Goal: Task Accomplishment & Management: Complete application form

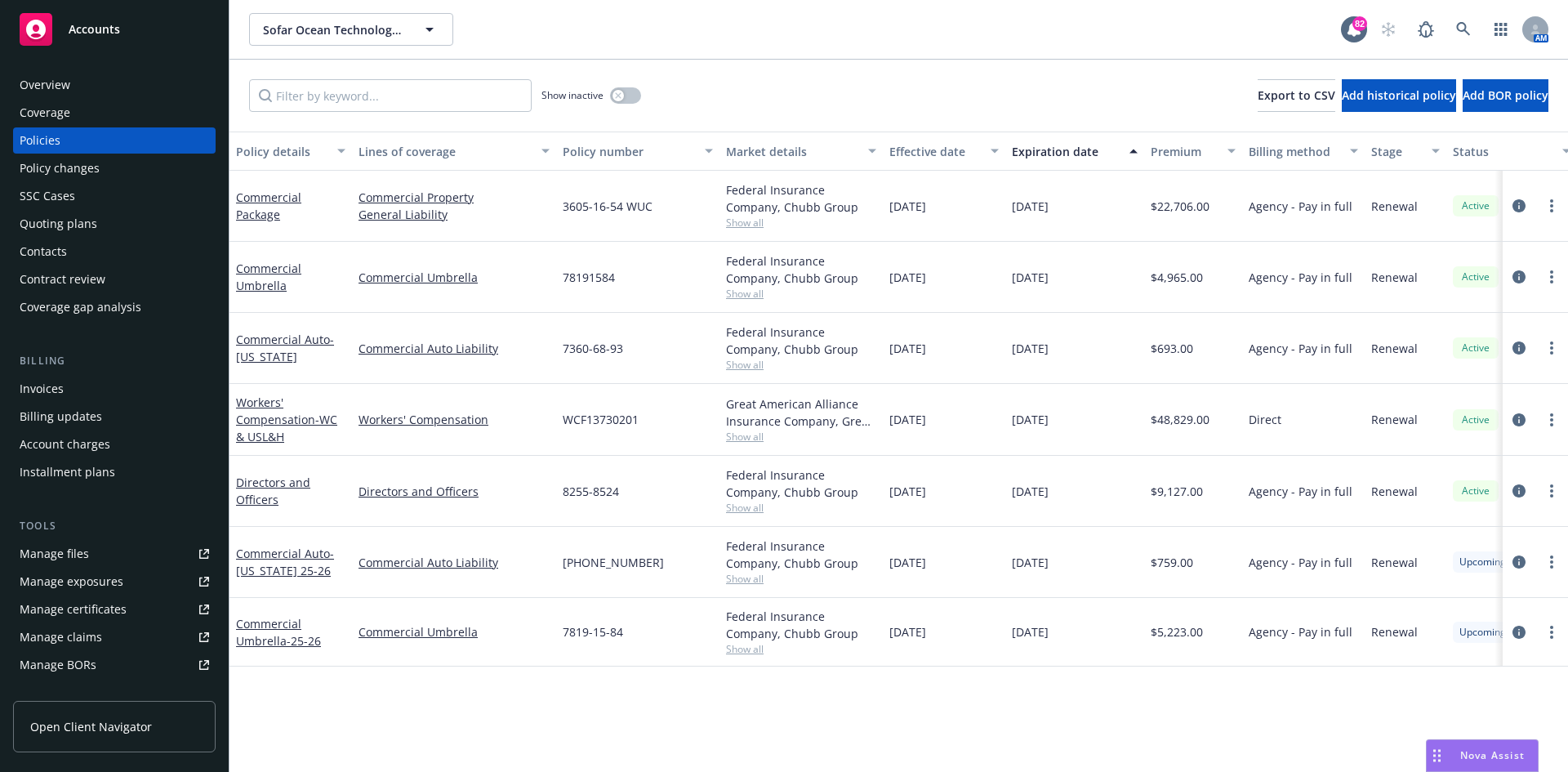
click at [112, 218] on div "Quoting plans" at bounding box center [115, 223] width 190 height 26
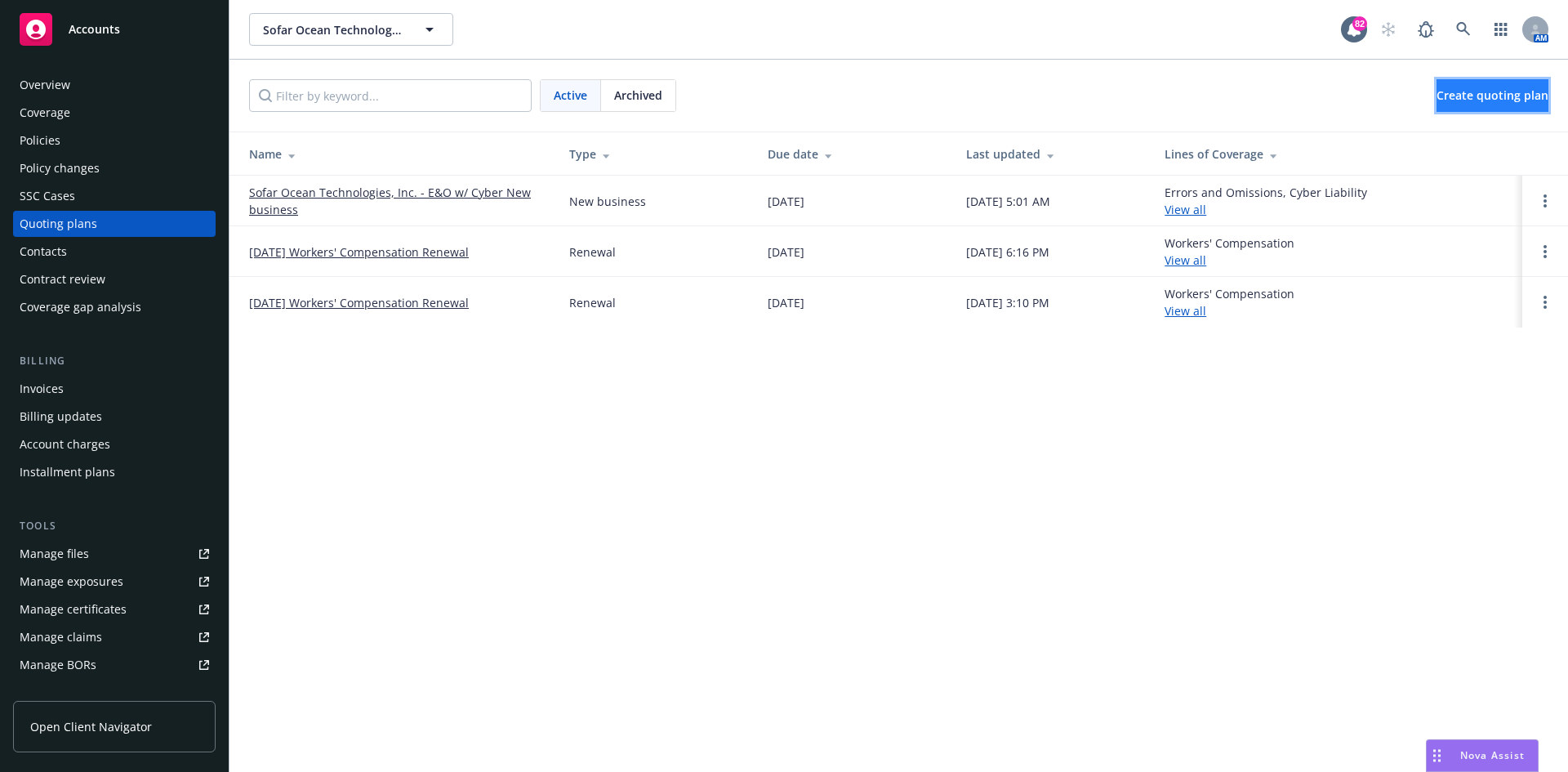
click at [1477, 97] on span "Create quoting plan" at bounding box center [1492, 95] width 112 height 16
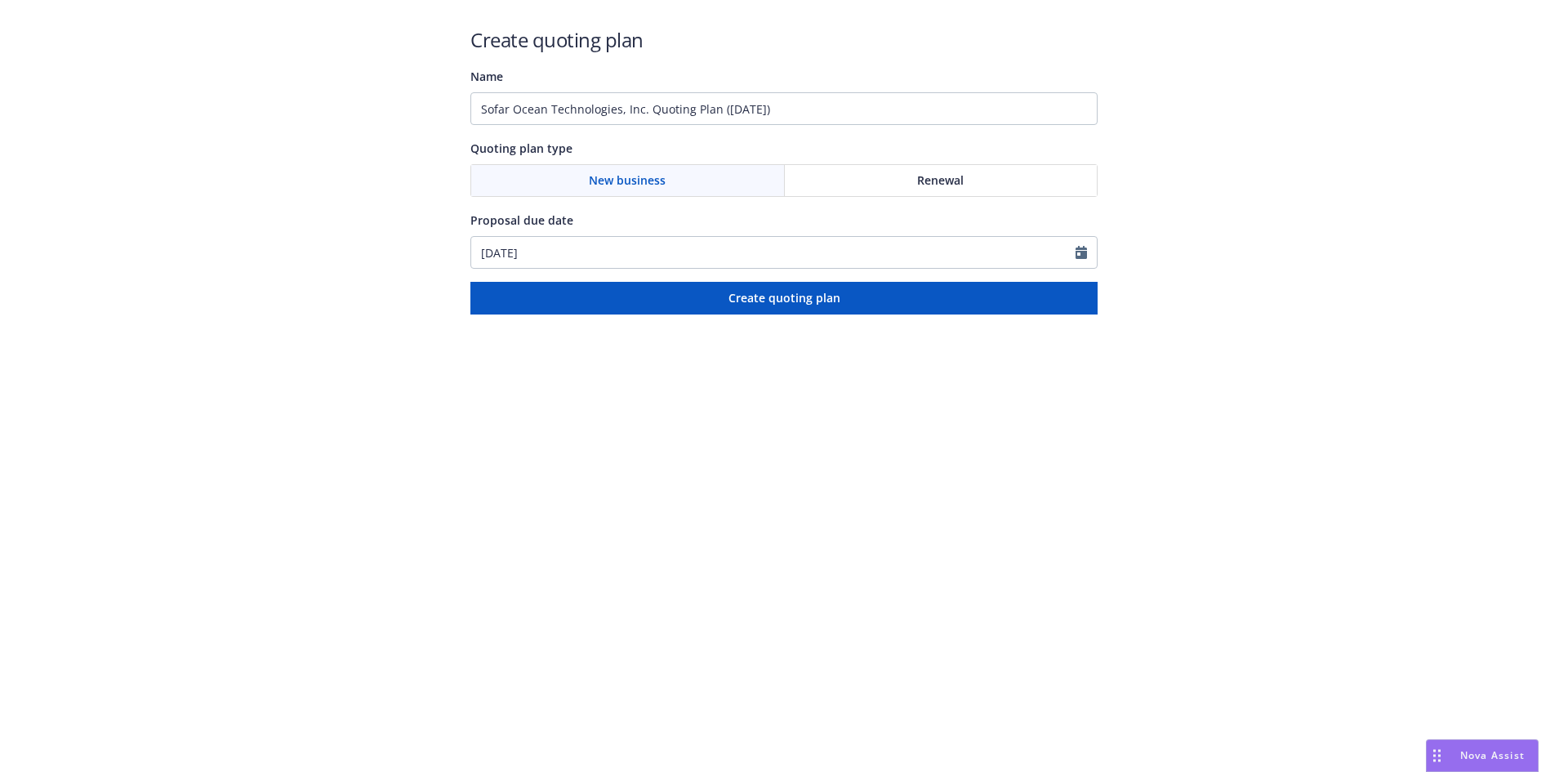
click at [1088, 253] on div at bounding box center [1086, 252] width 21 height 31
select select "8"
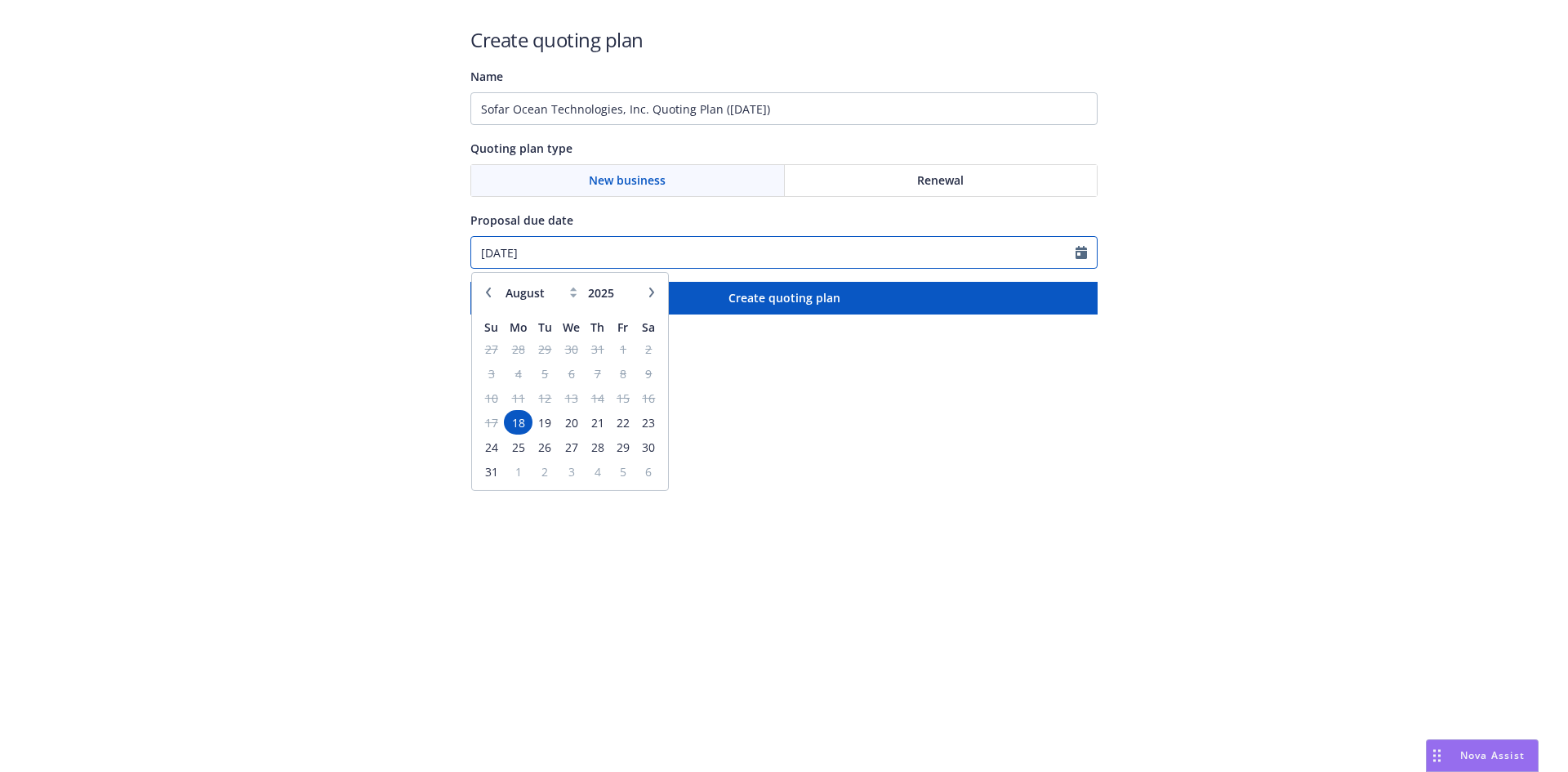
drag, startPoint x: 702, startPoint y: 243, endPoint x: 256, endPoint y: 264, distance: 446.5
click at [256, 264] on div "Create quoting plan Name Sofar Ocean Technologies, Inc. Quoting Plan ([DATE]) Q…" at bounding box center [784, 157] width 1568 height 314
type input "[DATE]"
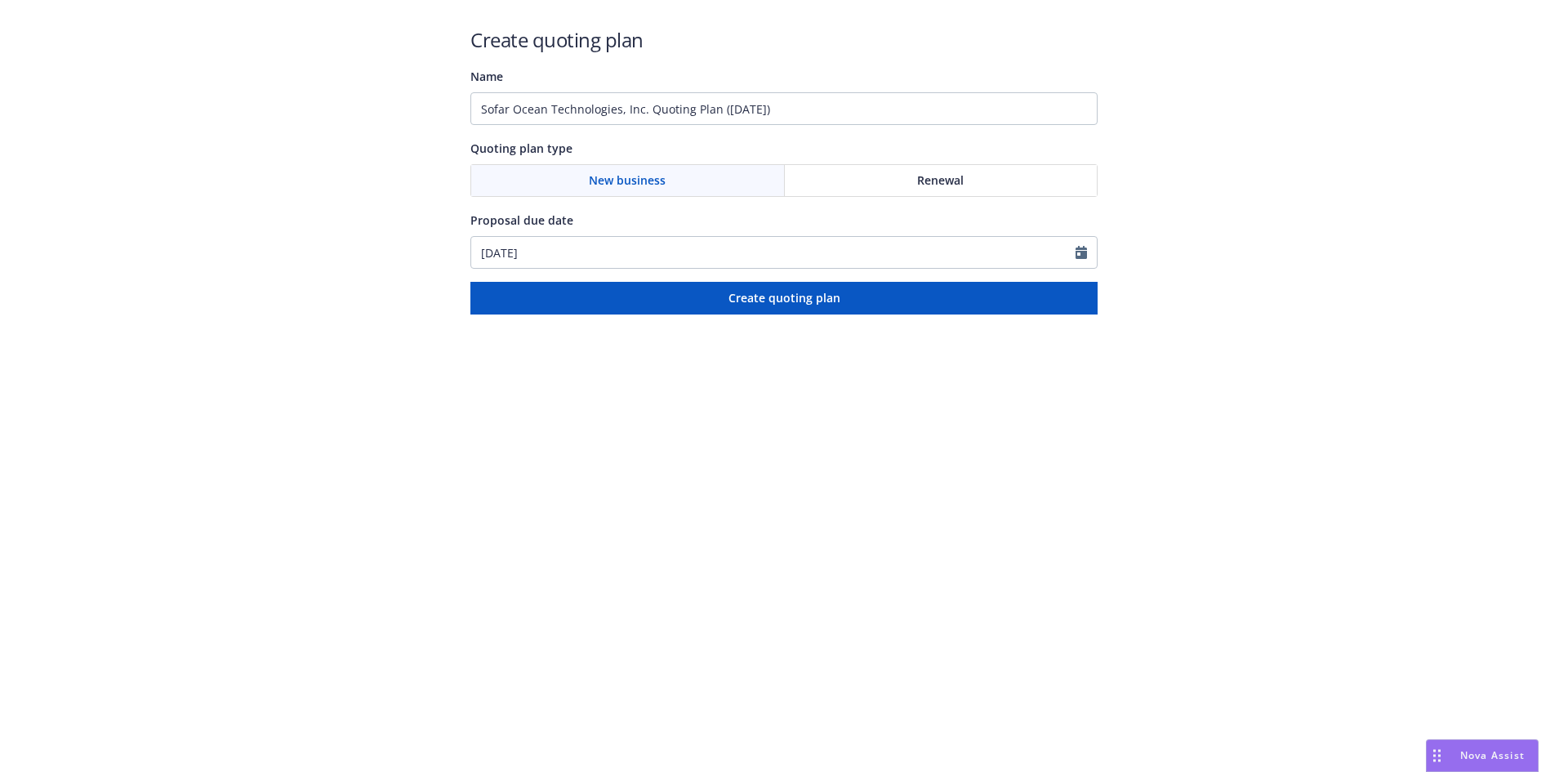
click at [856, 314] on html "Create quoting plan Name Sofar Ocean Technologies, Inc. Quoting Plan ([DATE]) Q…" at bounding box center [784, 157] width 1568 height 314
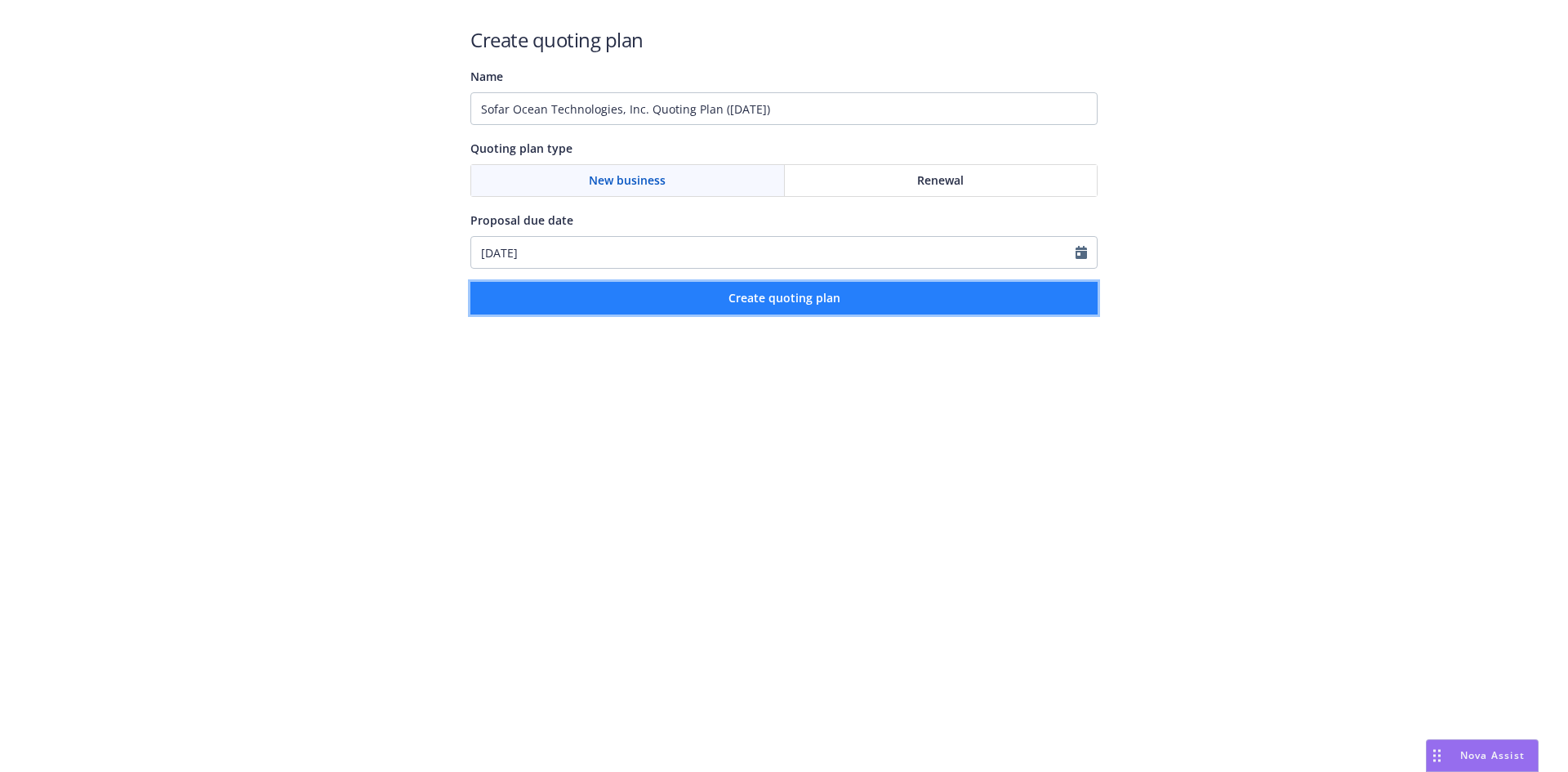
click at [828, 297] on span "Create quoting plan" at bounding box center [784, 298] width 112 height 16
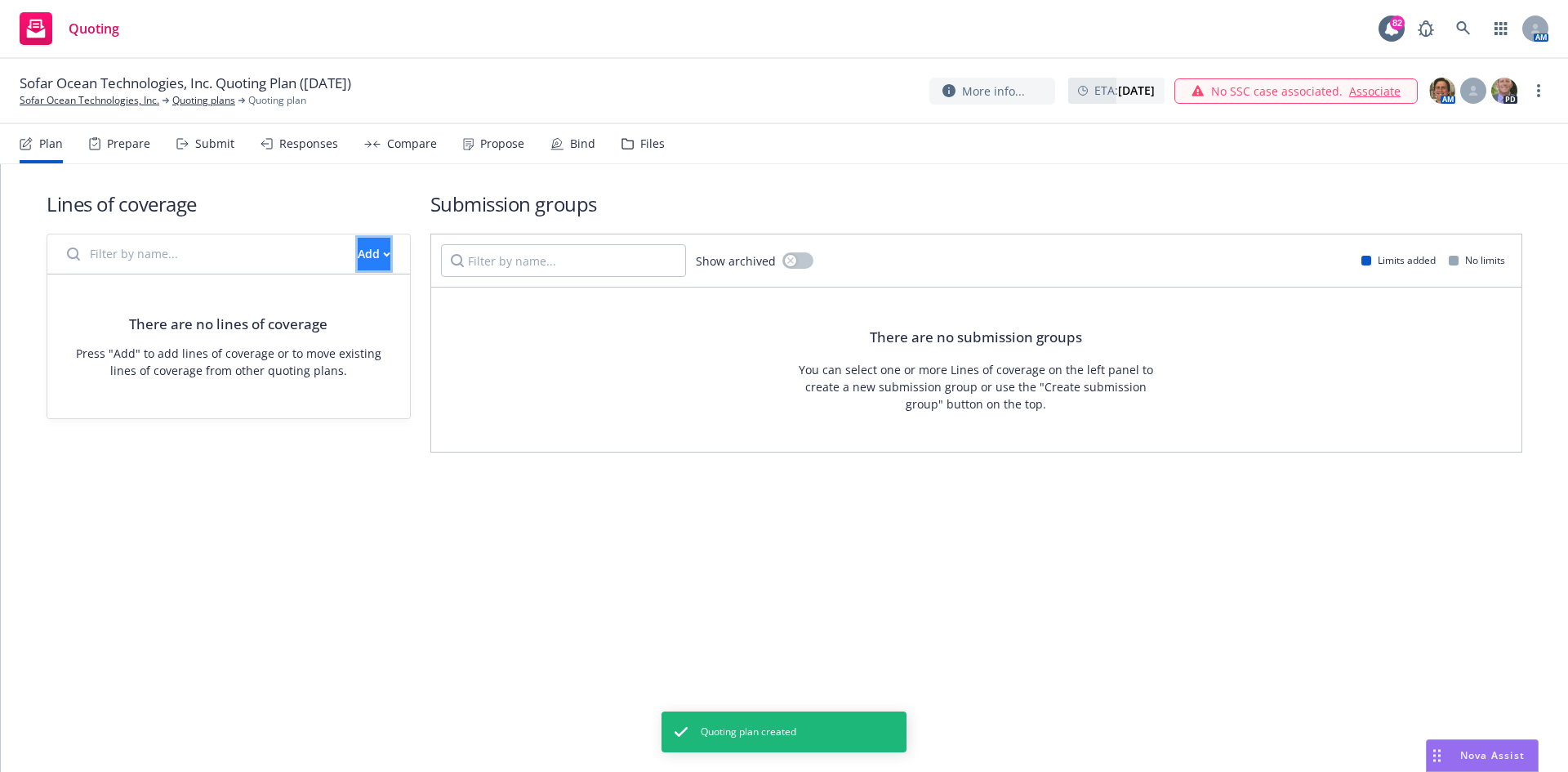
click at [358, 252] on div "Add" at bounding box center [374, 253] width 33 height 31
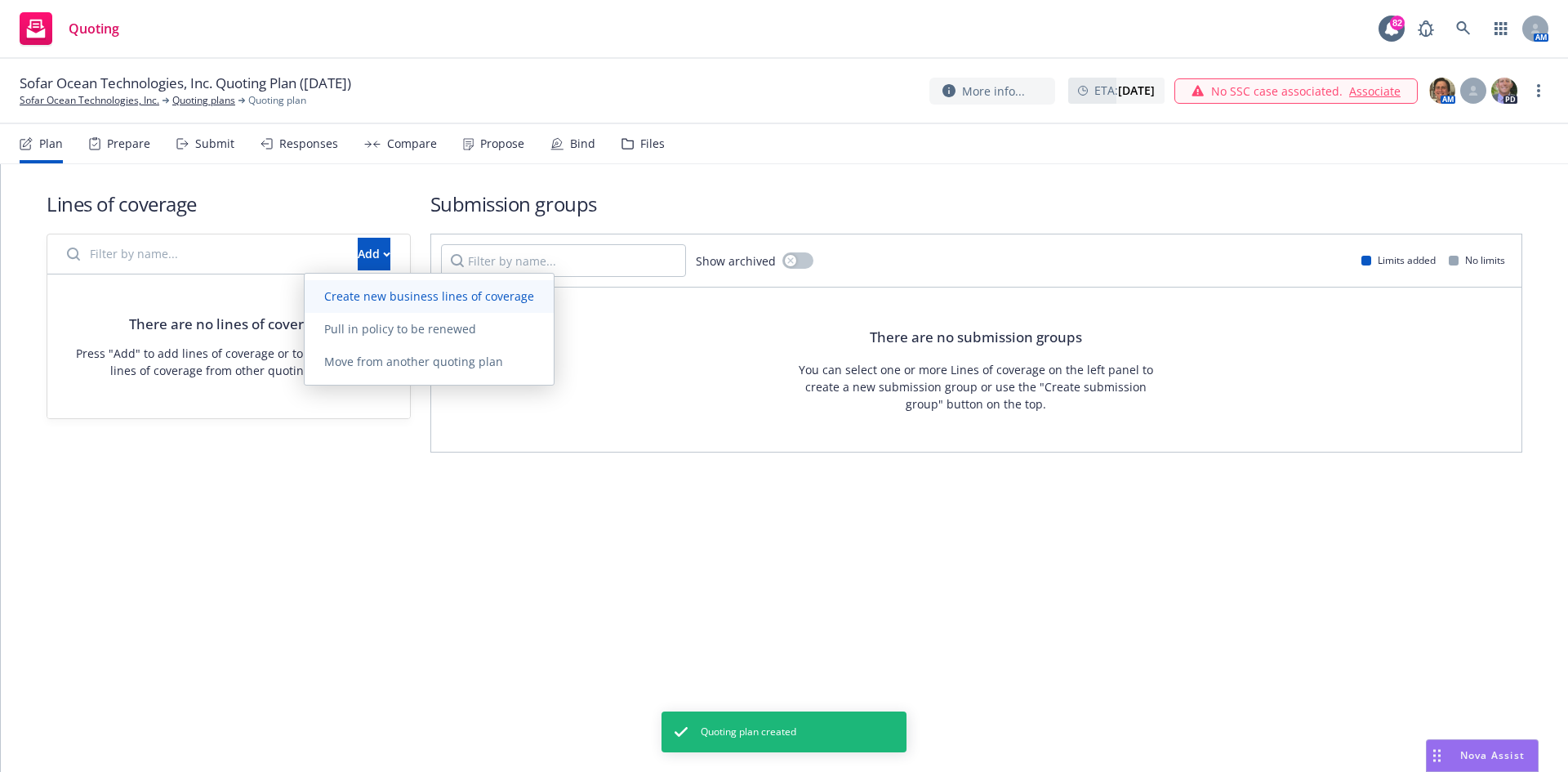
click at [423, 300] on span "Create new business lines of coverage" at bounding box center [429, 297] width 249 height 16
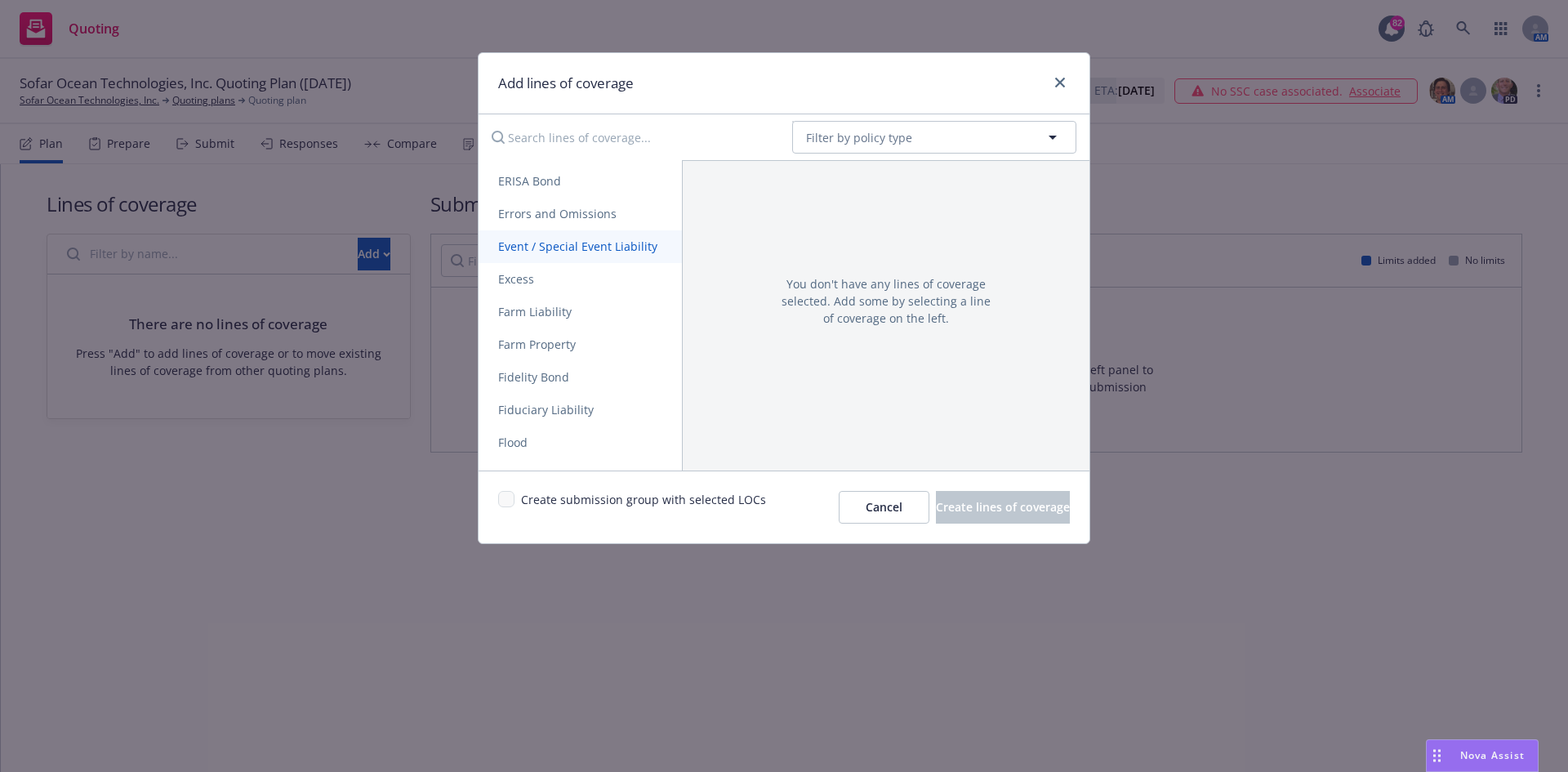
scroll to position [1062, 0]
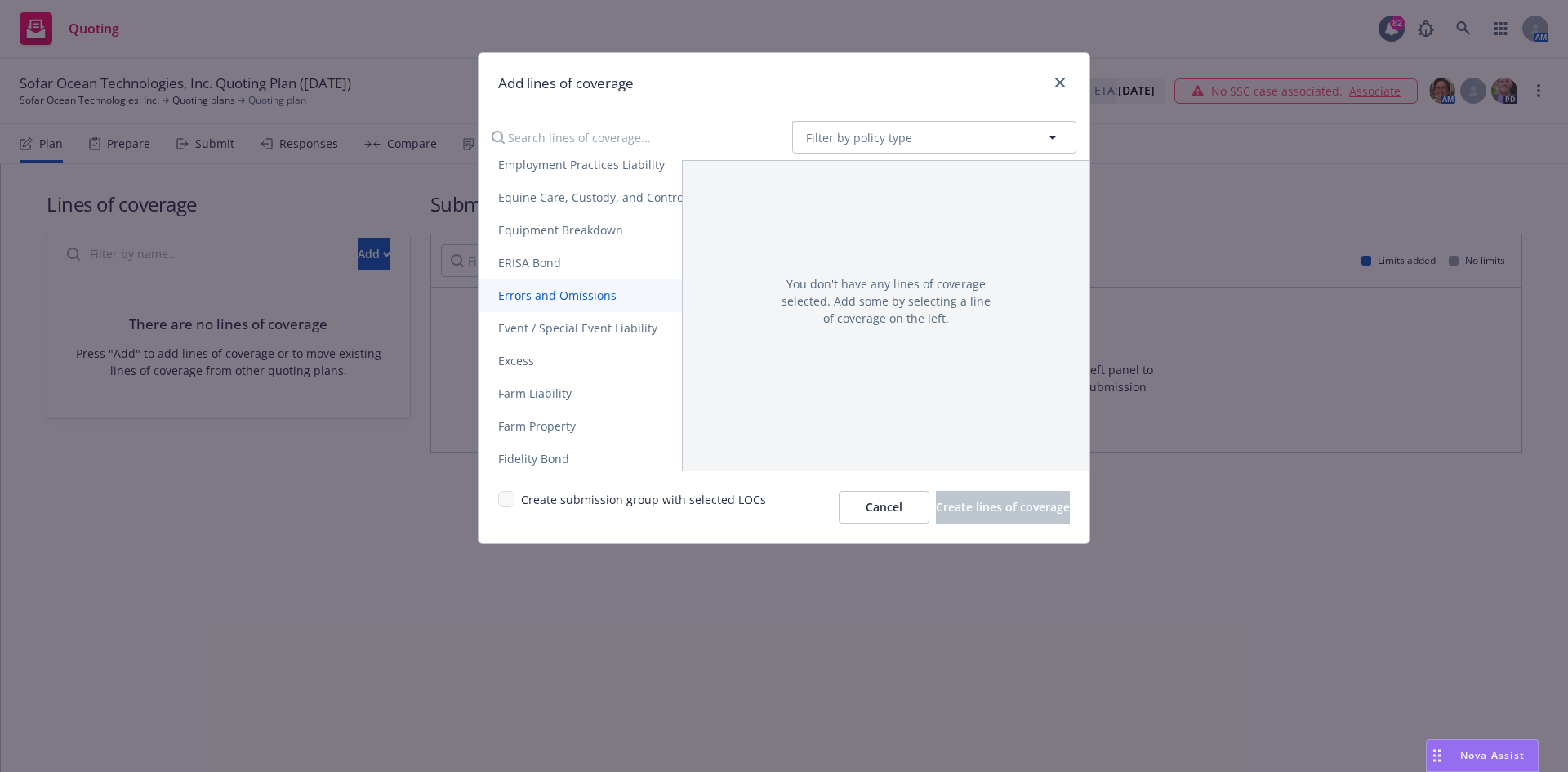
click at [594, 294] on span "Errors and Omissions" at bounding box center [557, 296] width 157 height 16
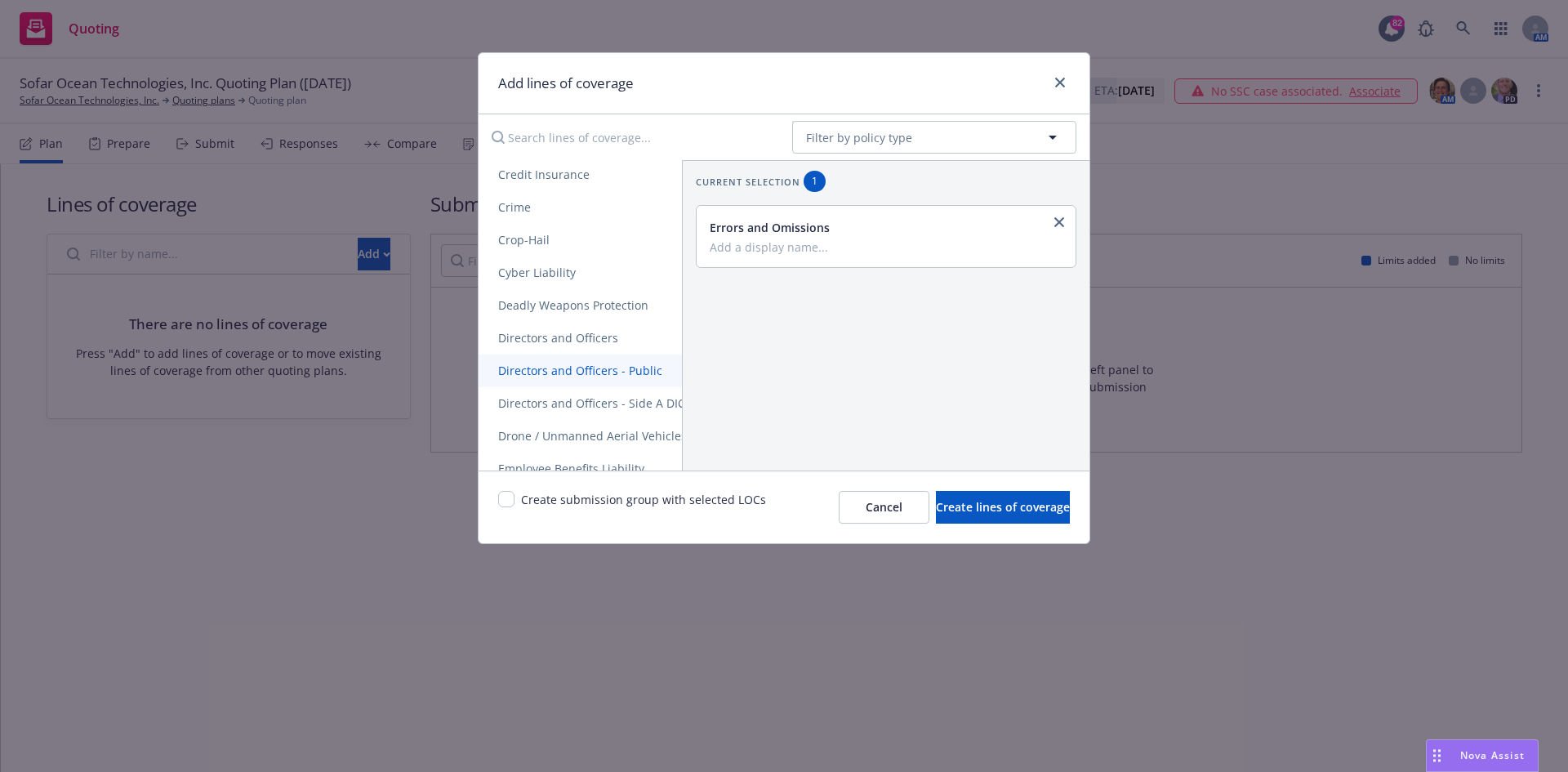
scroll to position [653, 0]
click at [996, 137] on button "Filter by policy type" at bounding box center [933, 136] width 284 height 33
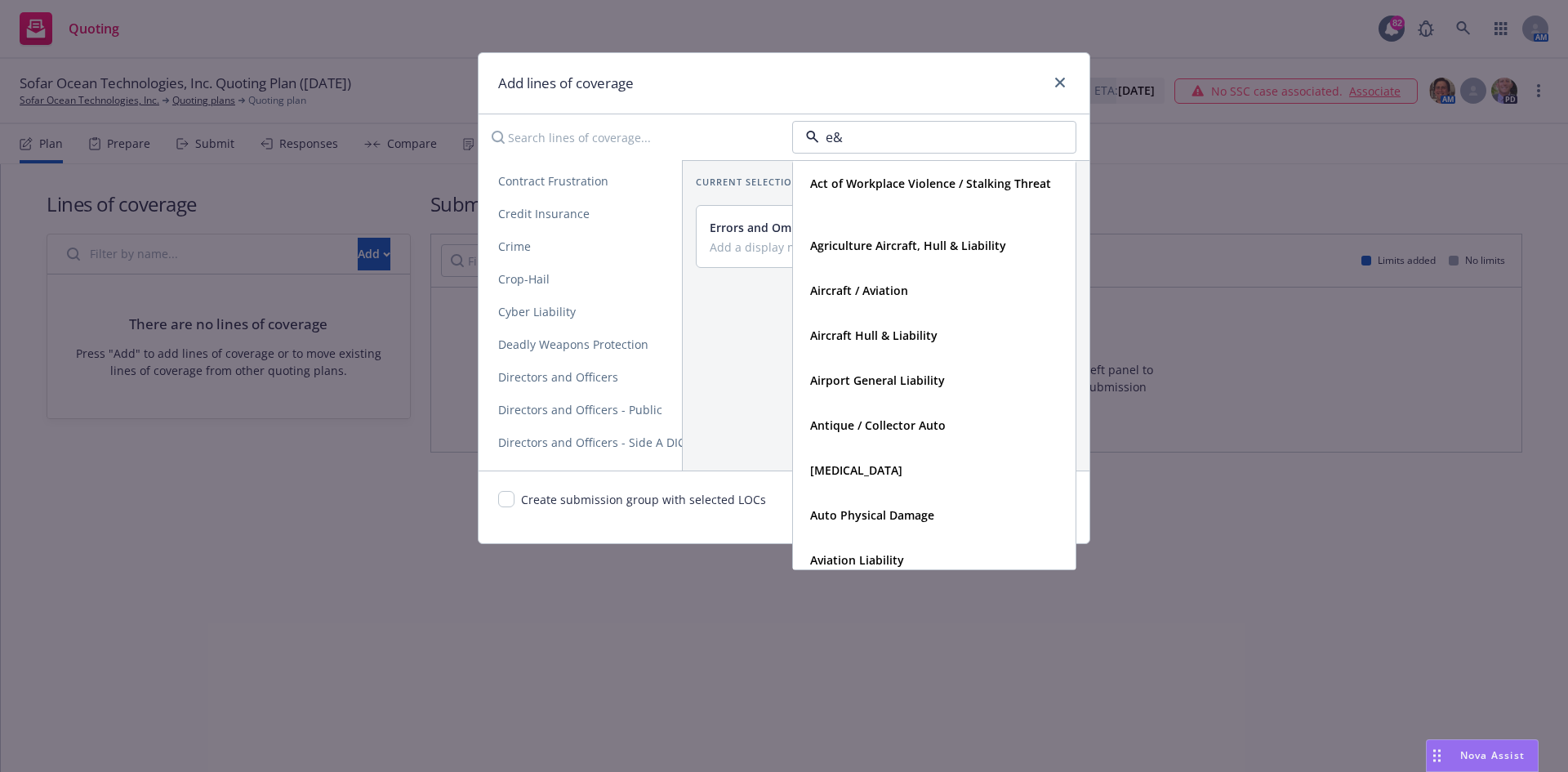
type input "e&O"
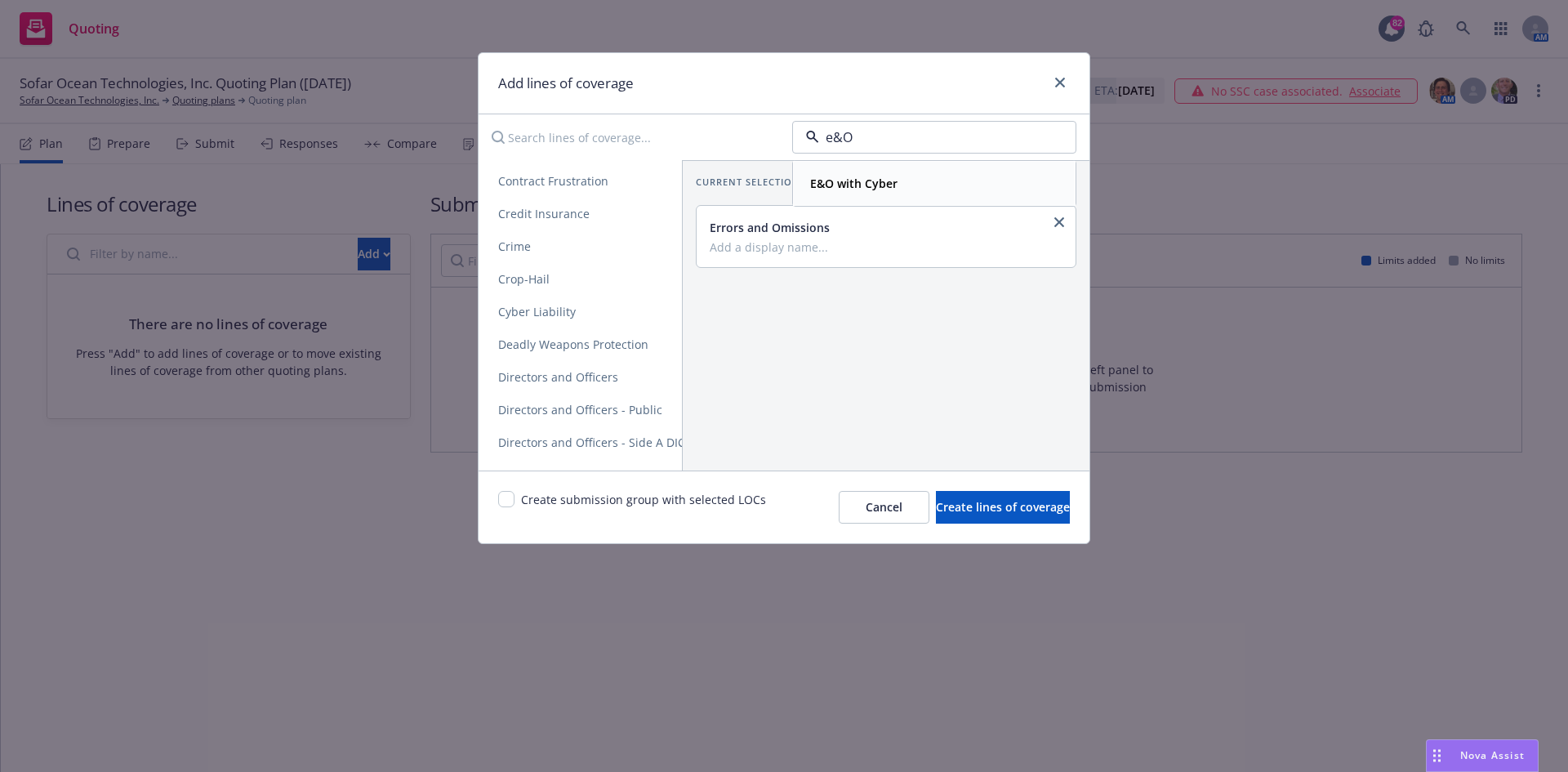
click at [923, 181] on div "E&O with Cyber" at bounding box center [934, 183] width 261 height 24
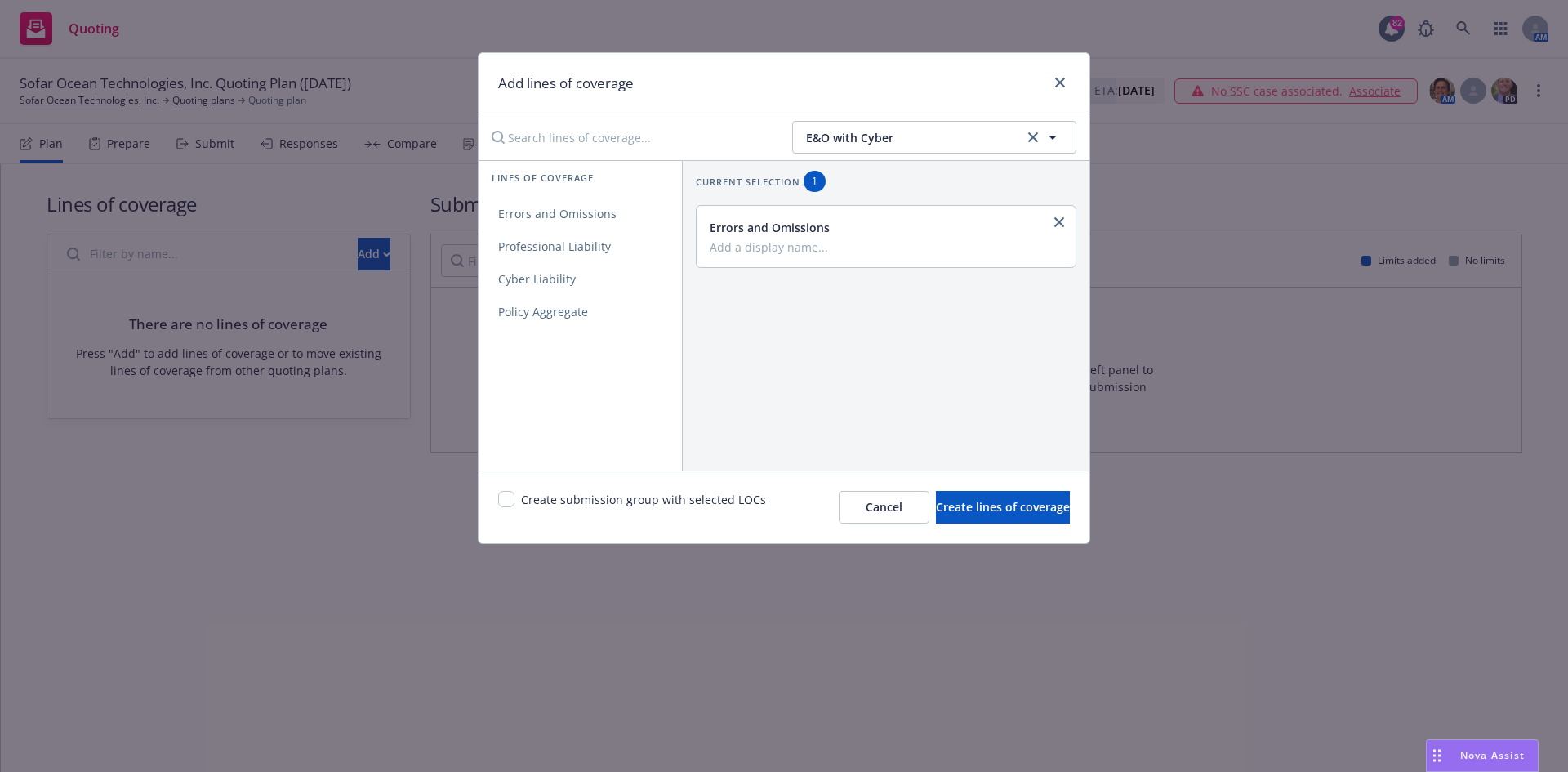
scroll to position [0, 0]
click at [1049, 214] on link "close" at bounding box center [1059, 222] width 20 height 20
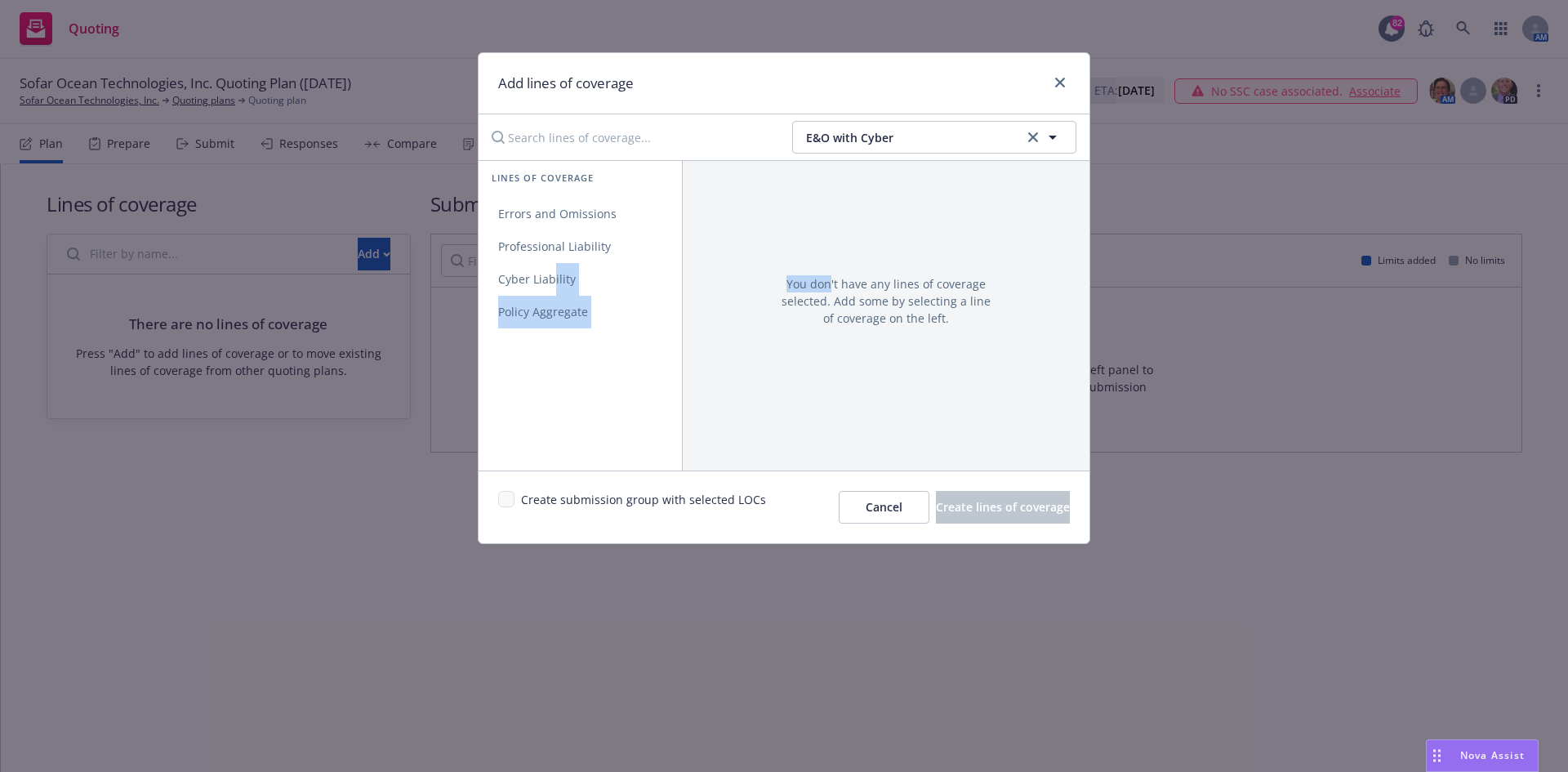
drag, startPoint x: 554, startPoint y: 276, endPoint x: 821, endPoint y: 258, distance: 267.6
click at [821, 258] on div "Lines of coverage Errors and Omissions Professional Liability Cyber Liability P…" at bounding box center [784, 315] width 611 height 310
click at [856, 137] on span "E&O with Cyber" at bounding box center [913, 137] width 214 height 17
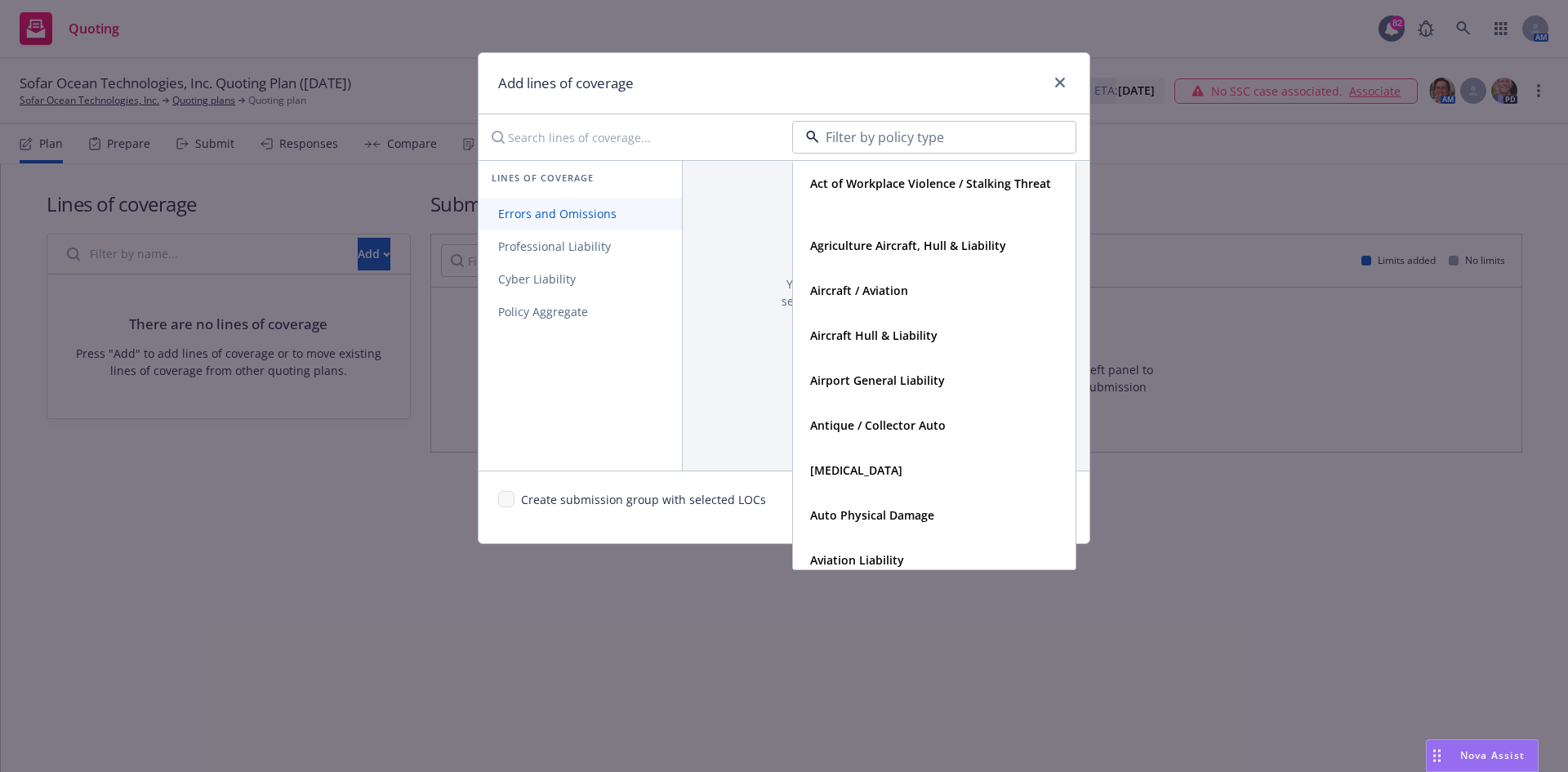
click at [539, 214] on span "Errors and Omissions" at bounding box center [557, 214] width 157 height 16
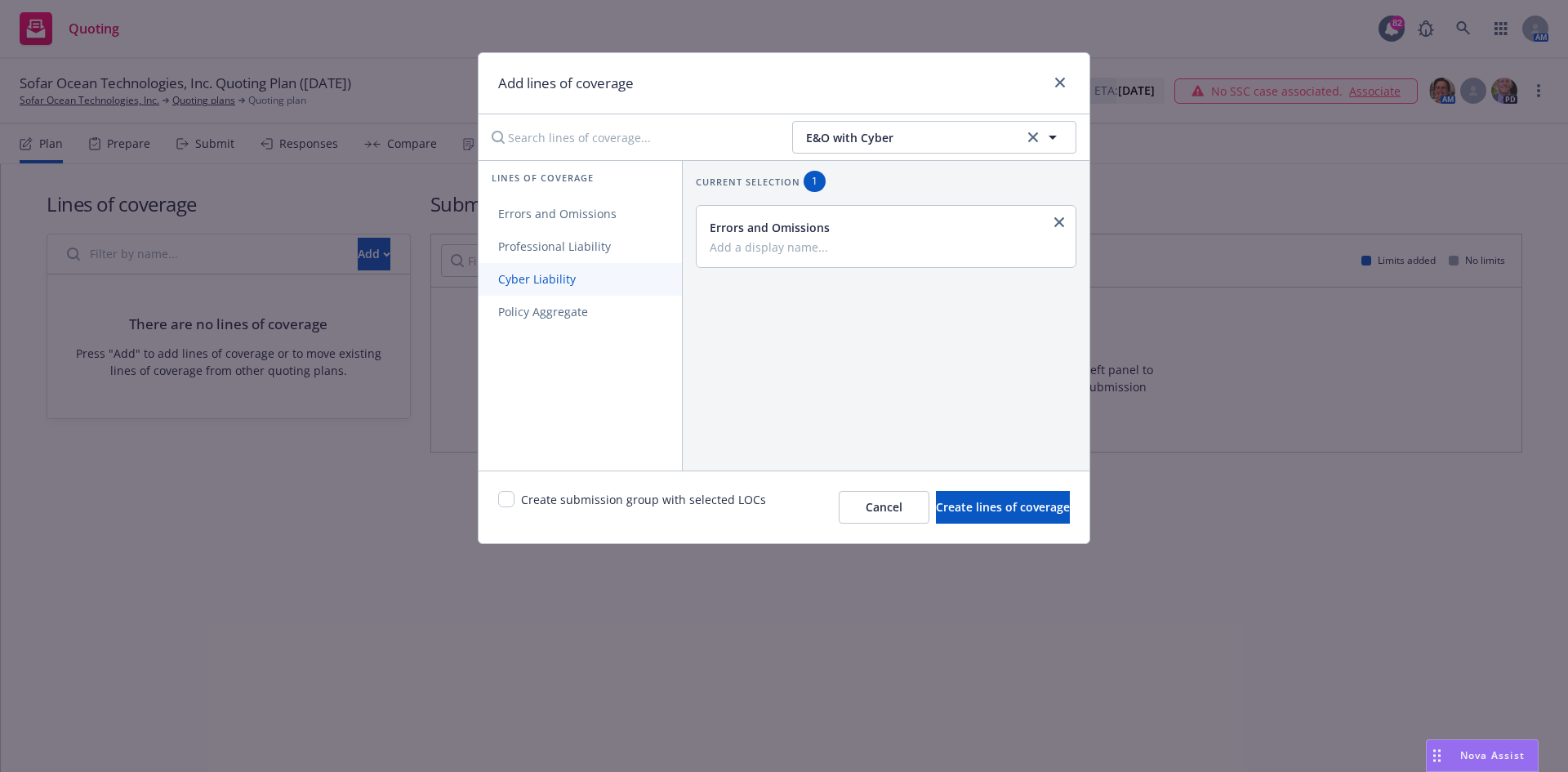
click at [566, 278] on span "Cyber Liability" at bounding box center [537, 279] width 117 height 16
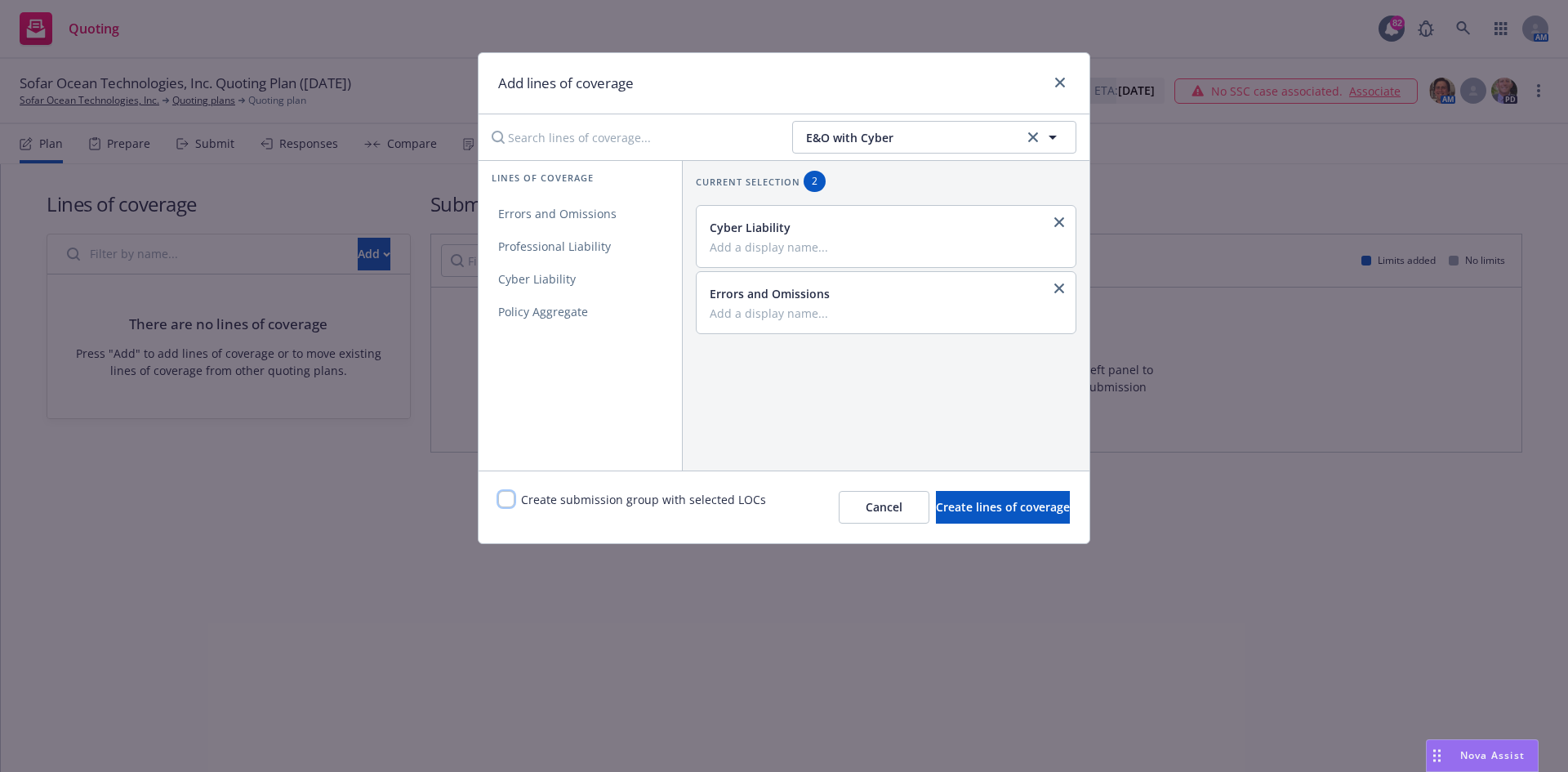
drag, startPoint x: 505, startPoint y: 495, endPoint x: 519, endPoint y: 503, distance: 16.1
click at [515, 503] on div "Create submission group with selected LOCs" at bounding box center [632, 506] width 268 height 33
click at [509, 500] on input "checkbox" at bounding box center [506, 498] width 17 height 17
checkbox input "true"
click at [988, 500] on span "Create lines of coverage" at bounding box center [1002, 507] width 133 height 16
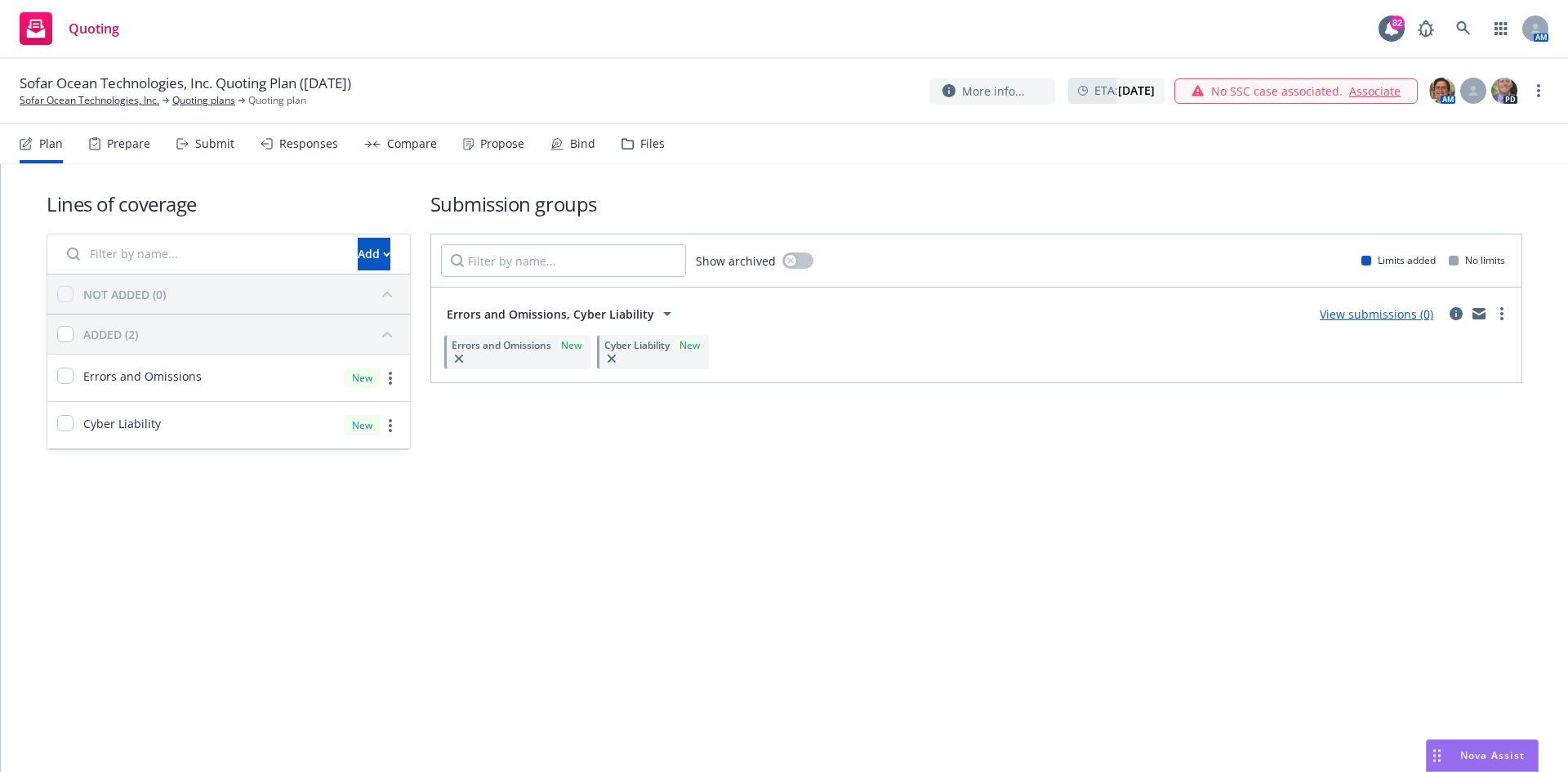
click at [202, 134] on div "Submit" at bounding box center [205, 144] width 58 height 40
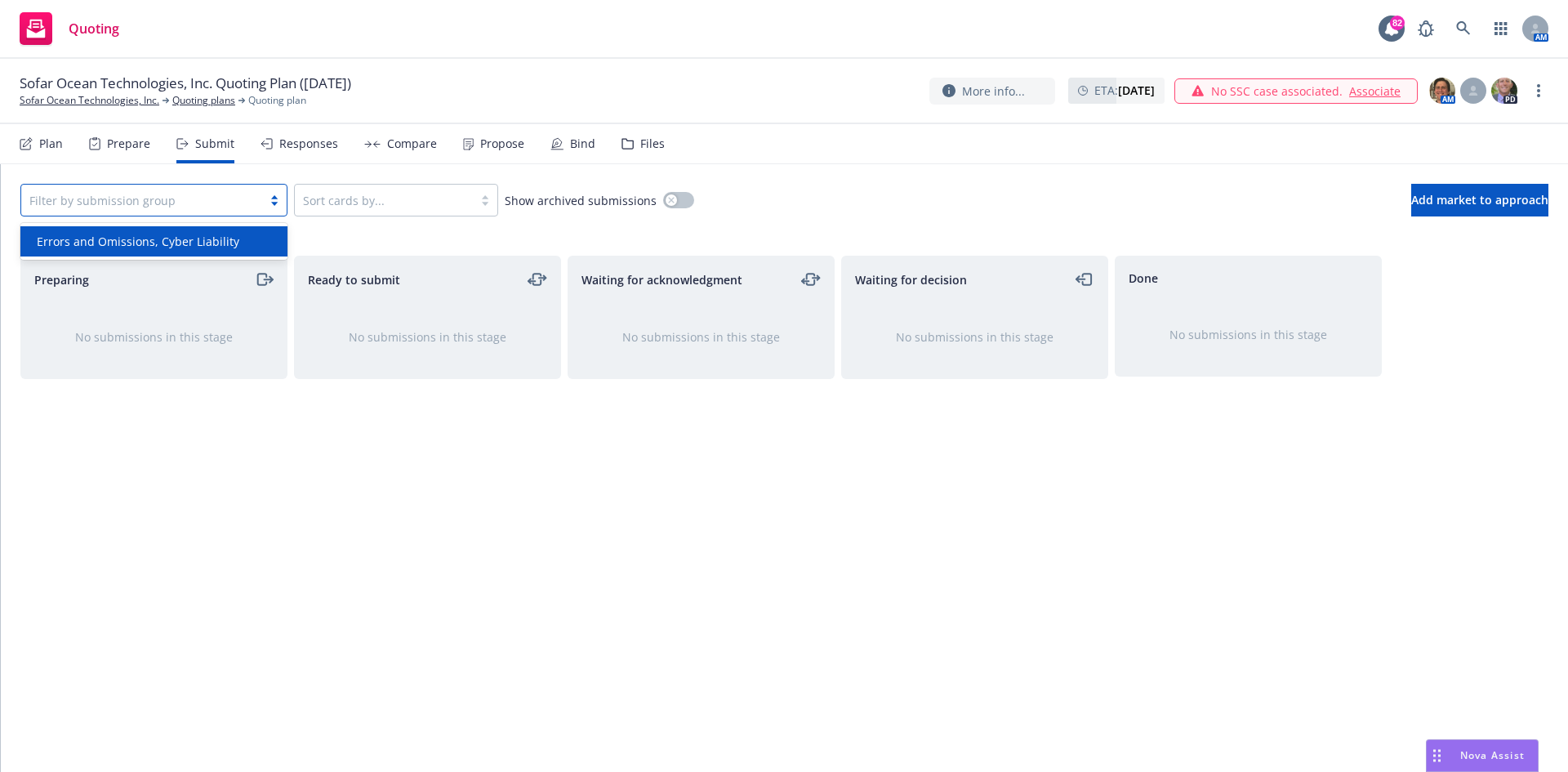
click at [208, 202] on div at bounding box center [141, 200] width 224 height 20
click at [200, 241] on span "Errors and Omissions, Cyber Liability" at bounding box center [137, 240] width 203 height 17
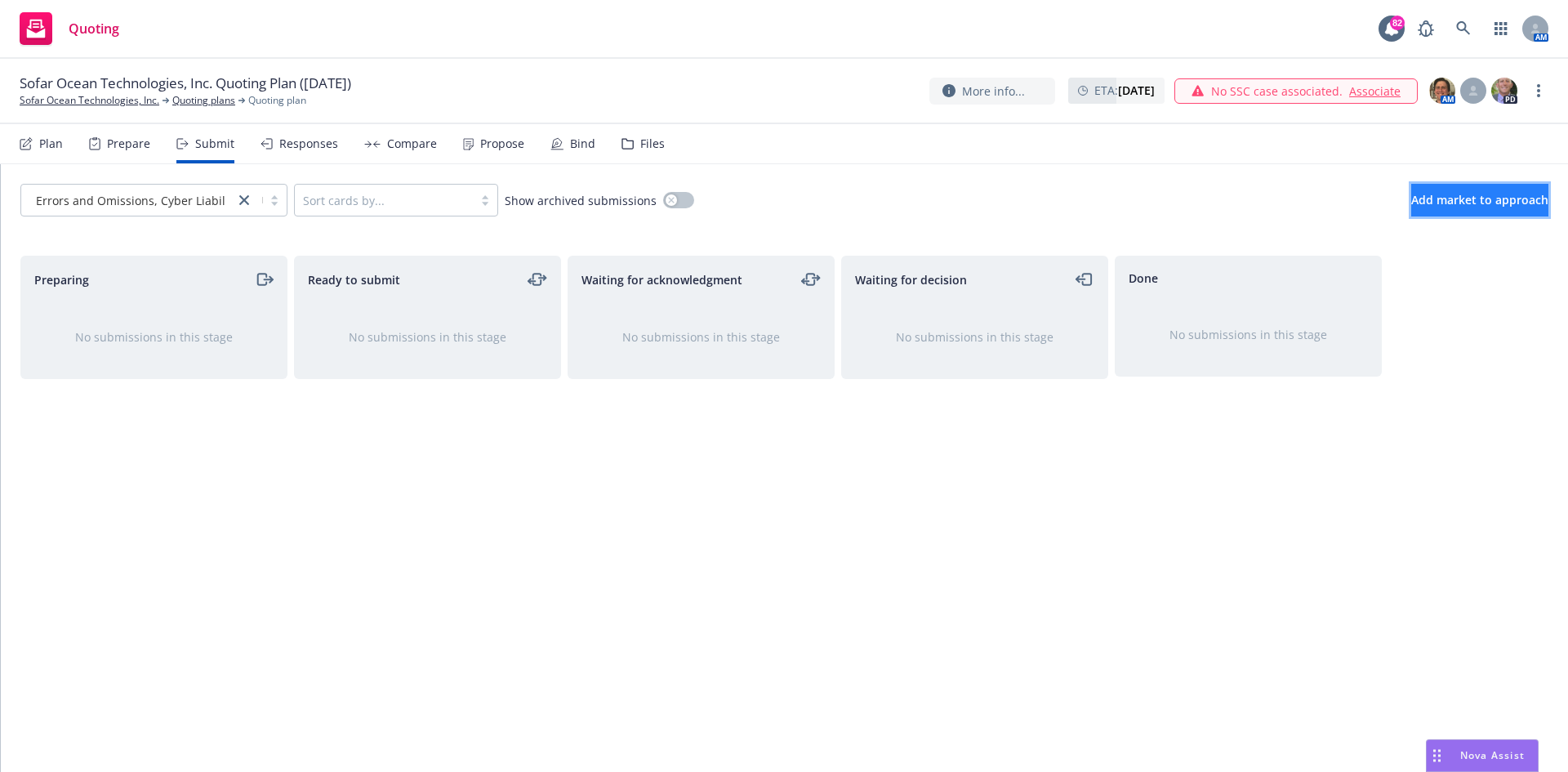
click at [1411, 193] on span "Add market to approach" at bounding box center [1479, 200] width 137 height 16
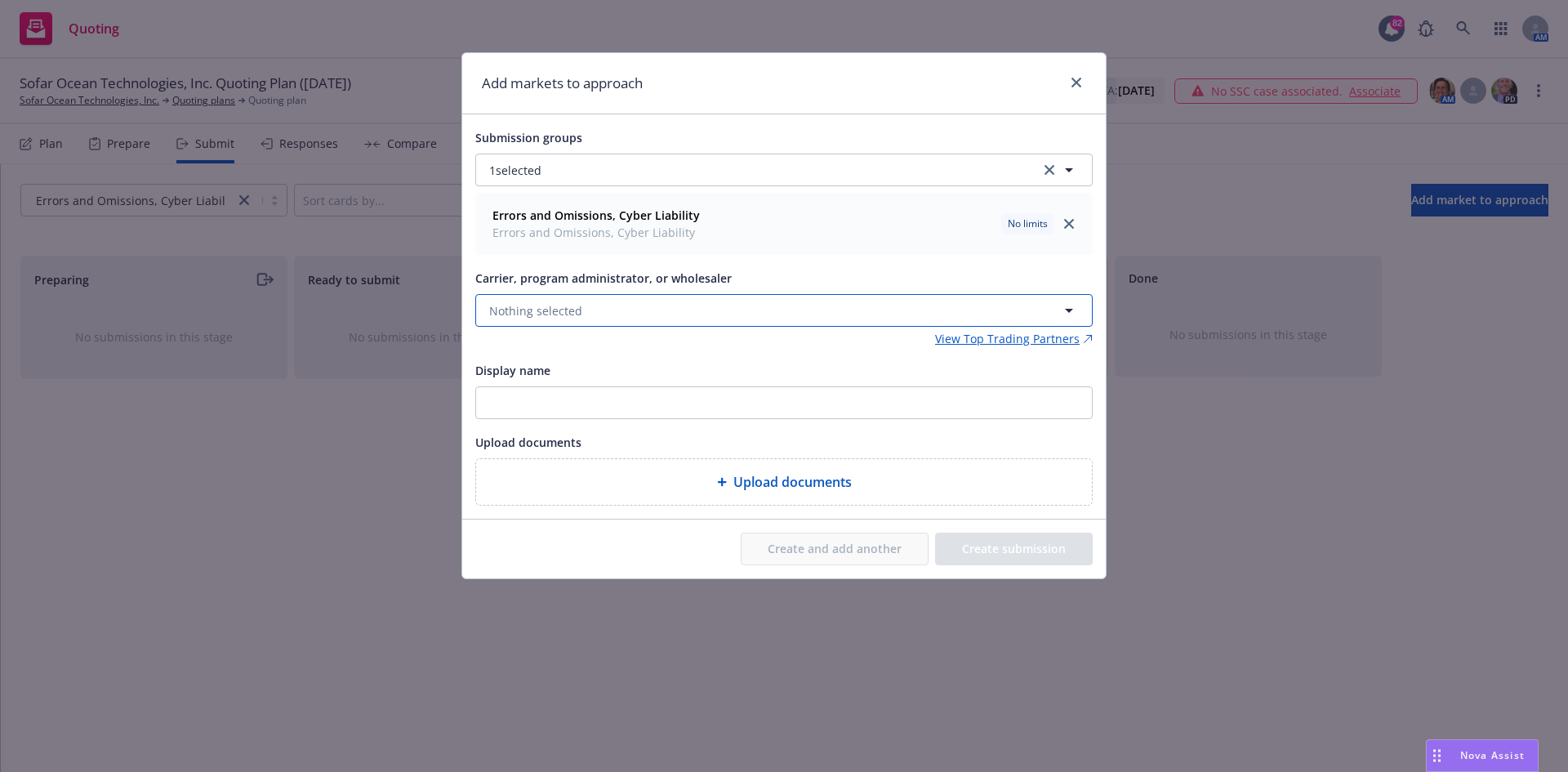
click at [690, 307] on button "Nothing selected" at bounding box center [784, 309] width 617 height 33
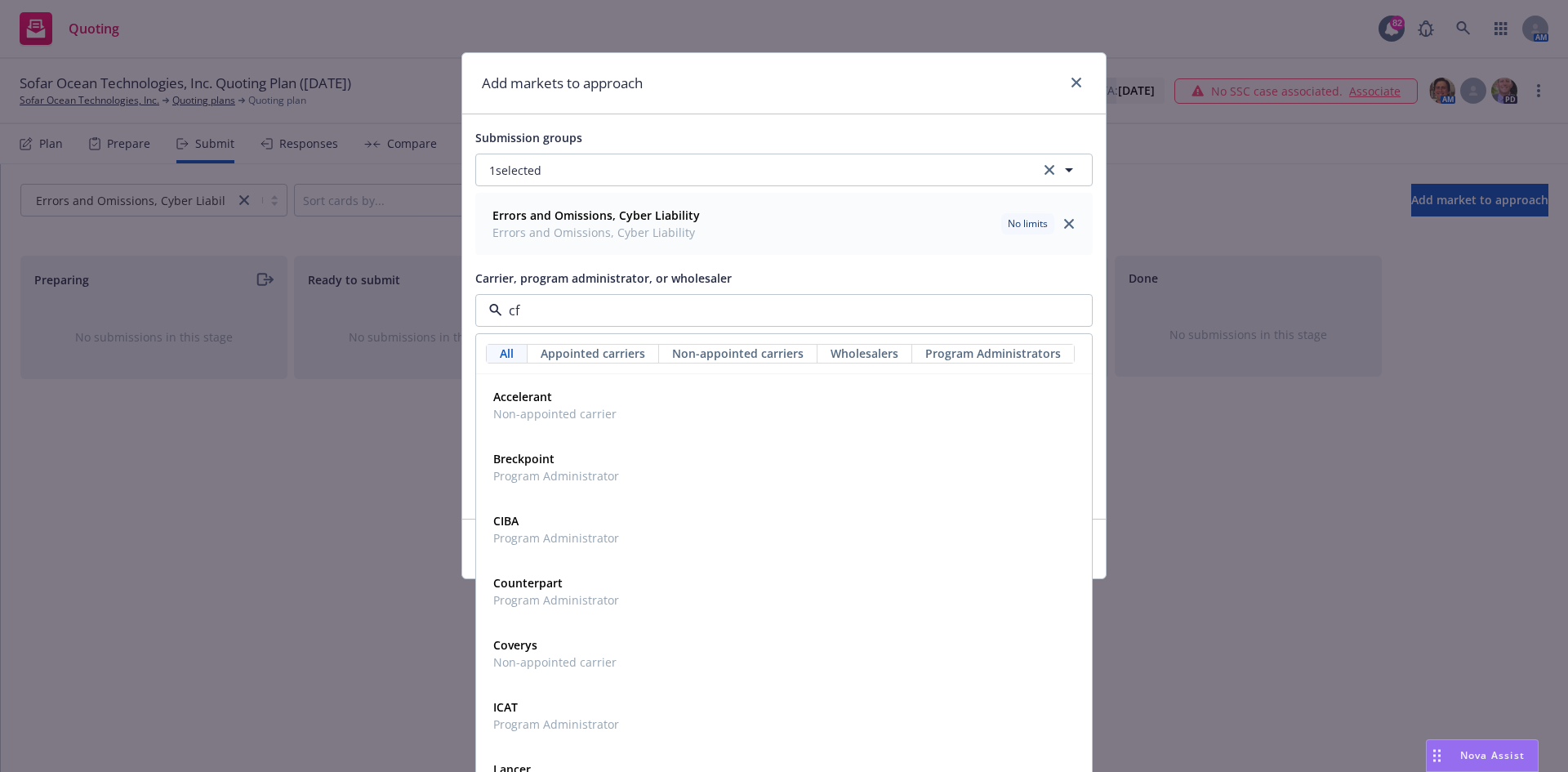
type input "cfc"
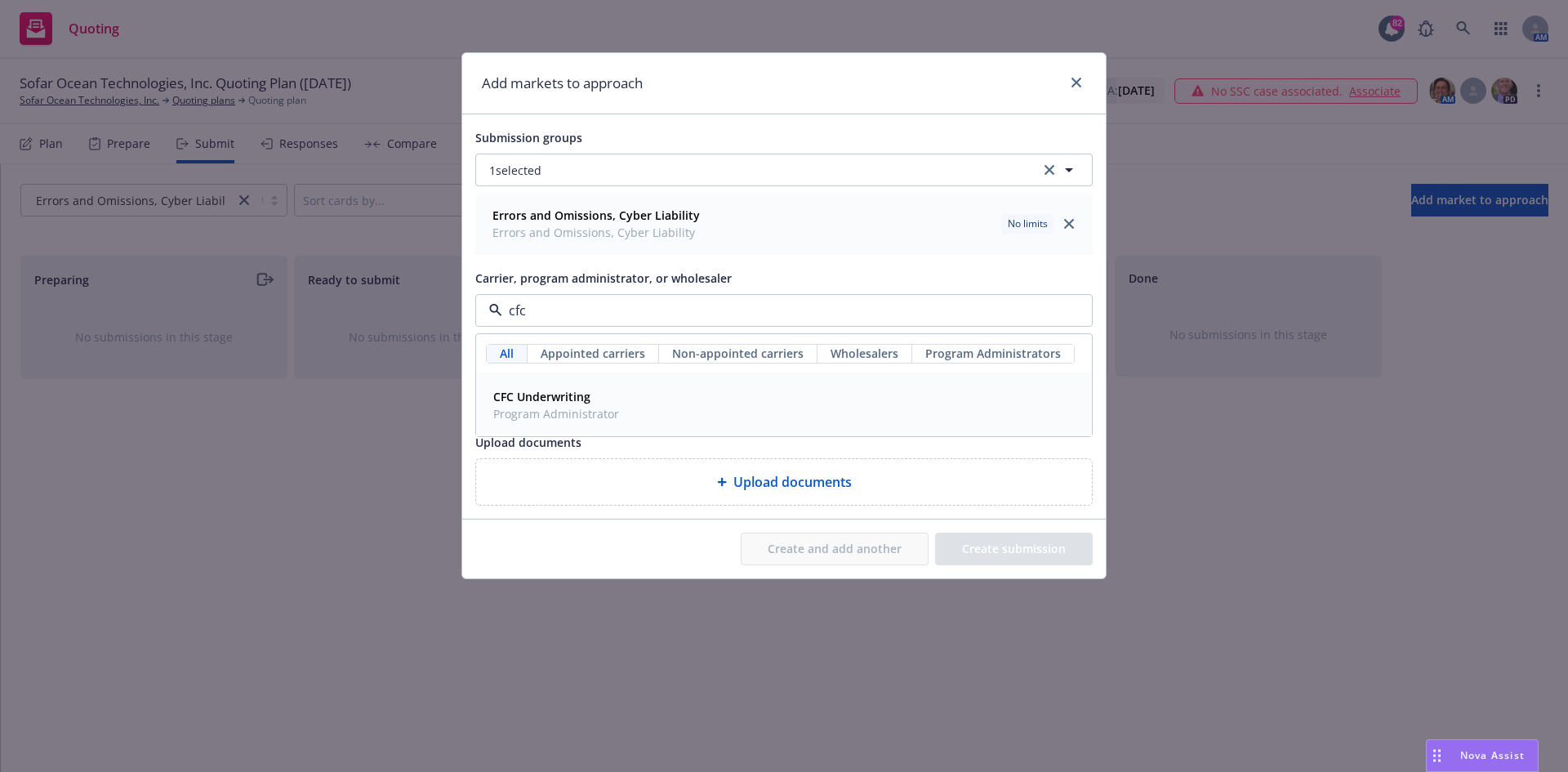
click at [519, 400] on strong "CFC Underwriting" at bounding box center [542, 396] width 97 height 16
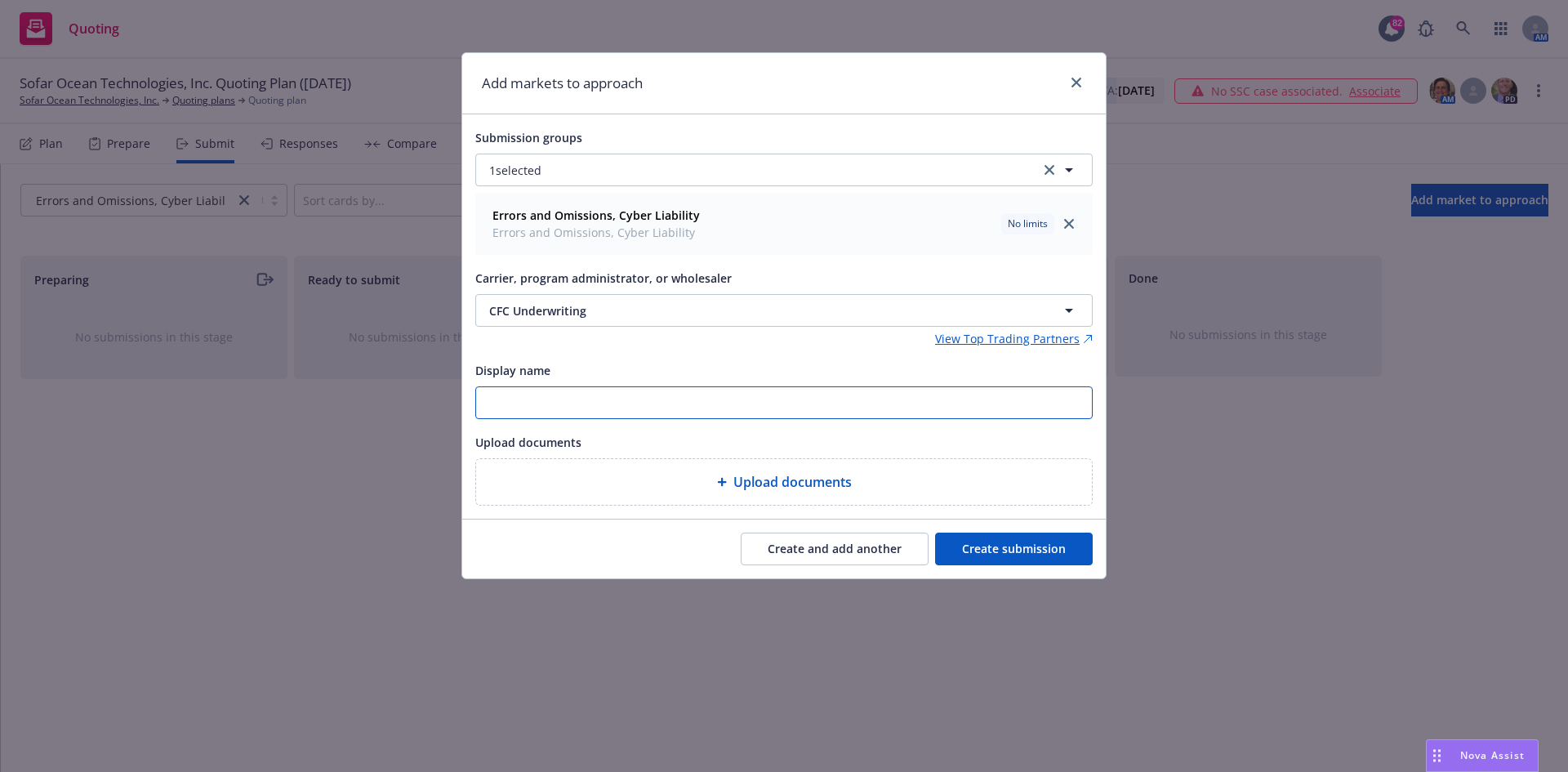
click at [528, 406] on input "Display name" at bounding box center [784, 402] width 616 height 31
click at [1053, 439] on div "Upload documents" at bounding box center [784, 442] width 617 height 20
click at [1036, 541] on button "Create submission" at bounding box center [1013, 549] width 157 height 33
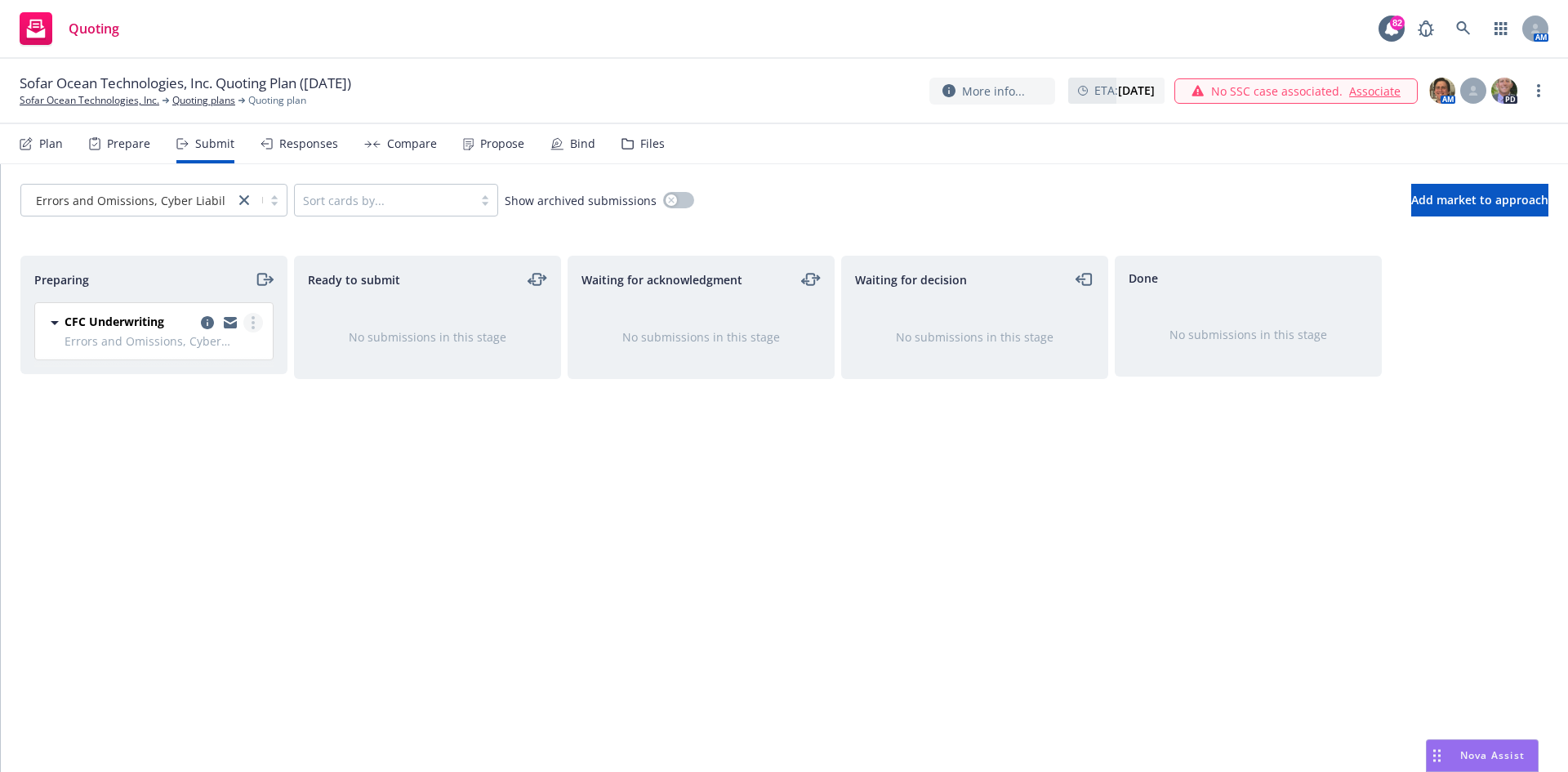
click at [249, 320] on link "more" at bounding box center [253, 322] width 20 height 20
click at [212, 458] on span "Add accepted decision" at bounding box center [180, 454] width 163 height 16
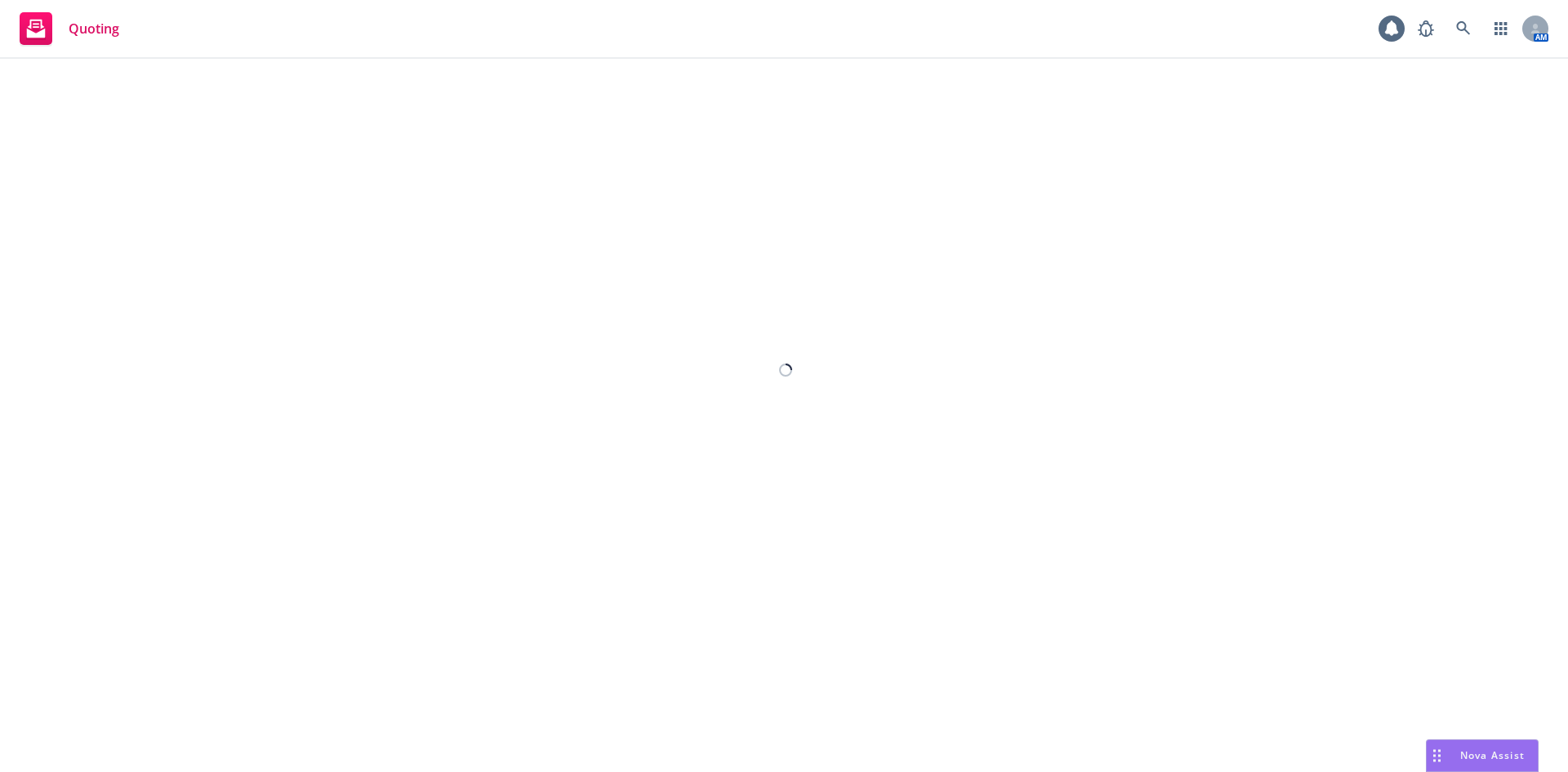
select select "12"
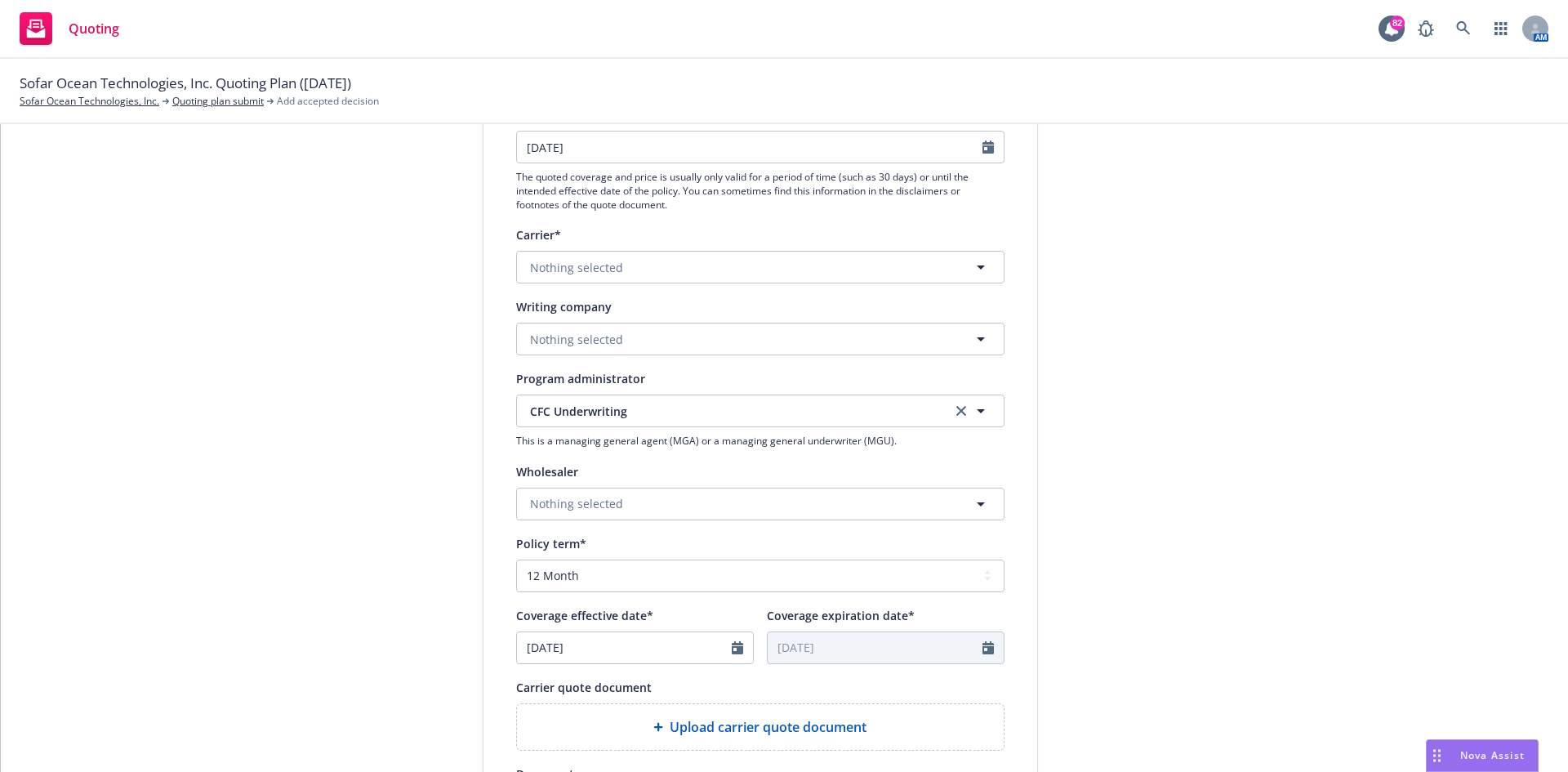
scroll to position [245, 0]
click at [693, 266] on button "Nothing selected" at bounding box center [760, 265] width 488 height 33
type input "a"
type input "cfc"
click at [1170, 350] on div "submission Carrier CFC Underwriting Last updated [DATE] 4:00 PM" at bounding box center [1184, 492] width 228 height 1095
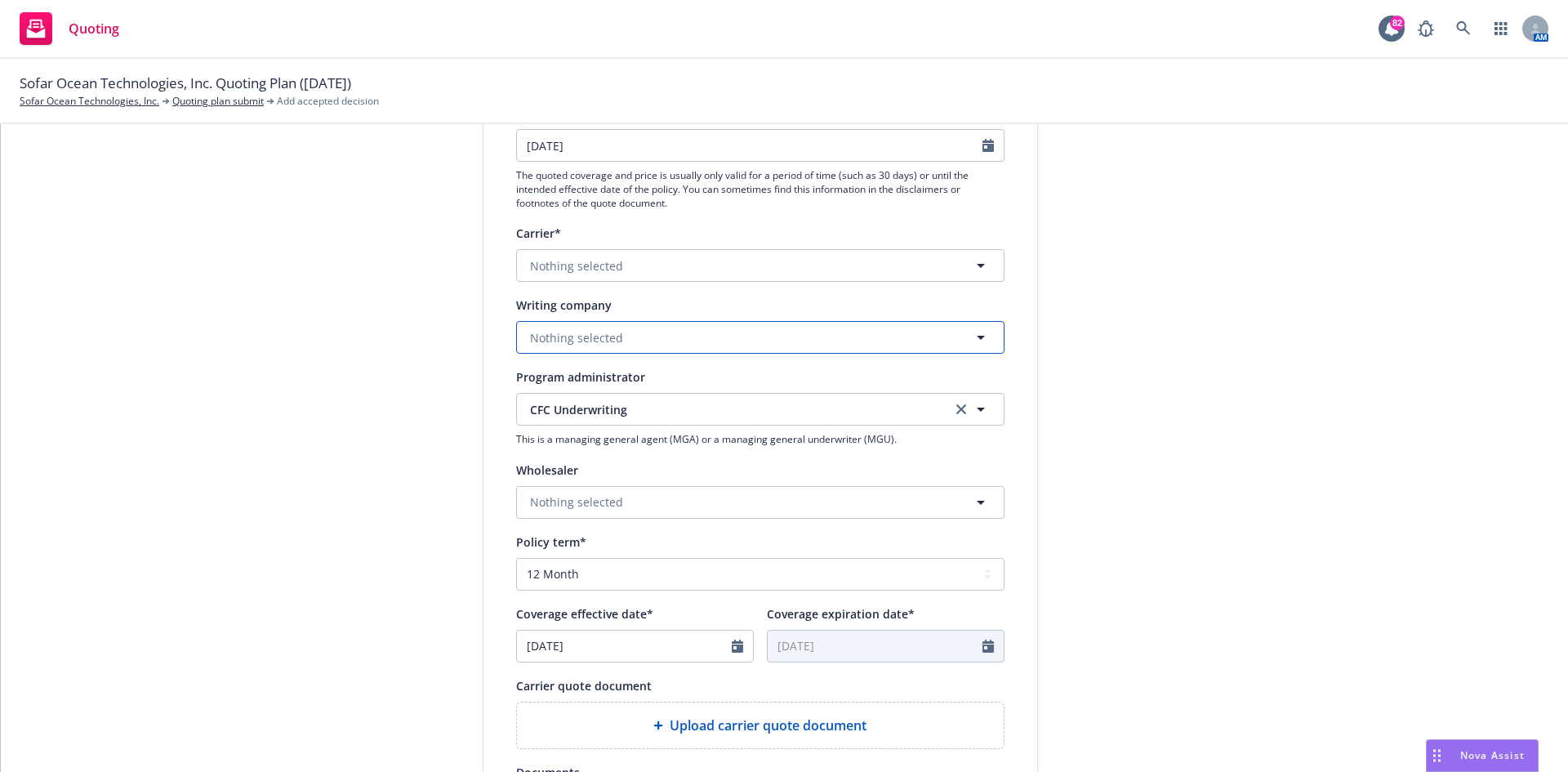
click at [707, 335] on button "Nothing selected" at bounding box center [760, 337] width 488 height 33
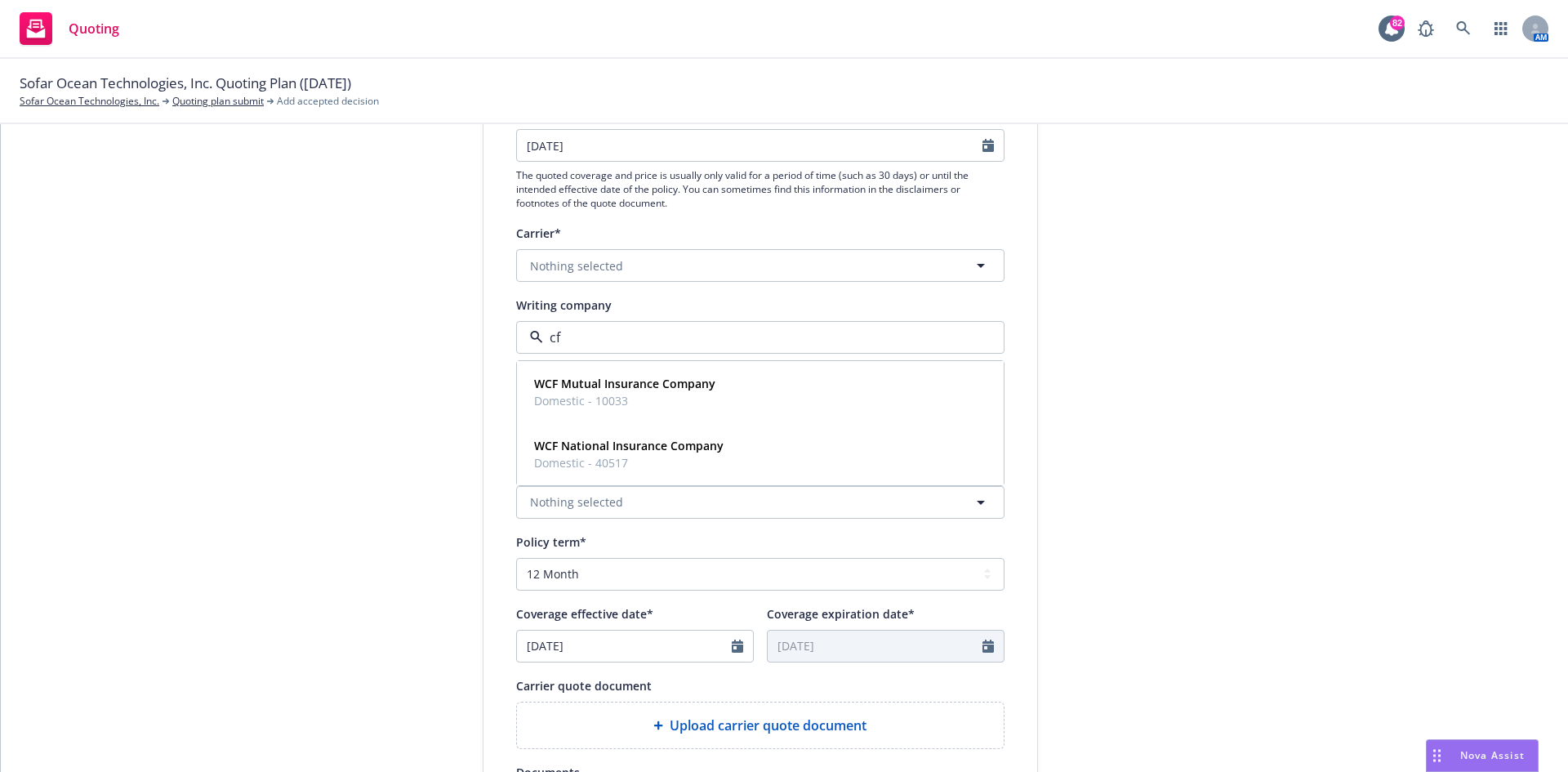
type input "c"
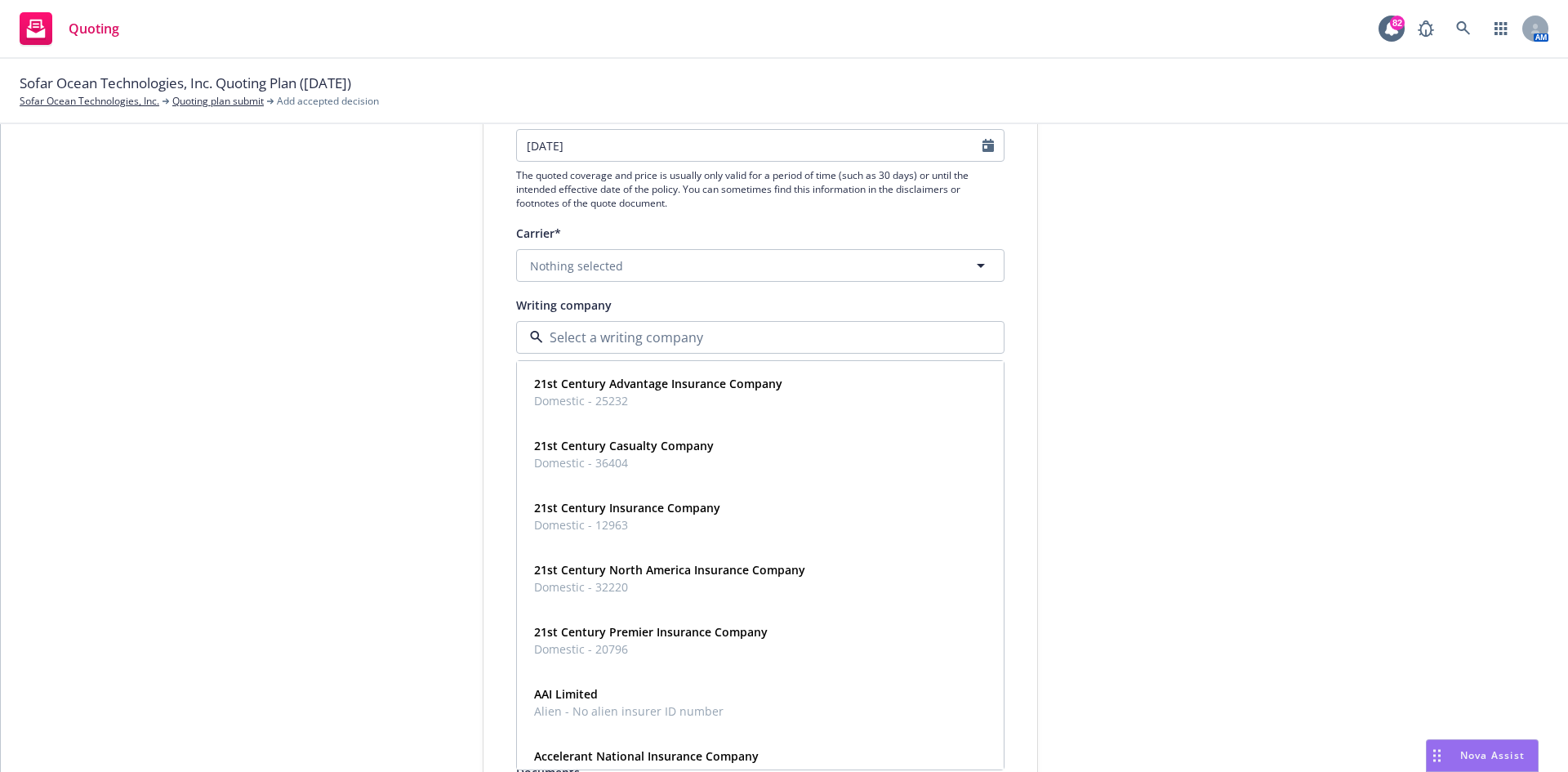
click at [1129, 359] on div "submission Carrier CFC Underwriting Last updated [DATE] 4:00 PM" at bounding box center [1184, 492] width 228 height 1095
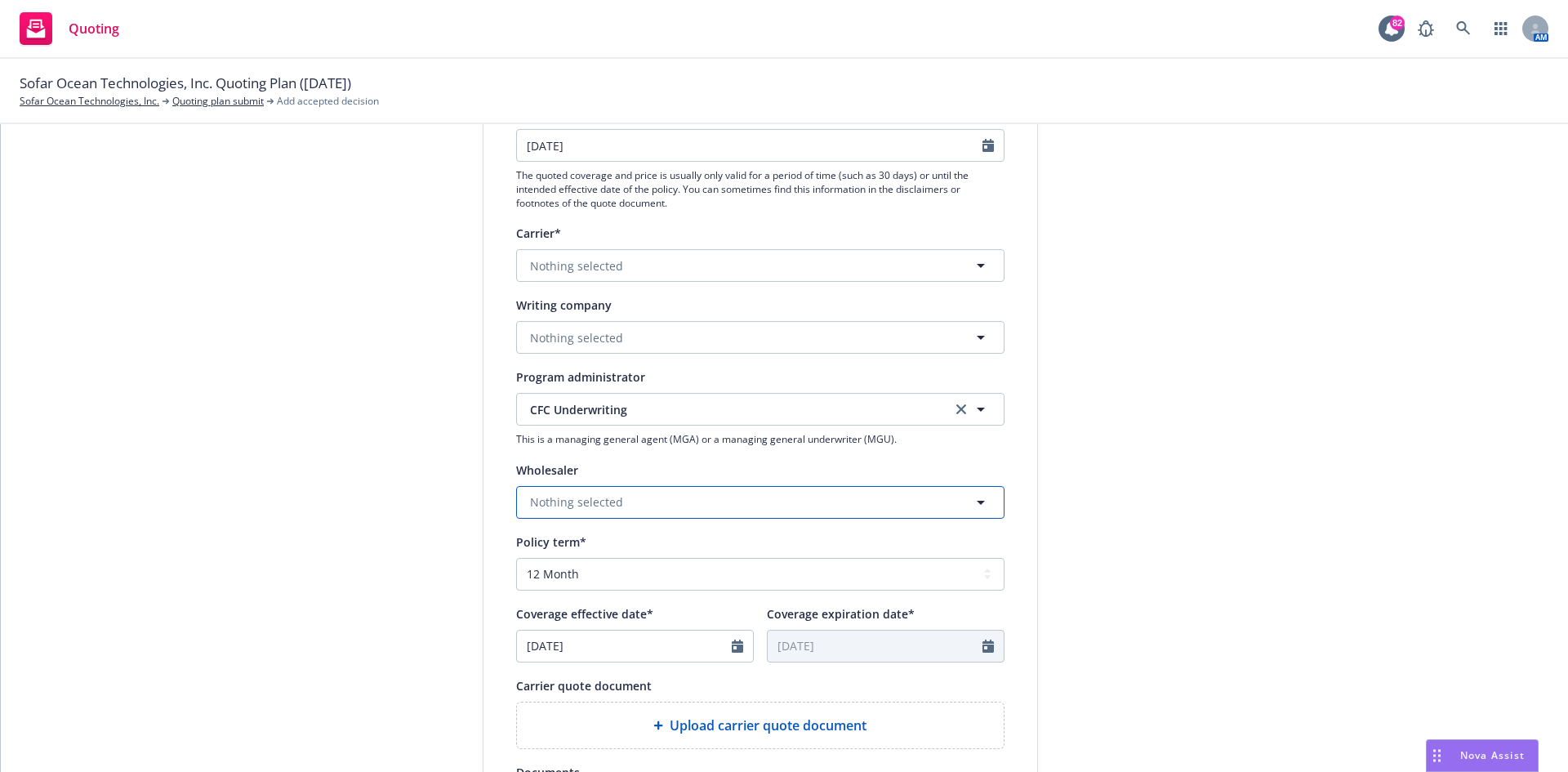
click at [719, 495] on button "Nothing selected" at bounding box center [760, 501] width 488 height 33
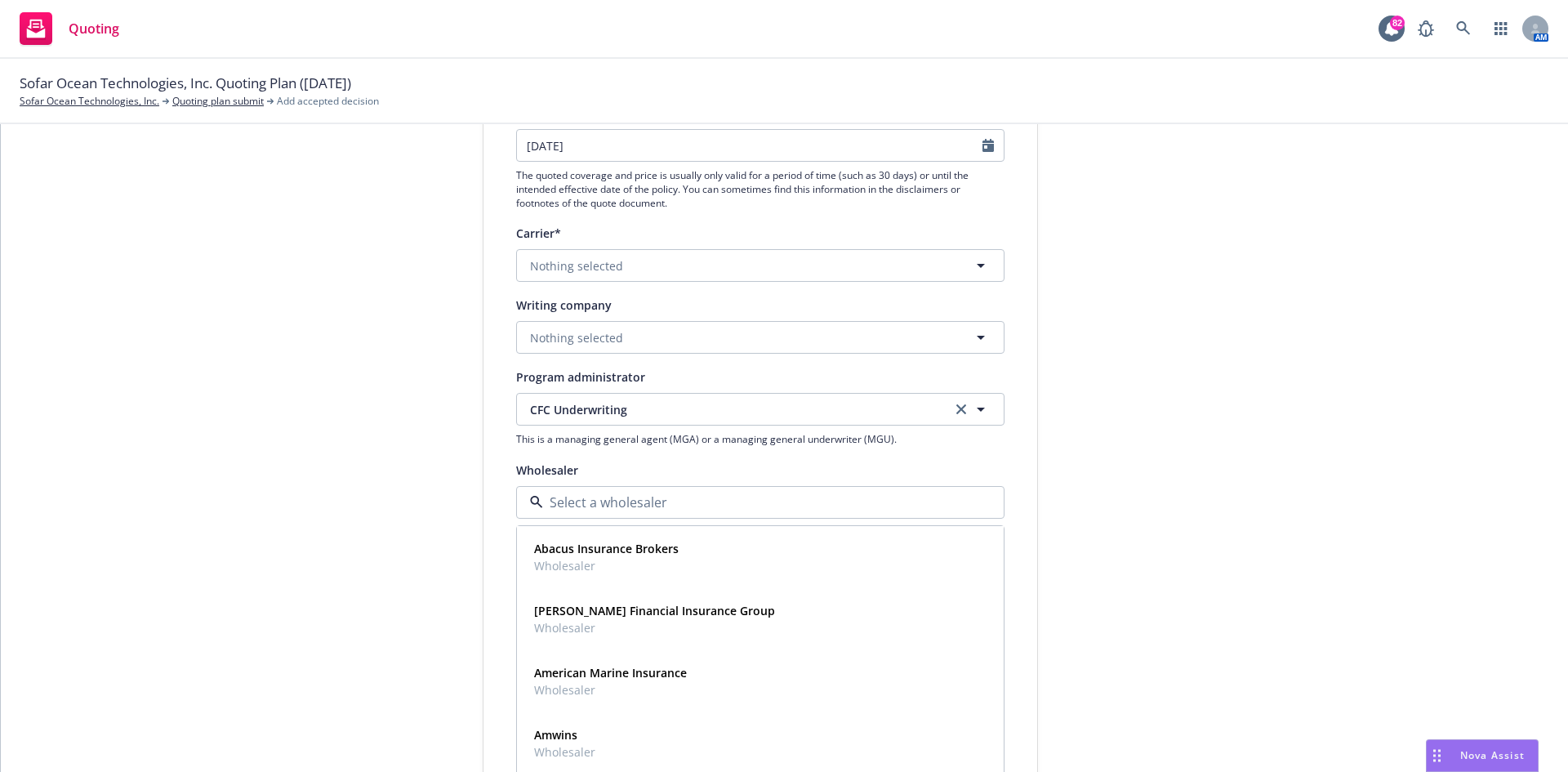
type input "m"
type input "amw"
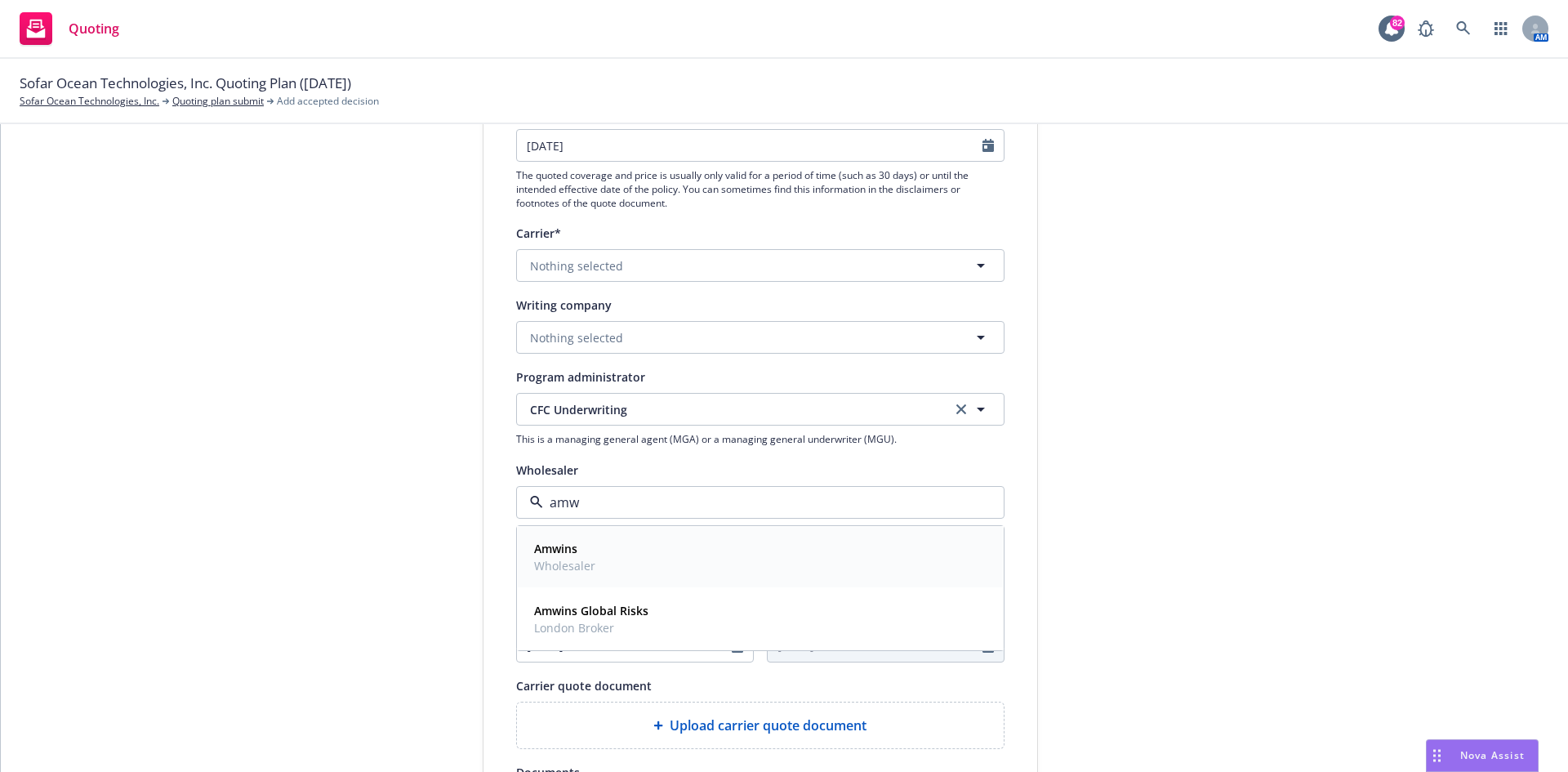
click at [589, 562] on div "Amwins Wholesaler" at bounding box center [564, 557] width 71 height 41
click at [1276, 441] on div "submission Carrier CFC Underwriting Last updated [DATE] 4:00 PM" at bounding box center [1184, 492] width 228 height 1095
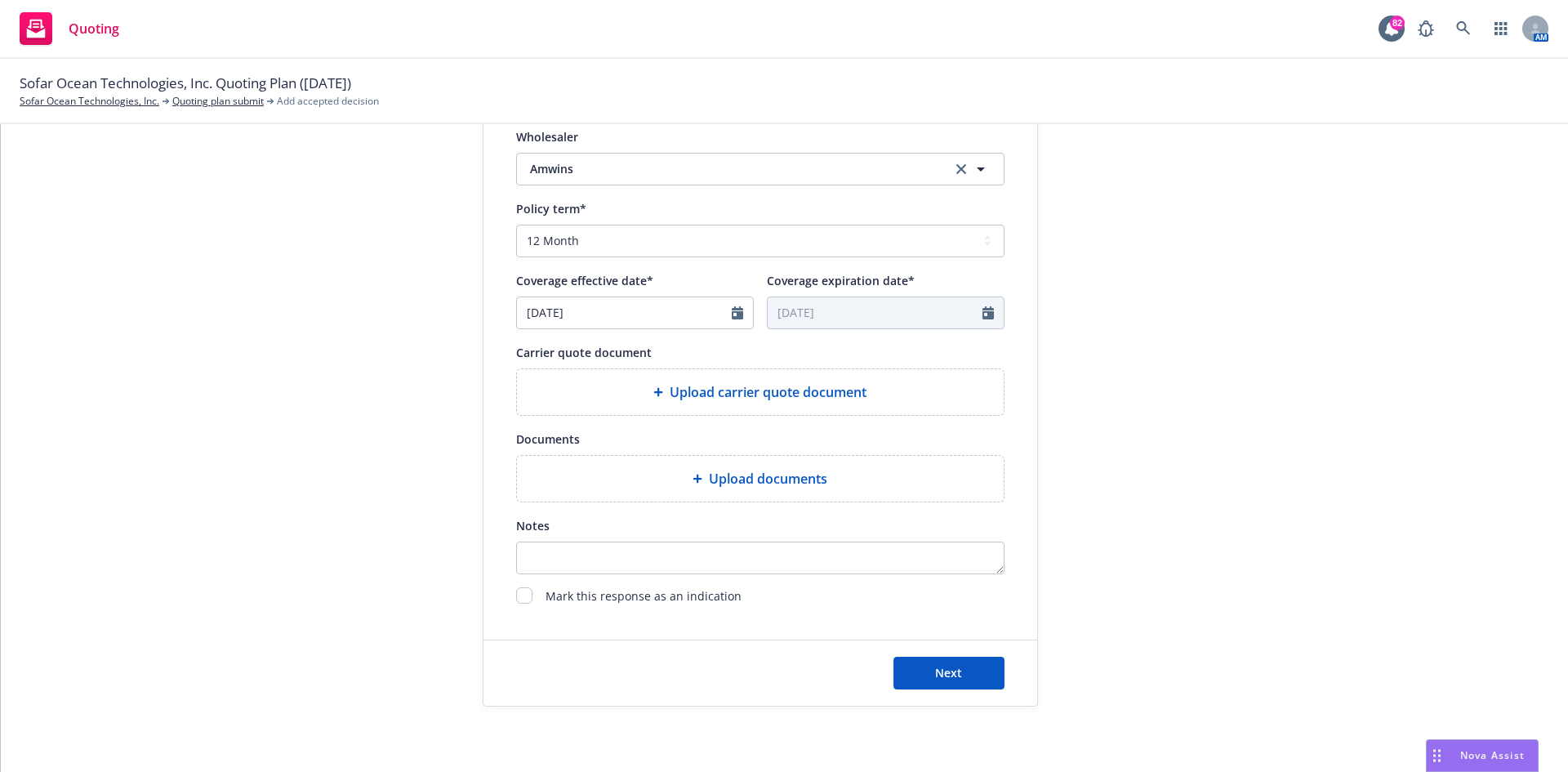
scroll to position [251, 0]
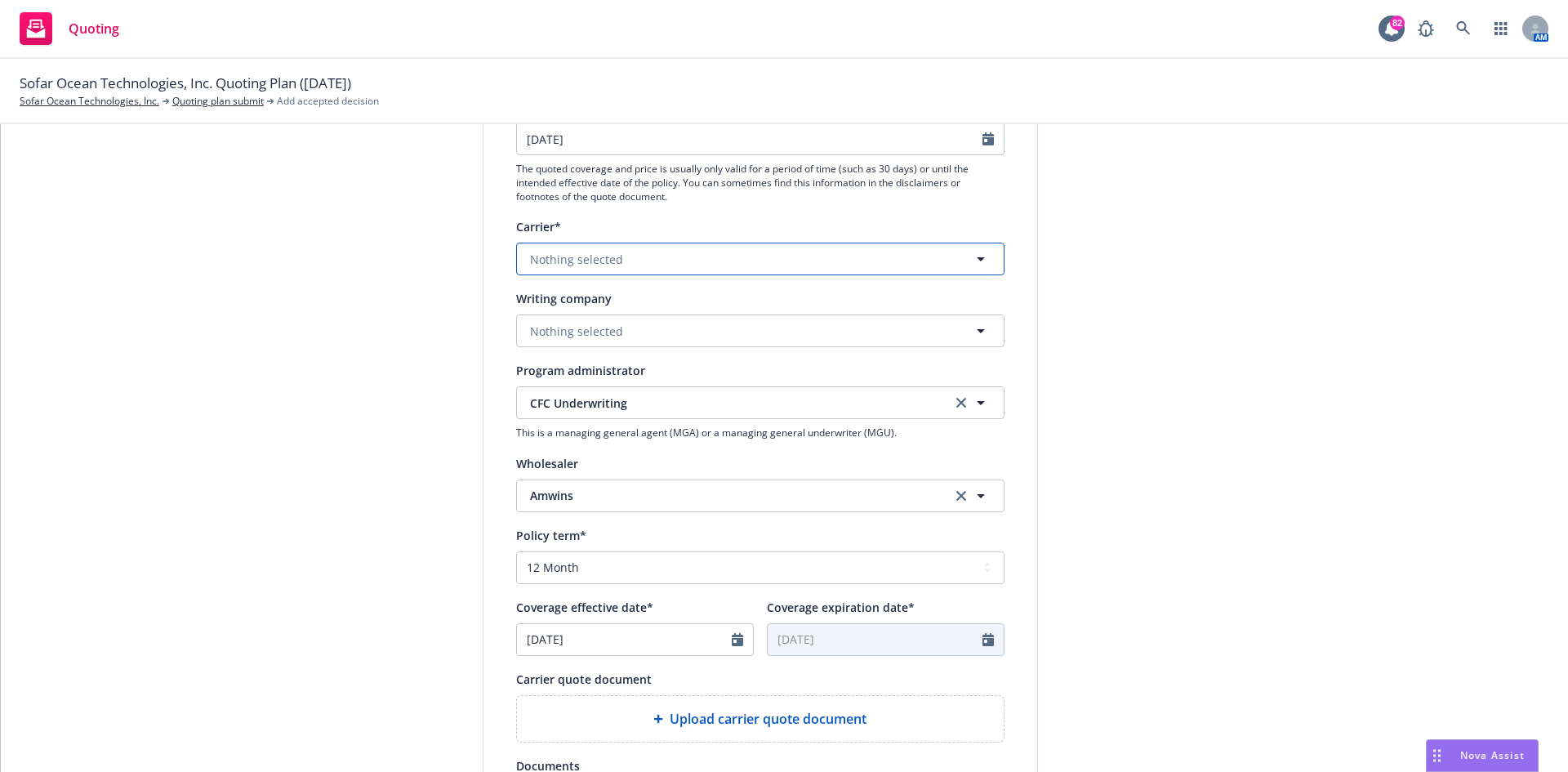
click at [702, 253] on button "Nothing selected" at bounding box center [760, 258] width 488 height 33
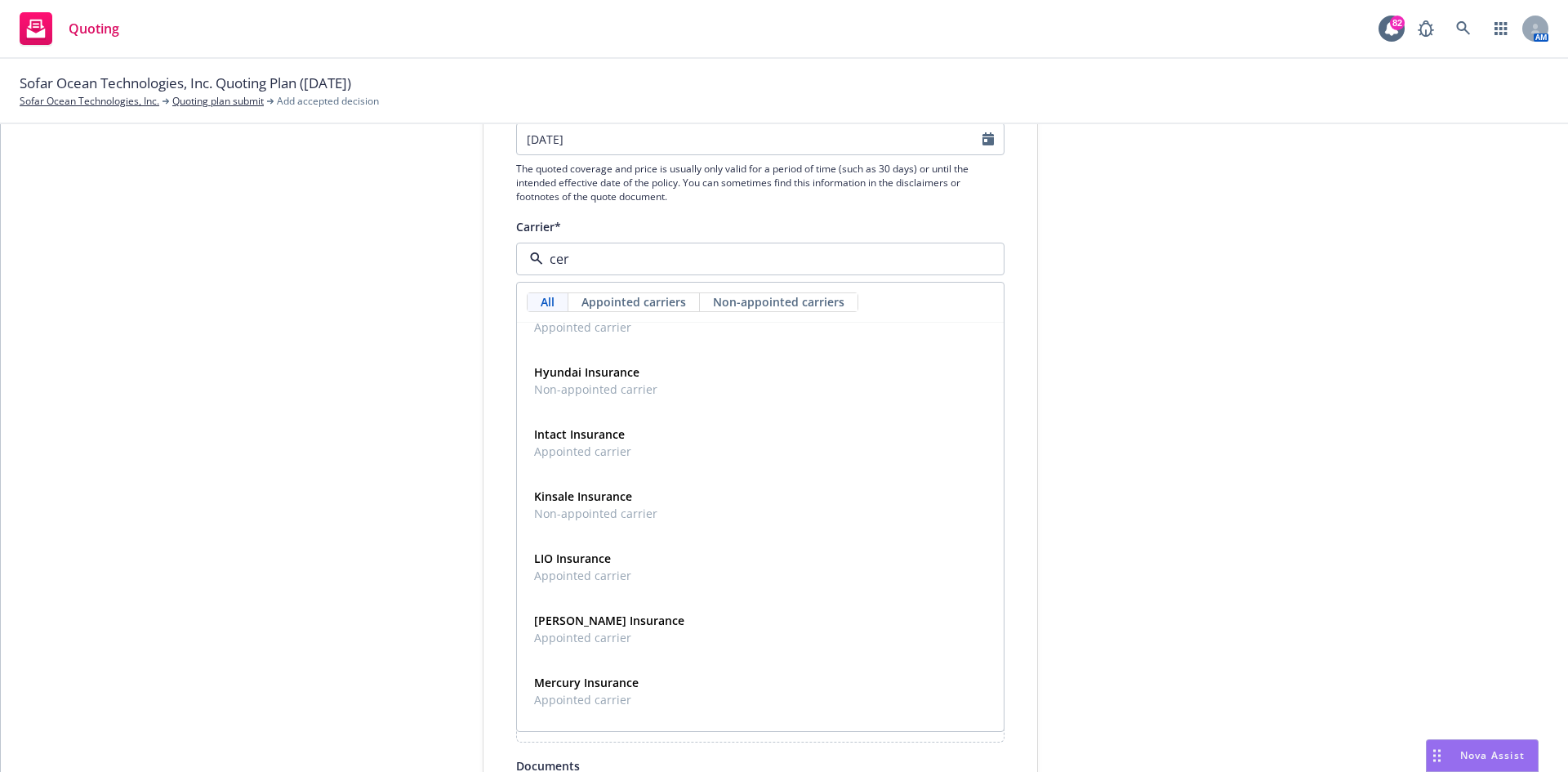
scroll to position [0, 0]
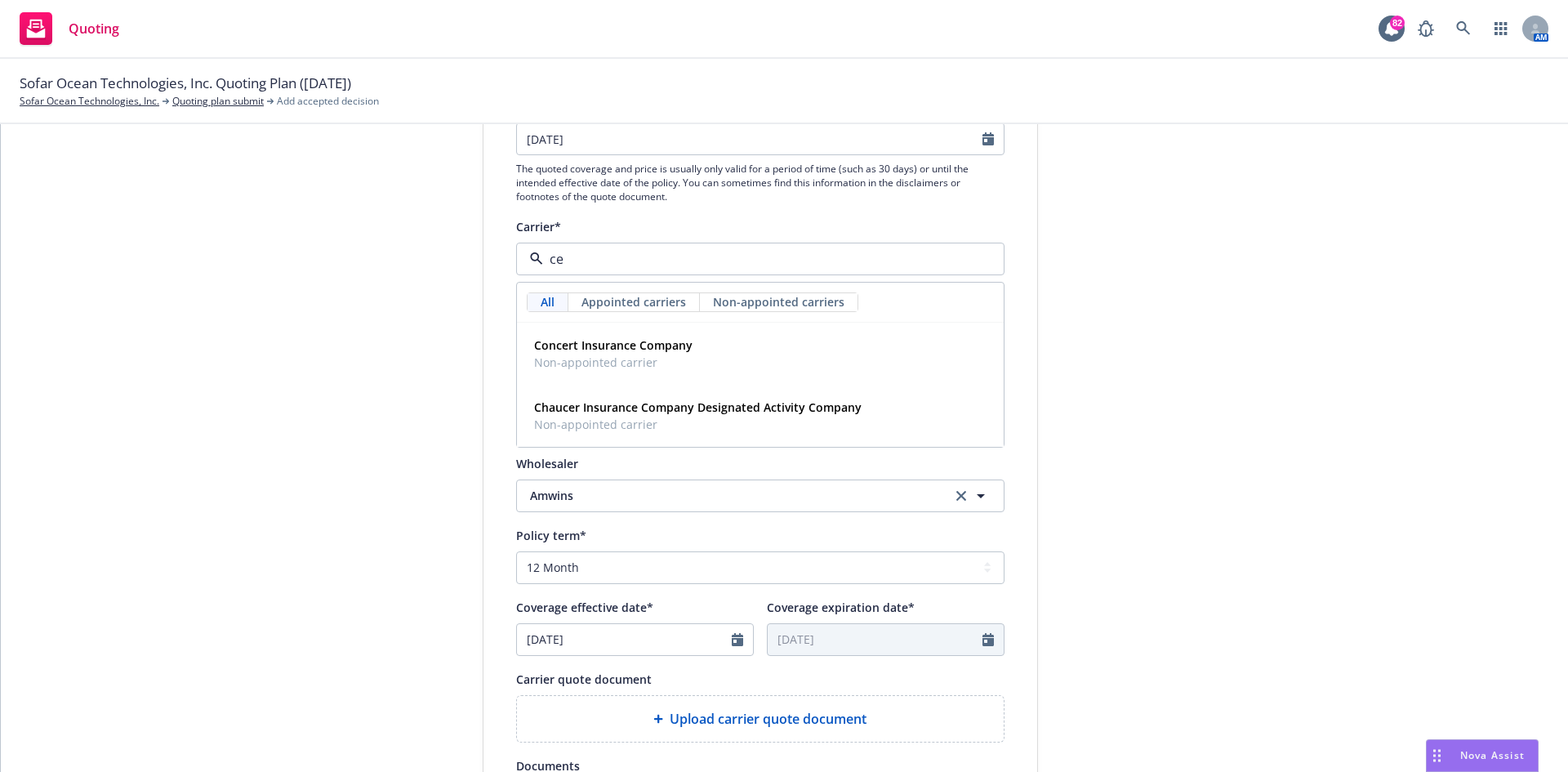
type input "c"
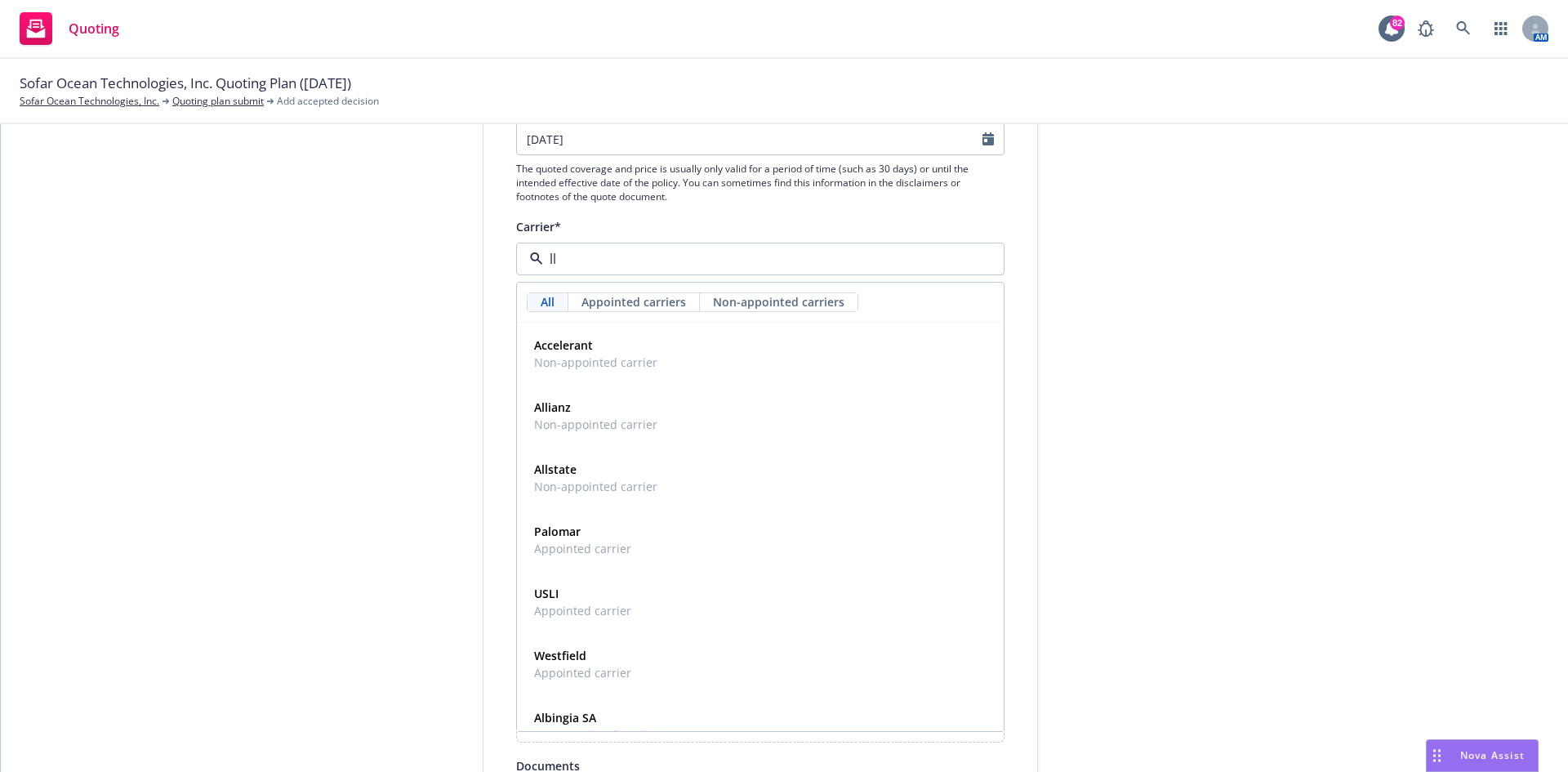
type input "llo"
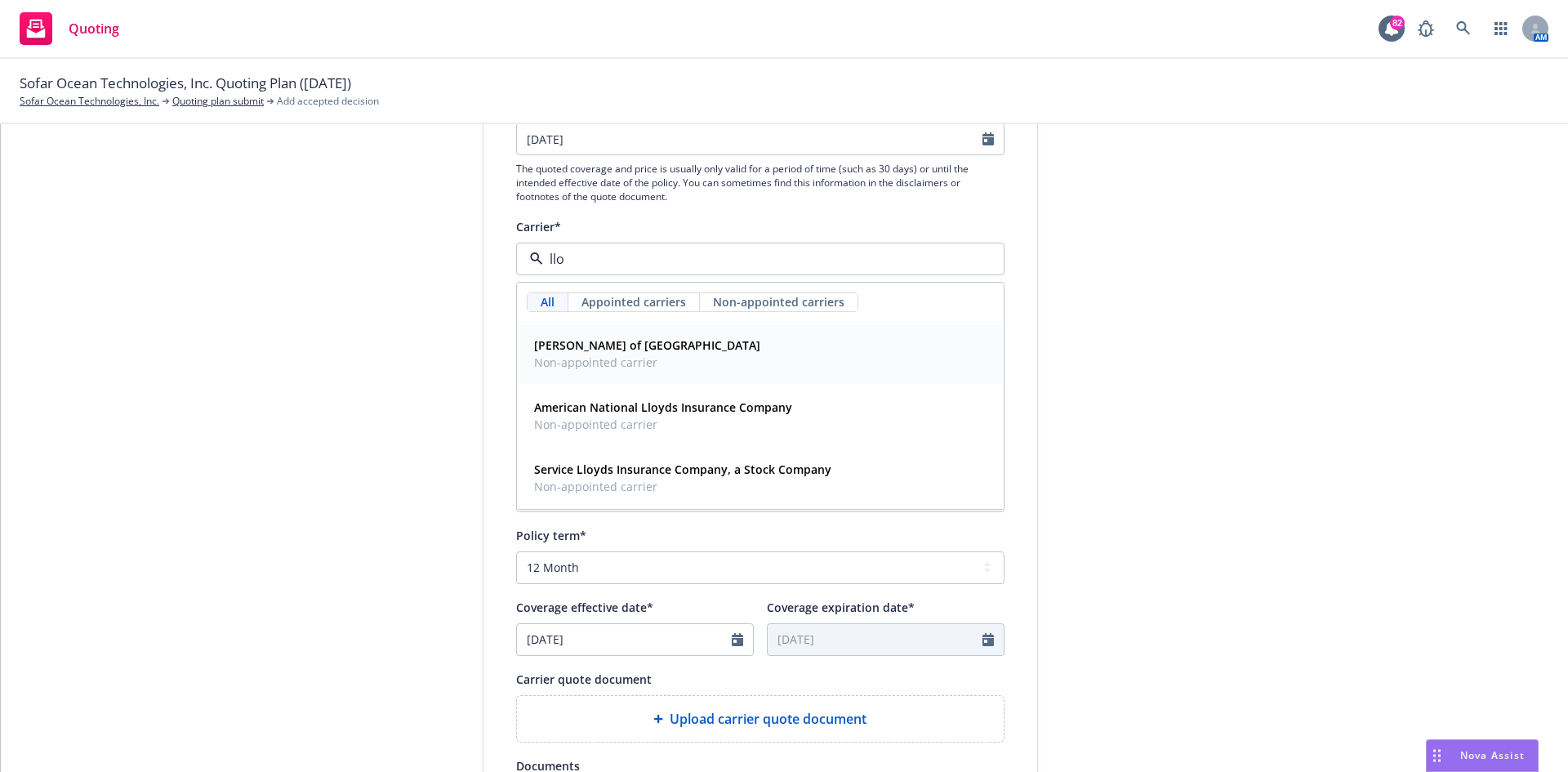
click at [608, 348] on strong "[PERSON_NAME] of [GEOGRAPHIC_DATA]" at bounding box center [647, 345] width 226 height 16
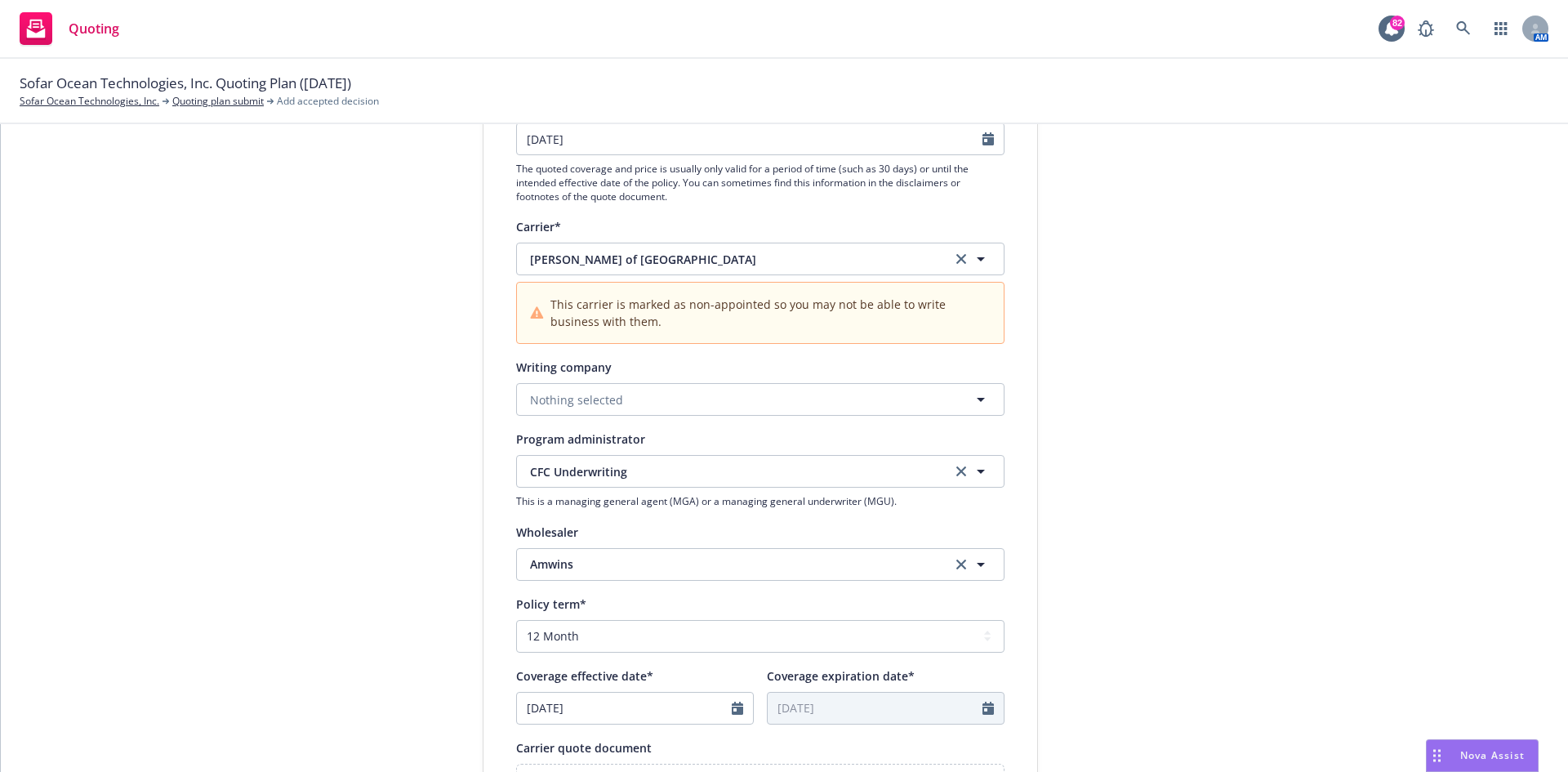
click at [1260, 357] on div "submission Carrier CFC Underwriting Last updated [DATE] 4:00 PM" at bounding box center [1184, 519] width 228 height 1163
click at [618, 403] on button "Nothing selected" at bounding box center [760, 398] width 488 height 33
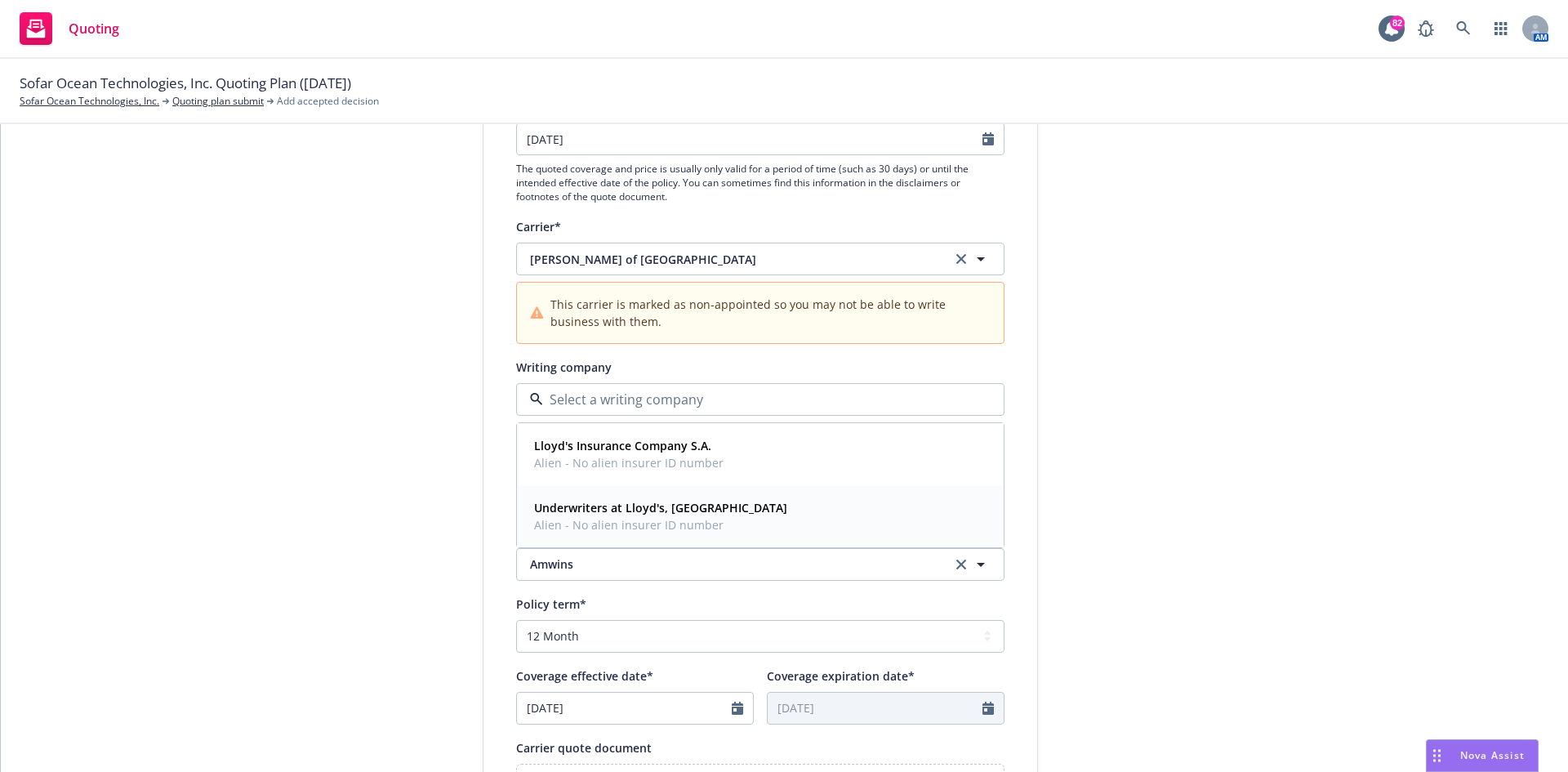
click at [646, 514] on strong "Underwriters at Lloyd's, [GEOGRAPHIC_DATA]" at bounding box center [660, 508] width 253 height 16
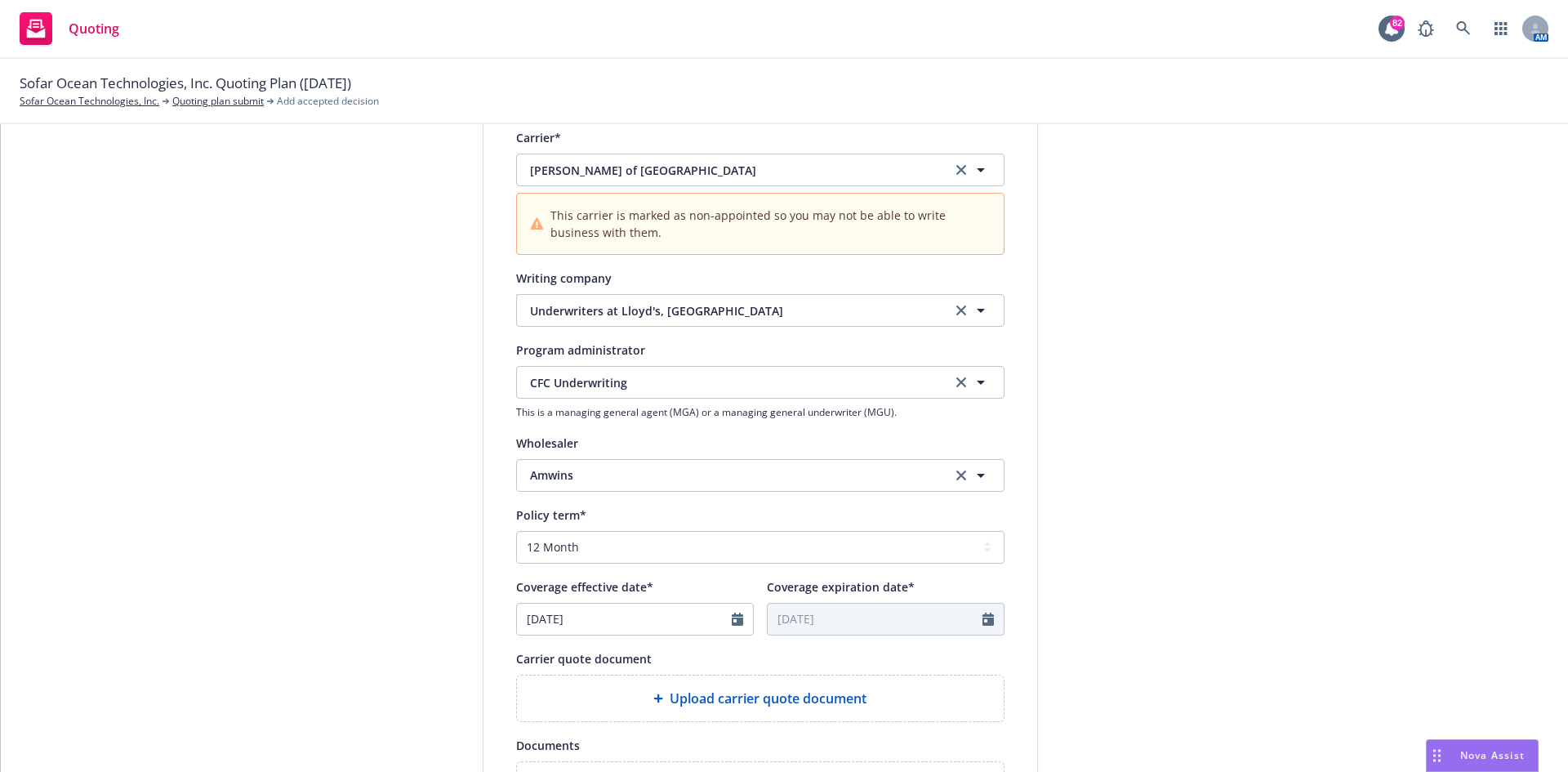
scroll to position [578, 0]
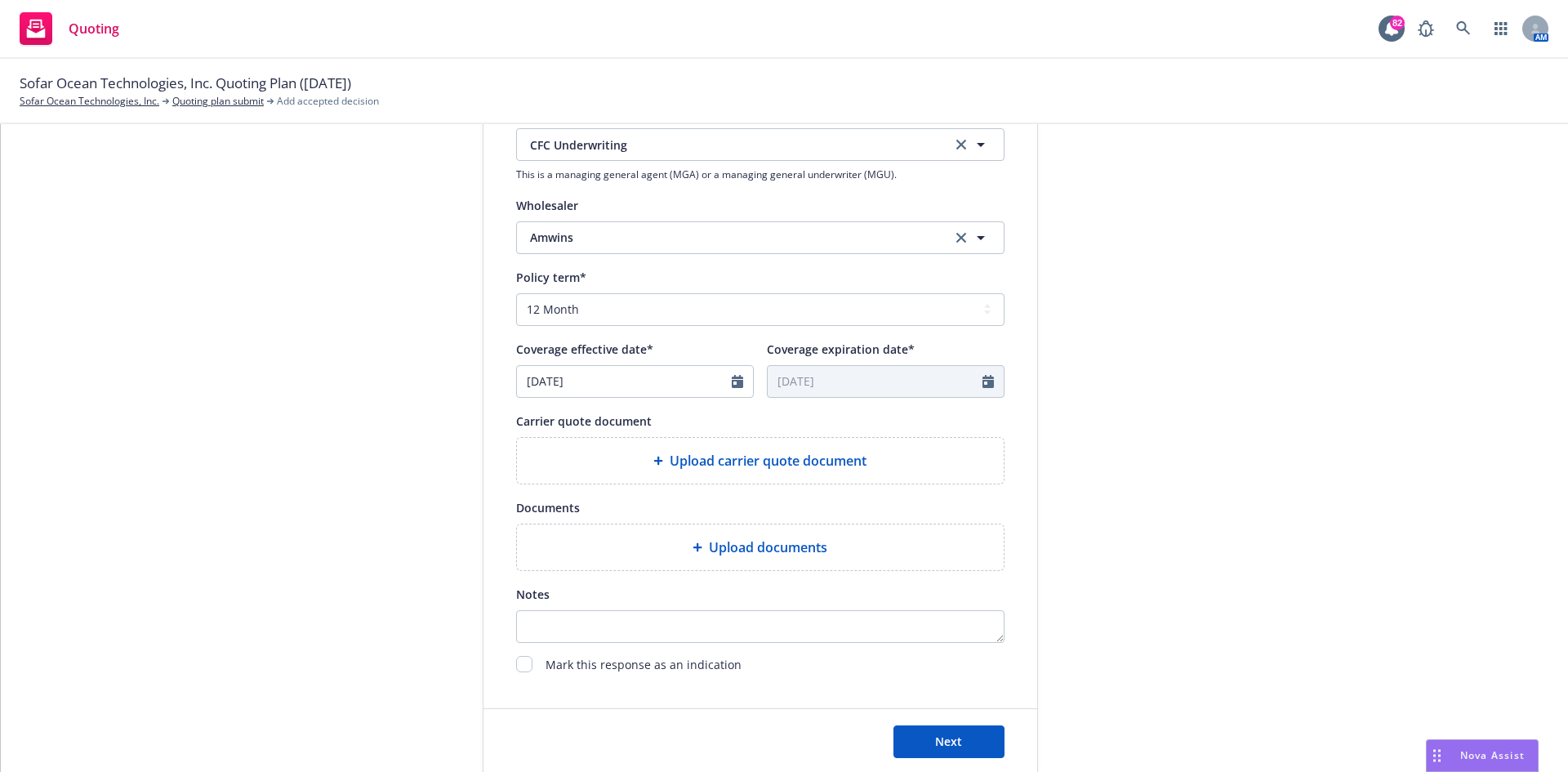
click at [696, 547] on div at bounding box center [700, 547] width 17 height 10
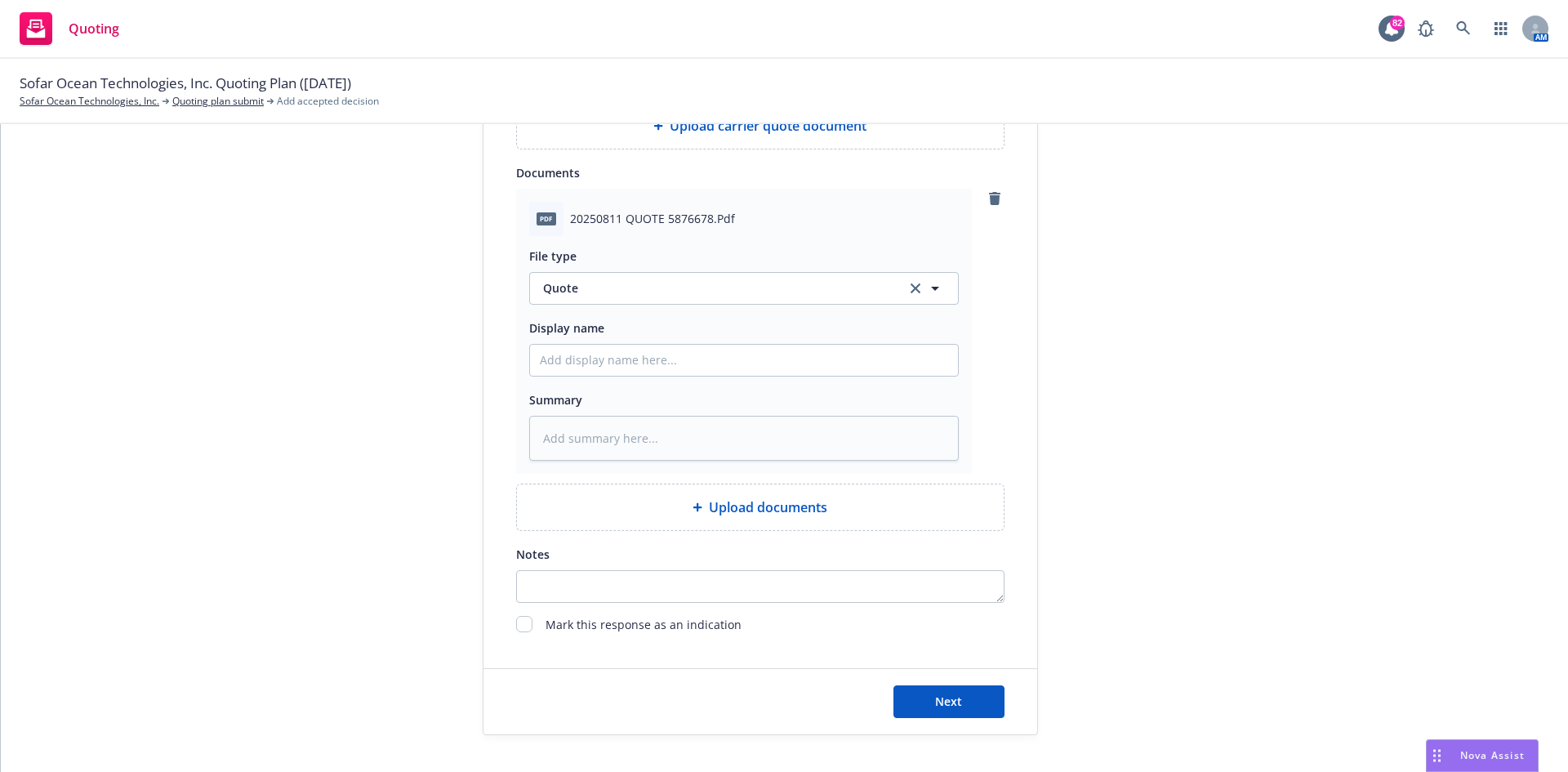
scroll to position [941, 0]
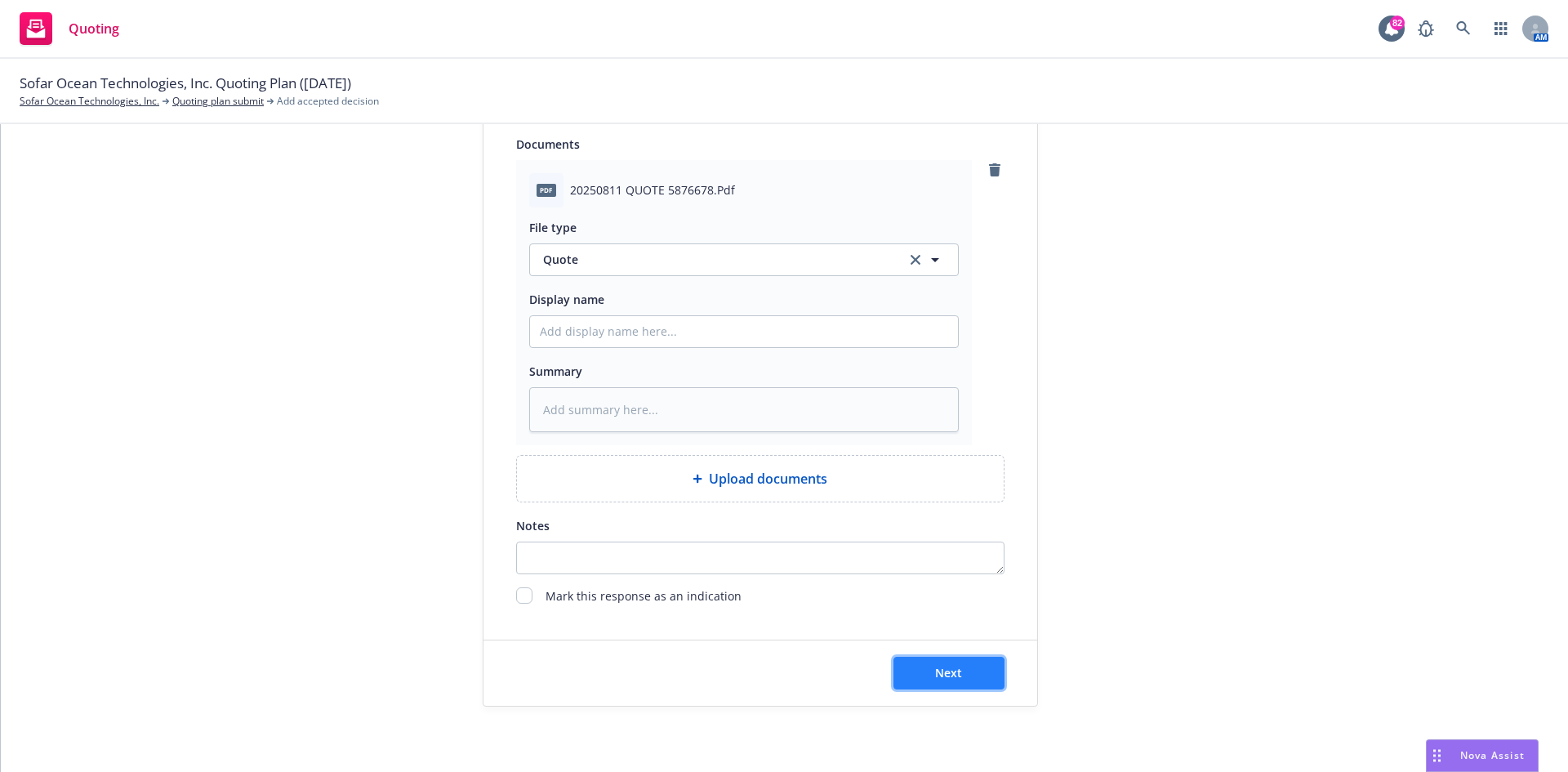
click at [941, 664] on span "Next" at bounding box center [948, 672] width 27 height 16
type textarea "x"
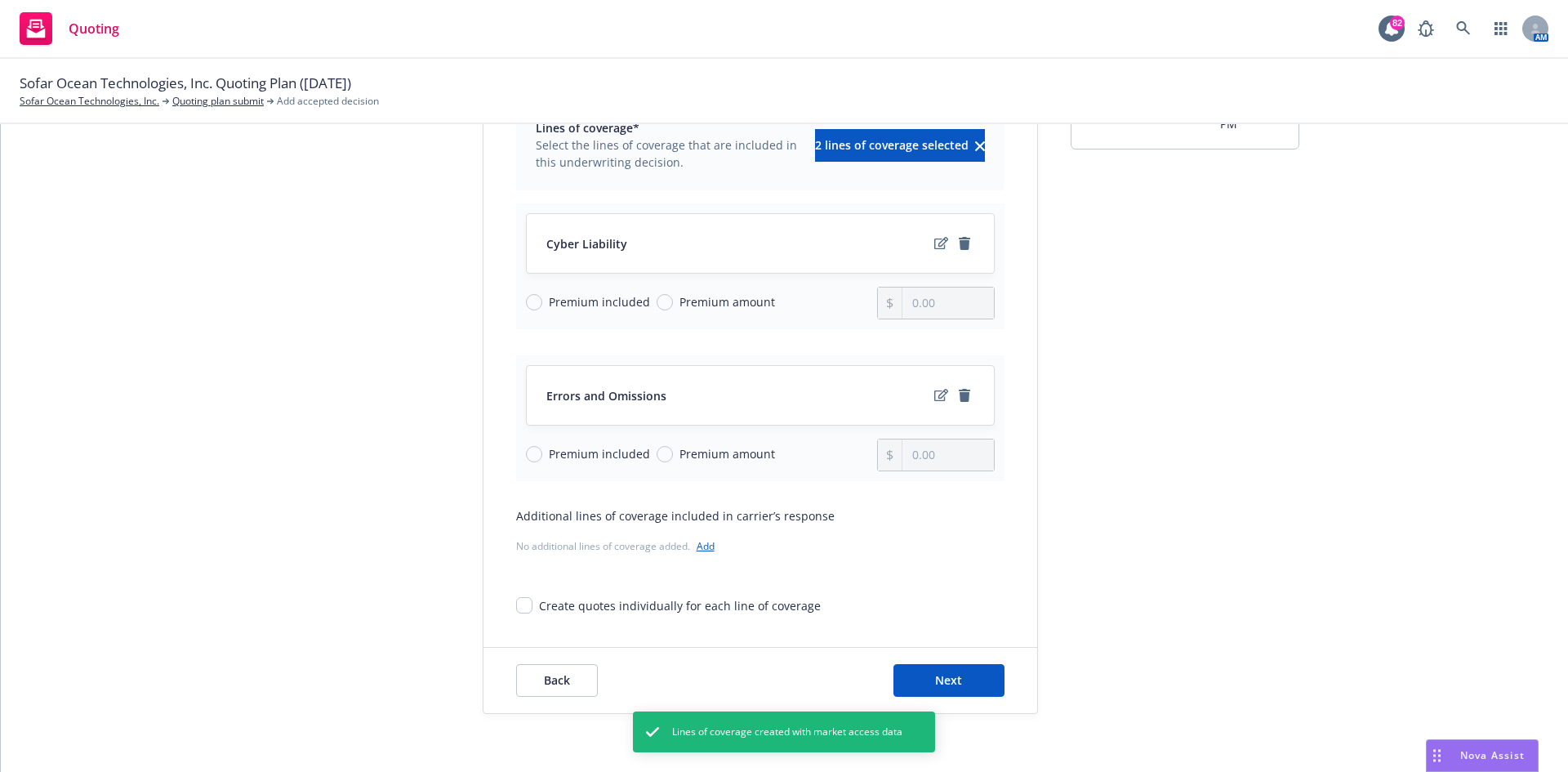
scroll to position [184, 0]
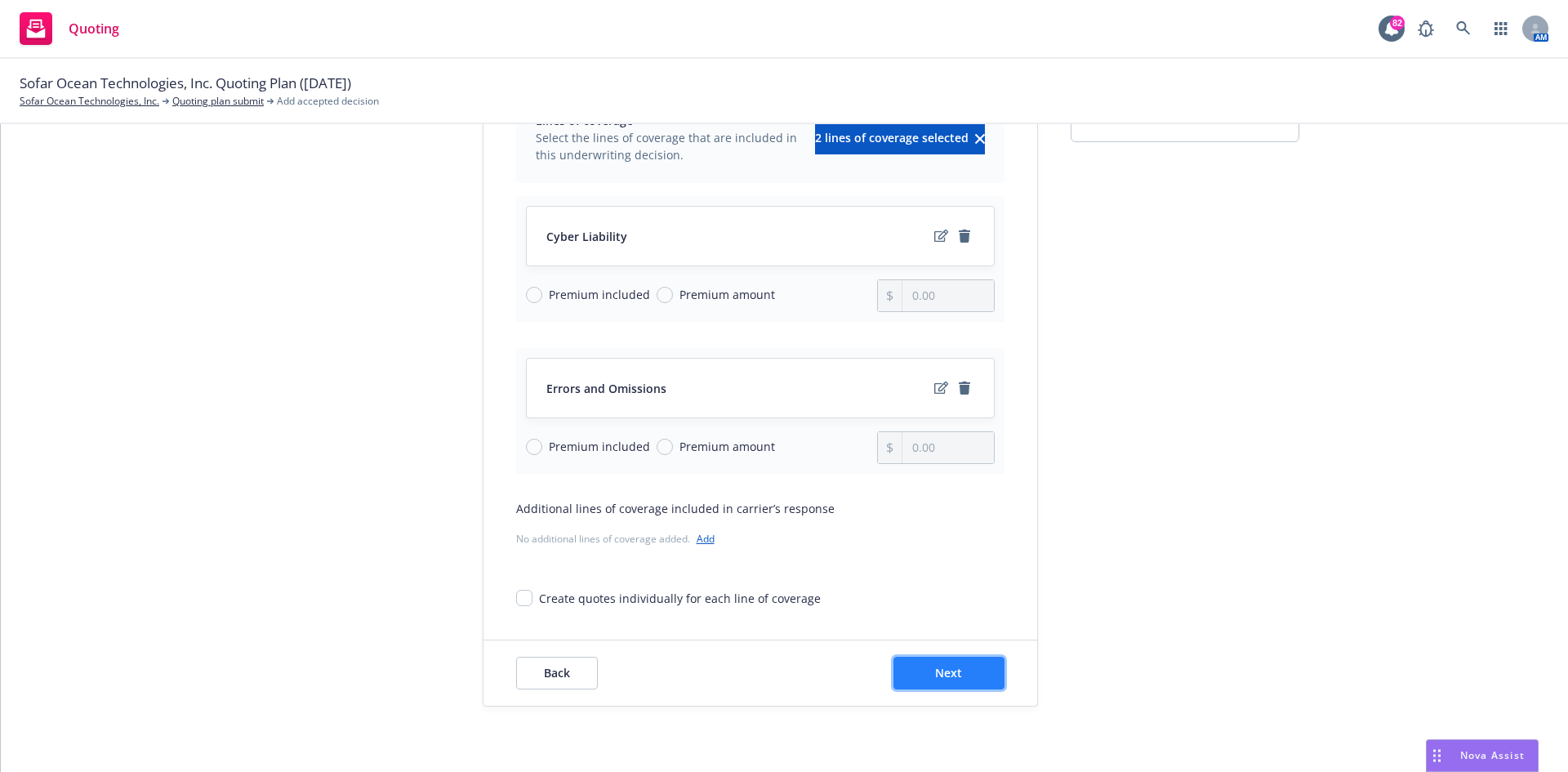
click at [938, 669] on span "Next" at bounding box center [948, 672] width 27 height 16
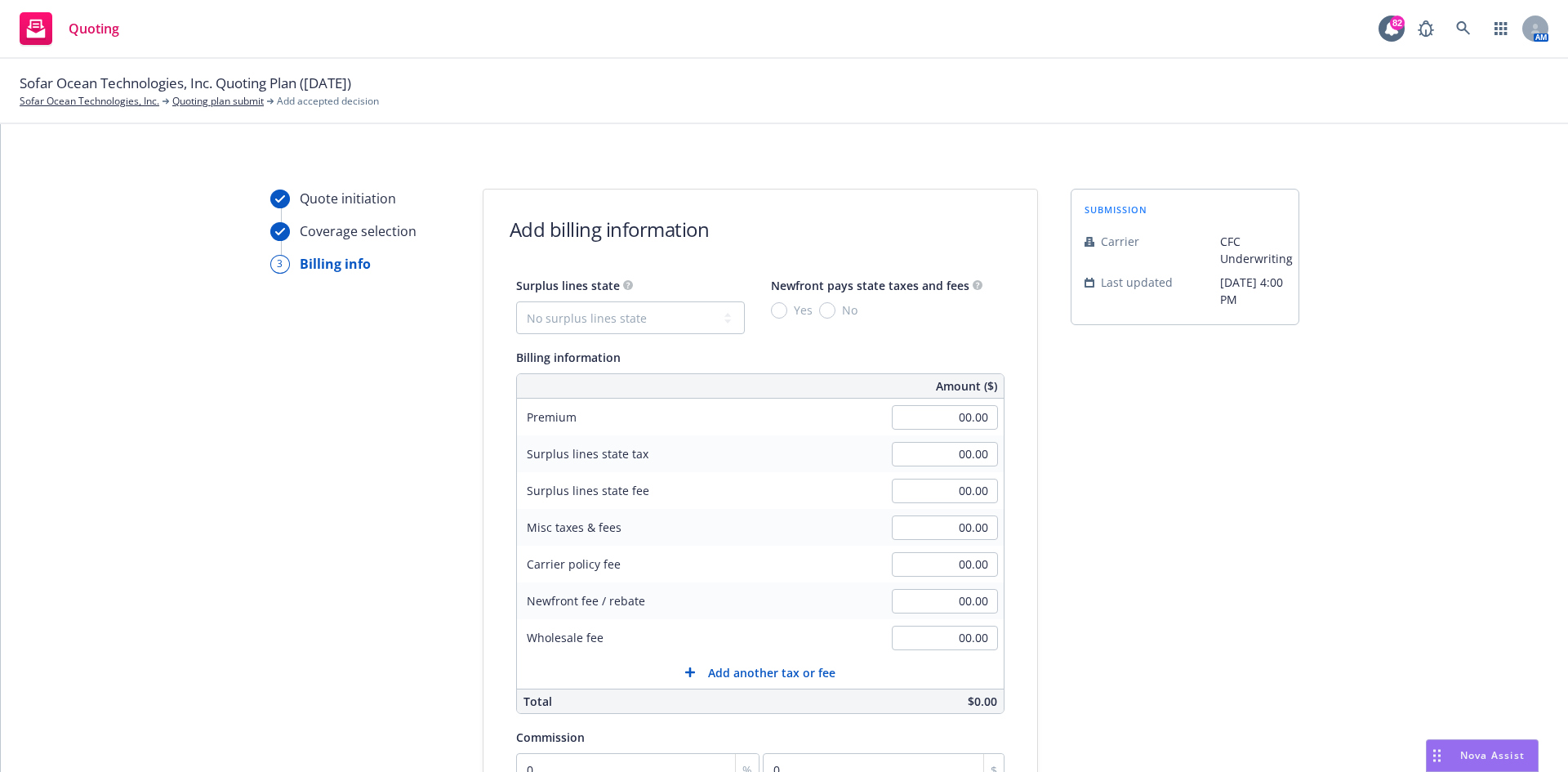
scroll to position [0, 0]
type input "5,000.00"
click at [687, 326] on select "No surplus lines state [US_STATE] [US_STATE] [US_STATE] [US_STATE] [US_STATE] […" at bounding box center [630, 318] width 228 height 33
select select "CA"
click at [516, 302] on select "No surplus lines state [US_STATE] [US_STATE] [US_STATE] [US_STATE] [US_STATE] […" at bounding box center [630, 318] width 228 height 33
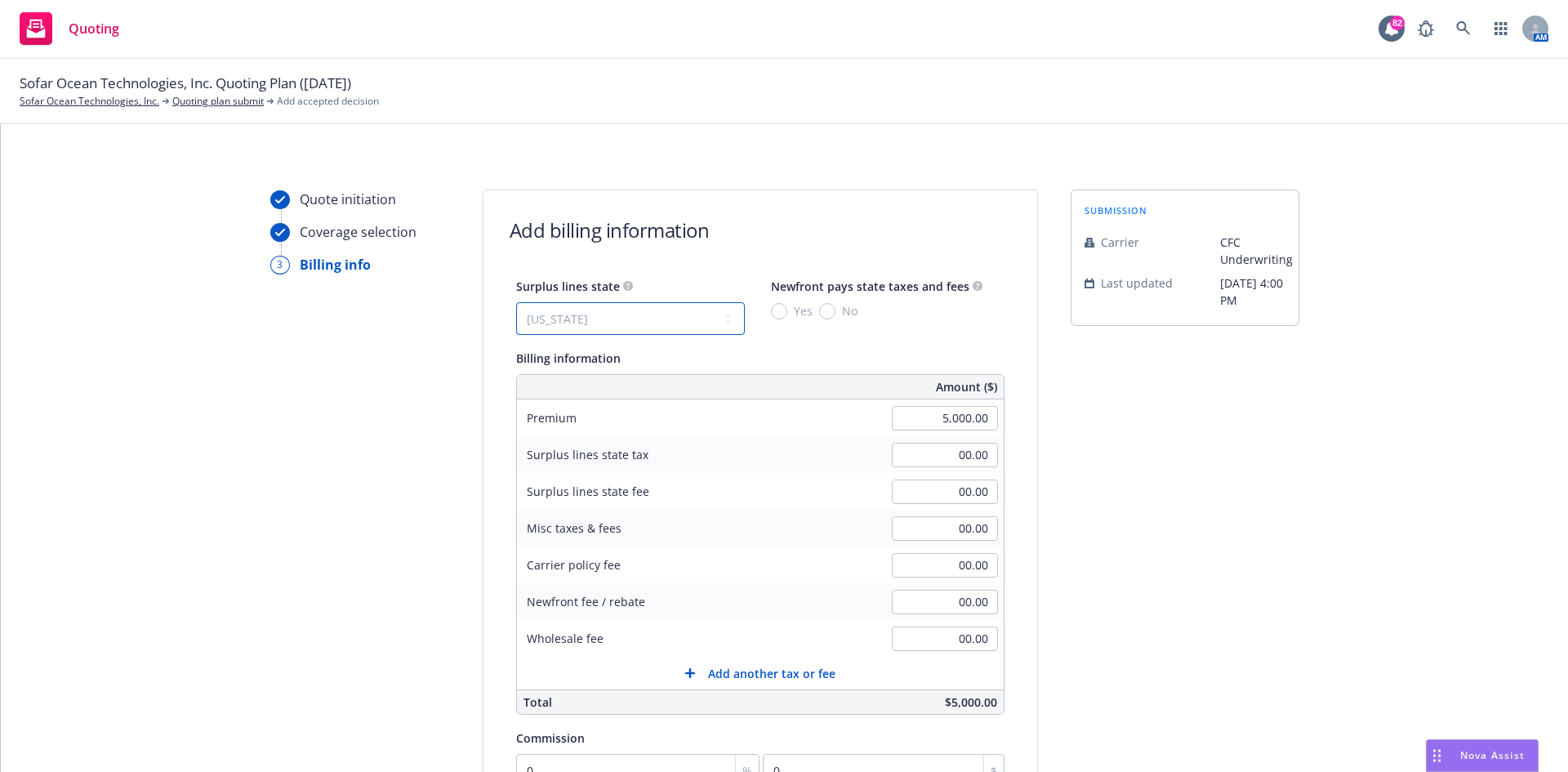
type input "150.00"
type input "9.00"
click at [819, 307] on input "No" at bounding box center [827, 310] width 17 height 17
radio input "true"
click at [819, 313] on input "No" at bounding box center [827, 310] width 17 height 17
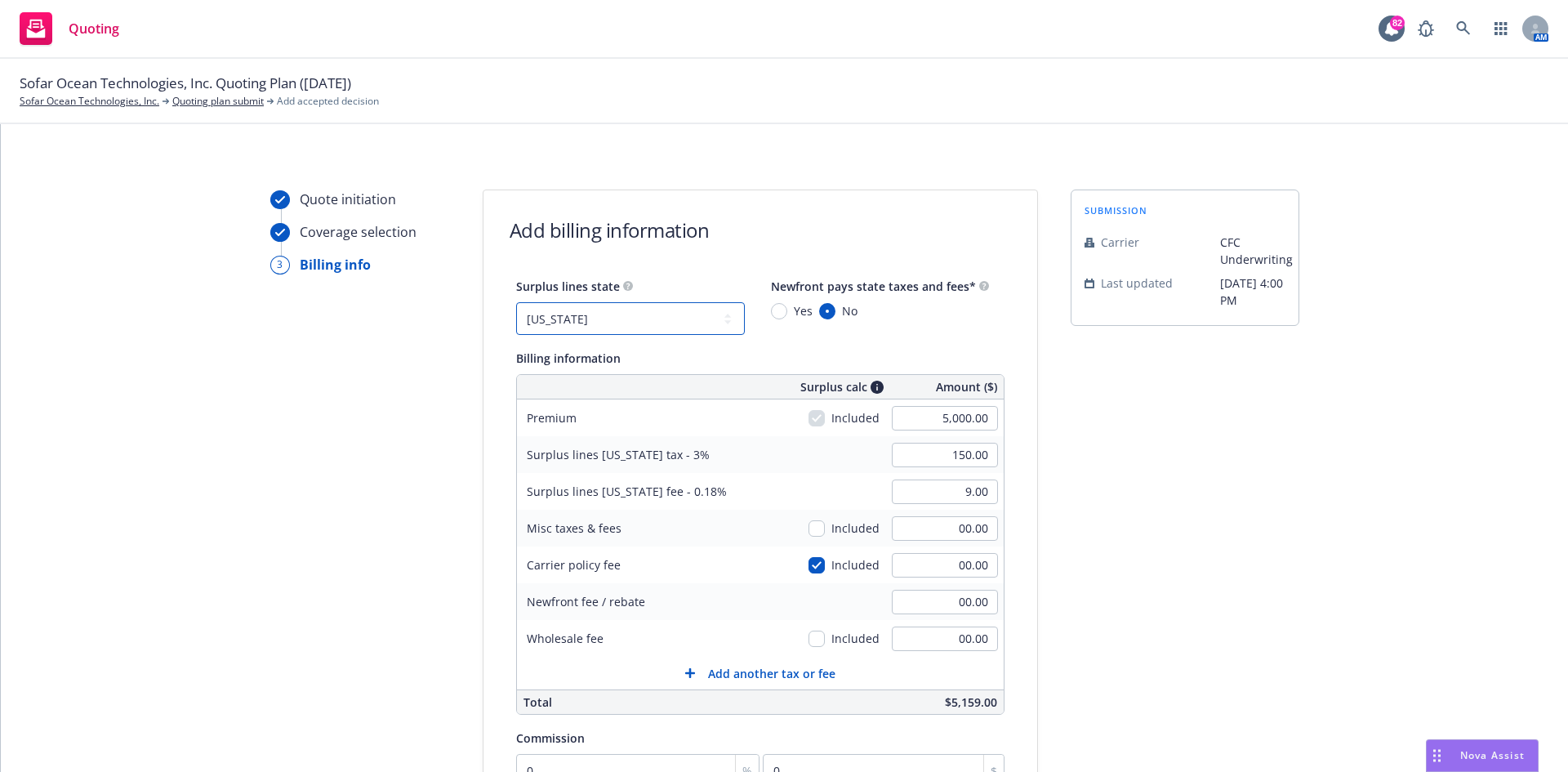
click at [694, 318] on select "No surplus lines state [US_STATE] [US_STATE] [US_STATE] [US_STATE] [US_STATE] […" at bounding box center [630, 318] width 228 height 33
select select "NONE"
click at [516, 302] on select "No surplus lines state [US_STATE] [US_STATE] [US_STATE] [US_STATE] [US_STATE] […" at bounding box center [630, 318] width 228 height 33
type input "00.00"
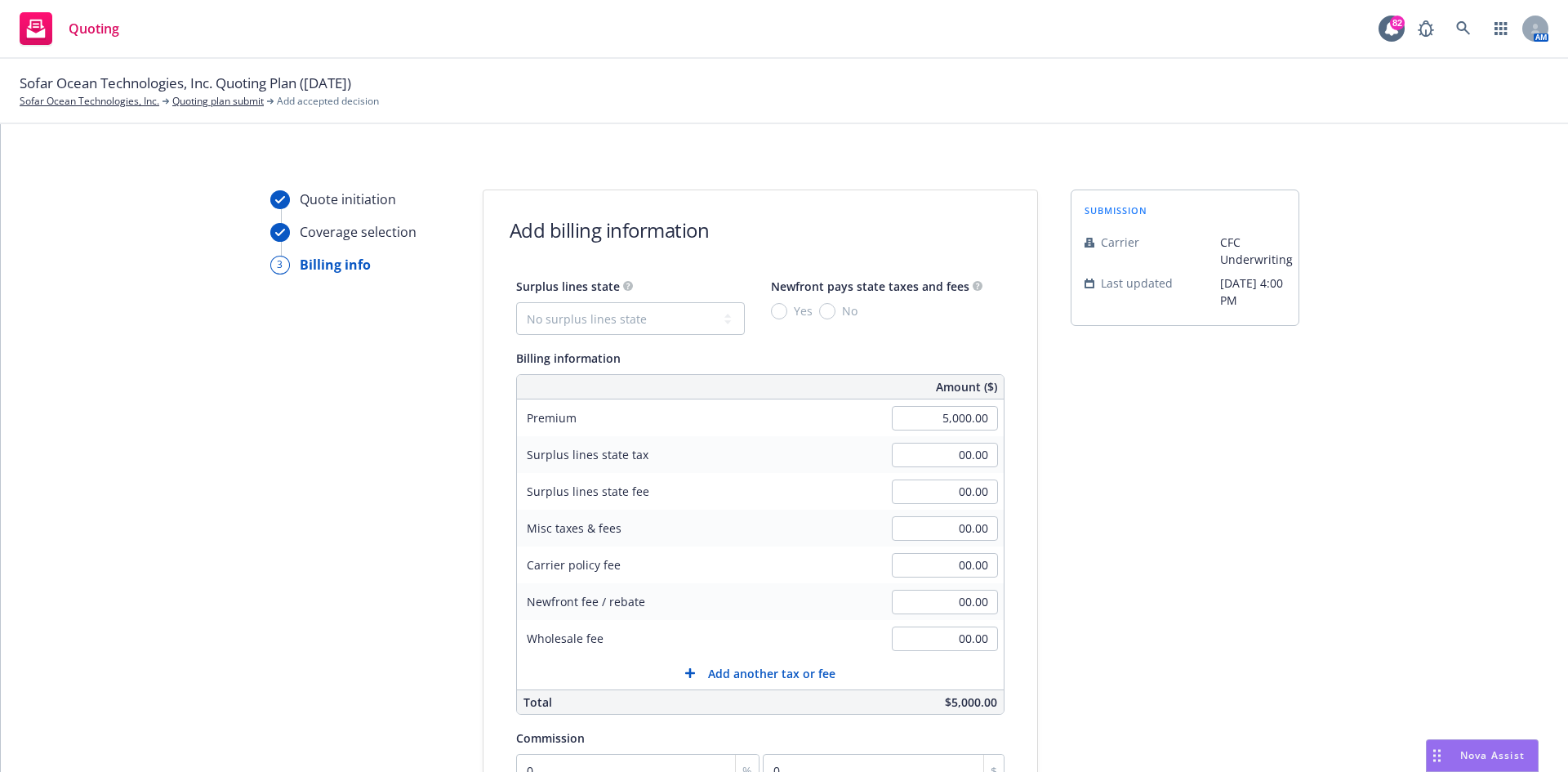
click at [915, 321] on div "Surplus lines state No surplus lines state [US_STATE] [US_STATE] [US_STATE] [US…" at bounding box center [760, 304] width 488 height 58
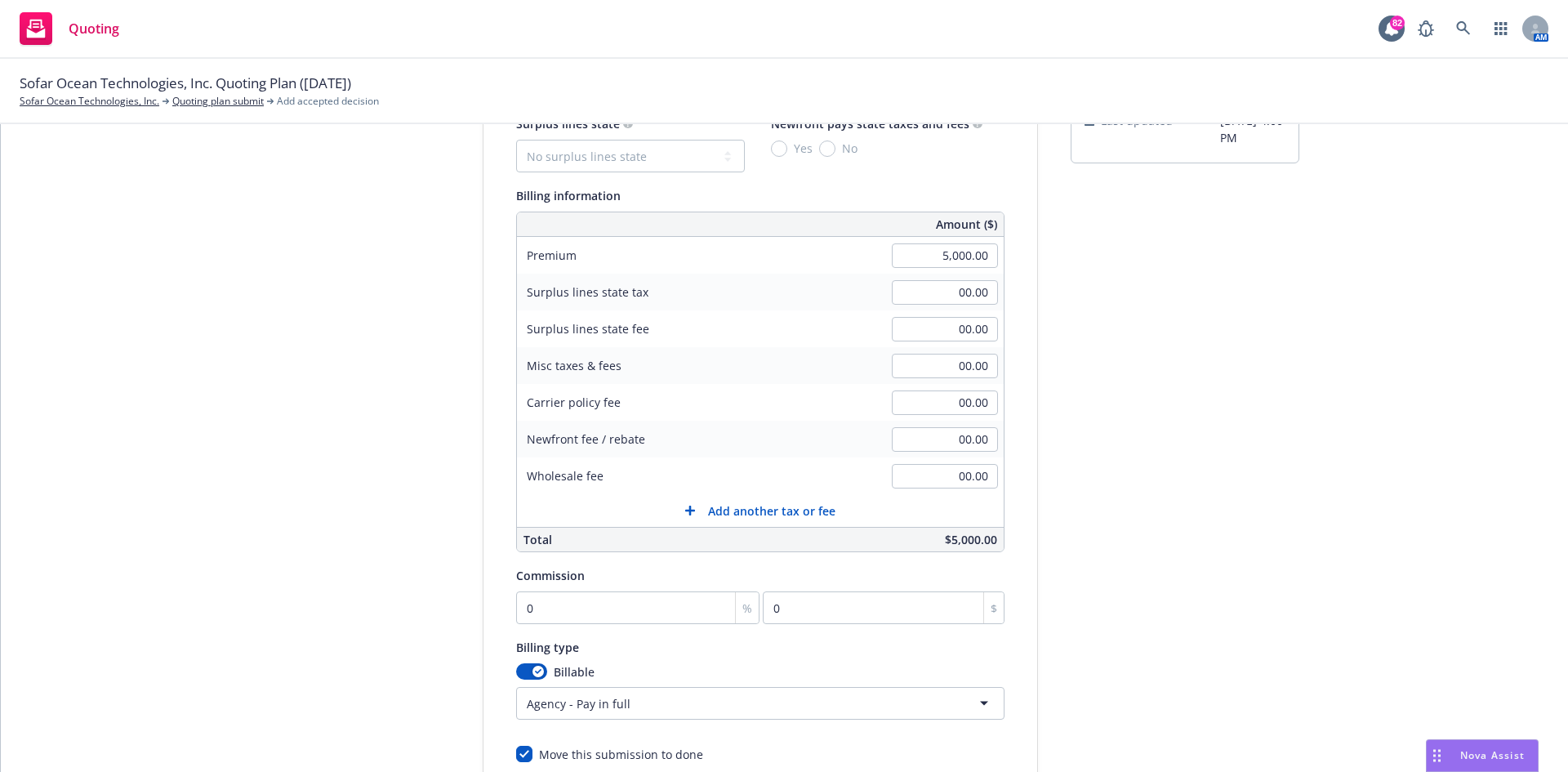
scroll to position [163, 0]
type input "400.00"
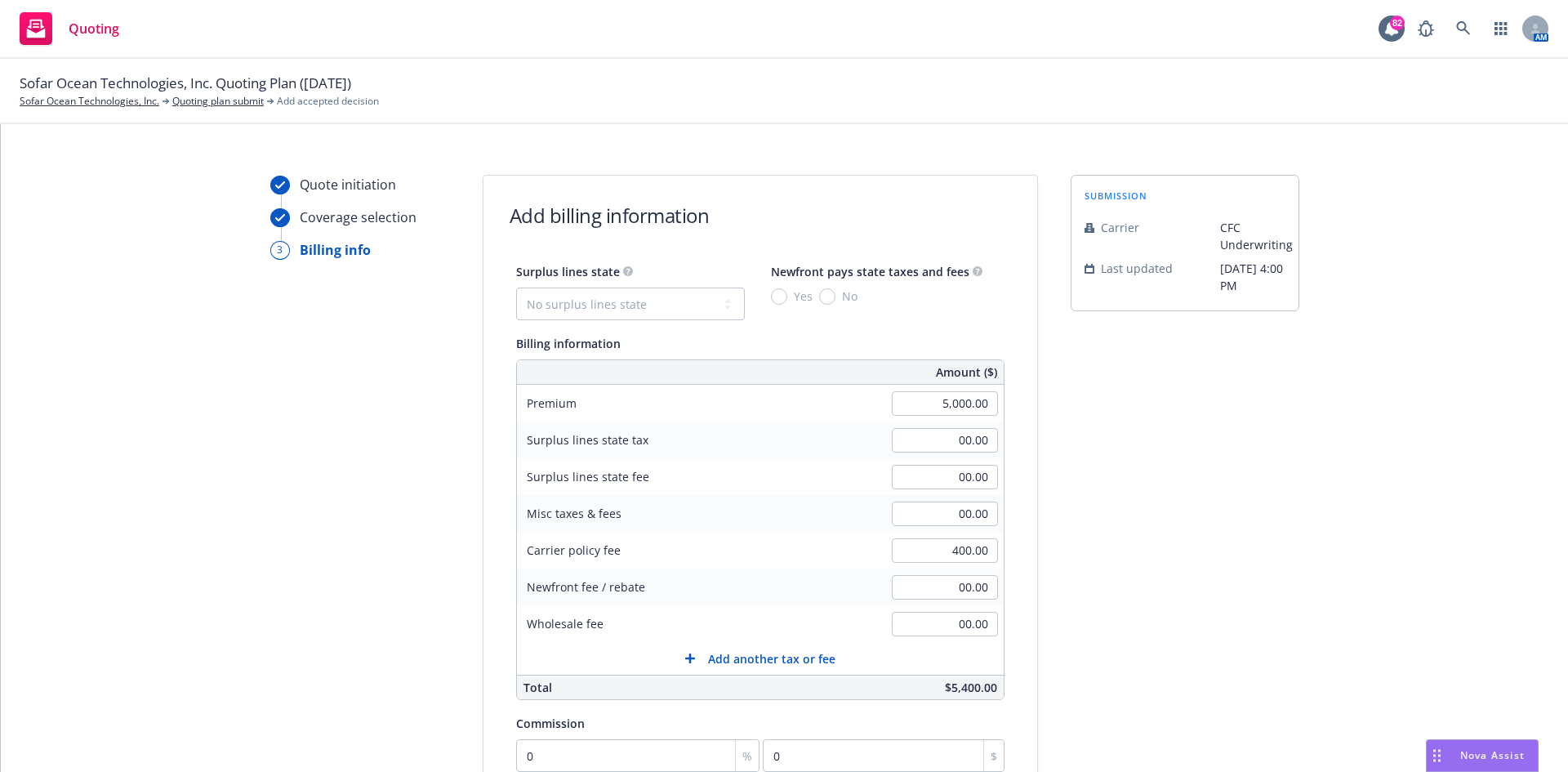
scroll to position [0, 0]
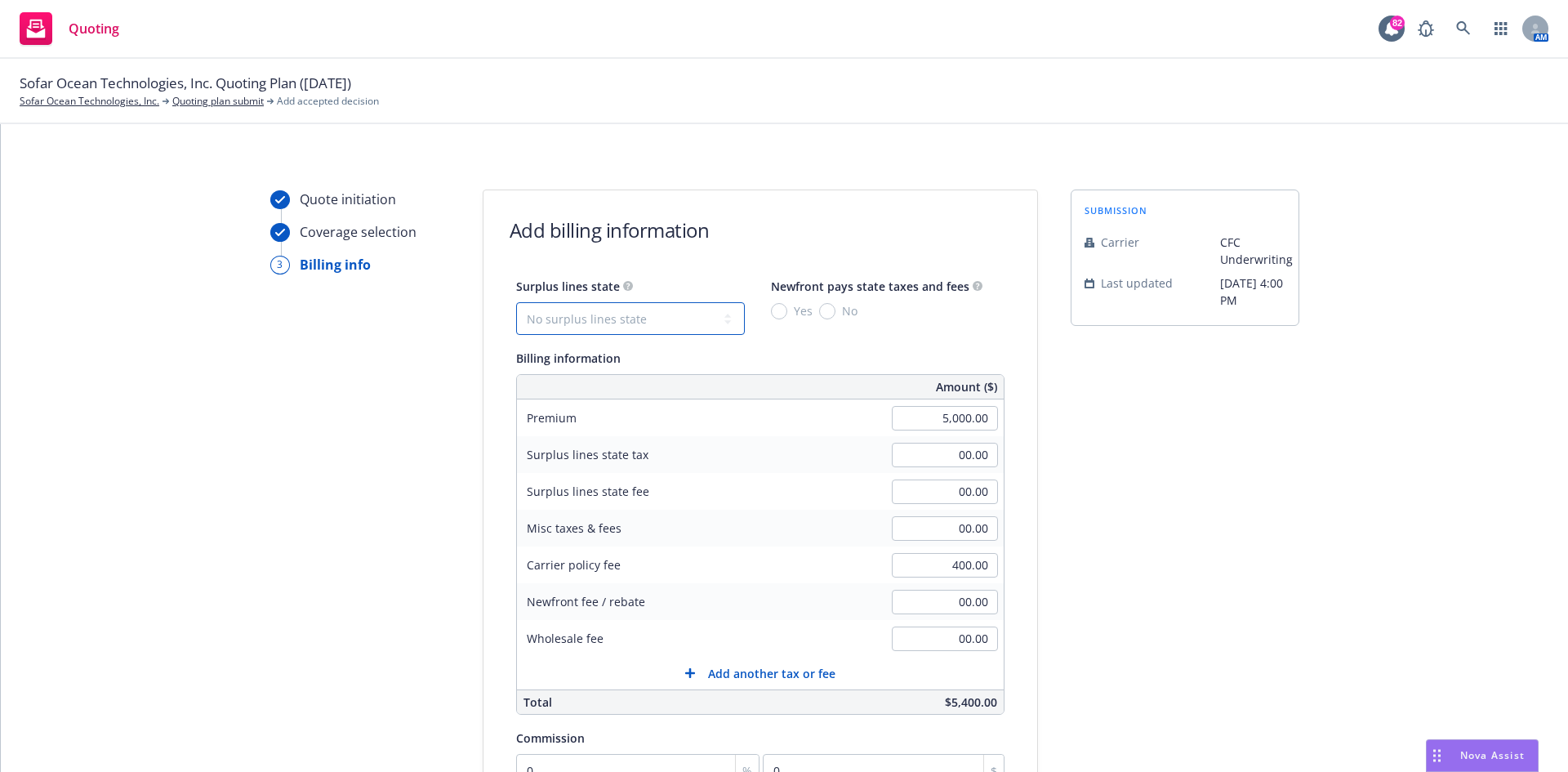
click at [707, 312] on select "No surplus lines state [US_STATE] [US_STATE] [US_STATE] [US_STATE] [US_STATE] […" at bounding box center [630, 318] width 228 height 33
select select "CA"
click at [516, 302] on select "No surplus lines state [US_STATE] [US_STATE] [US_STATE] [US_STATE] [US_STATE] […" at bounding box center [630, 318] width 228 height 33
type input "162.00"
type input "9.72"
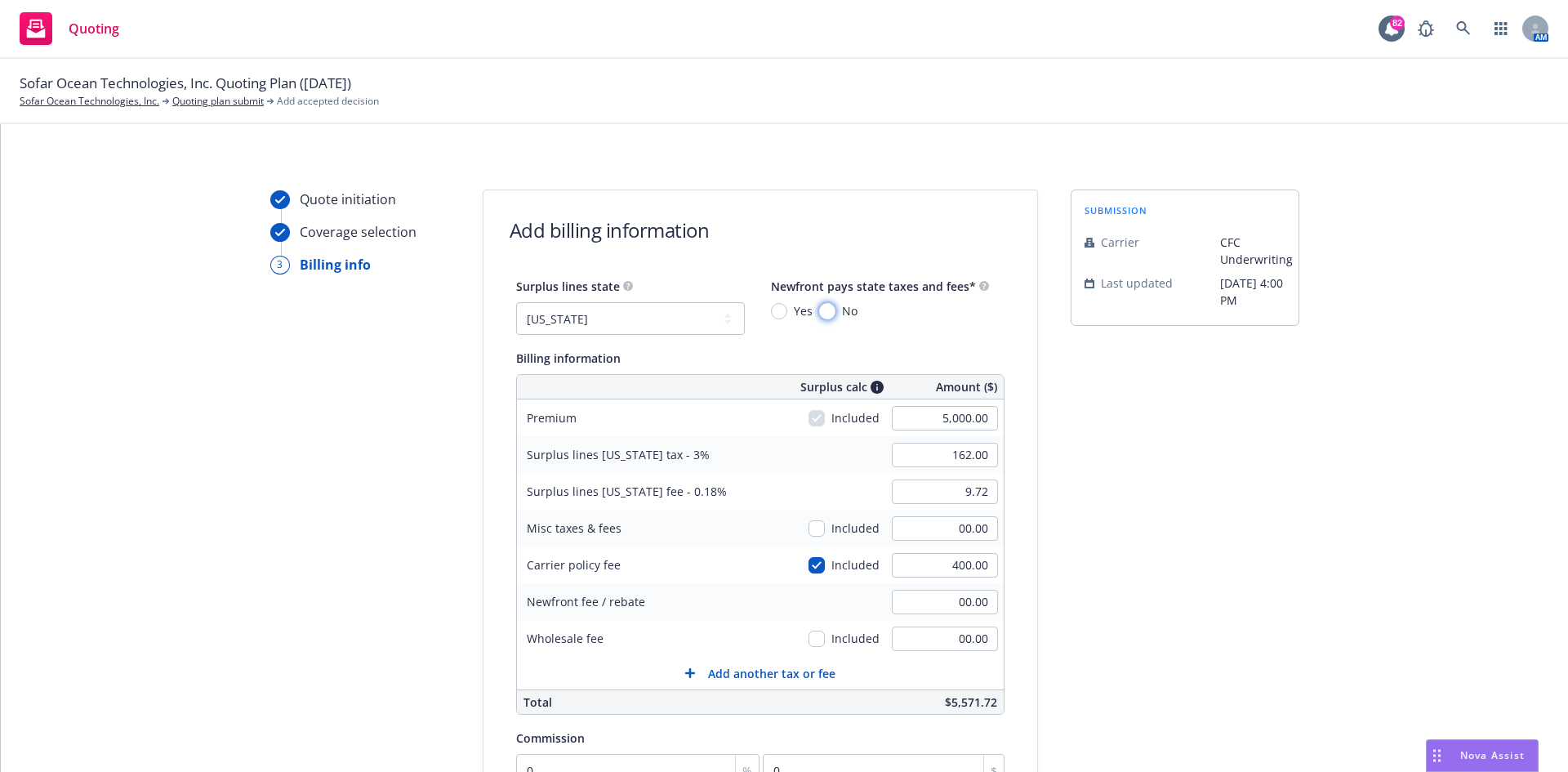
click at [819, 309] on input "No" at bounding box center [827, 310] width 17 height 17
radio input "true"
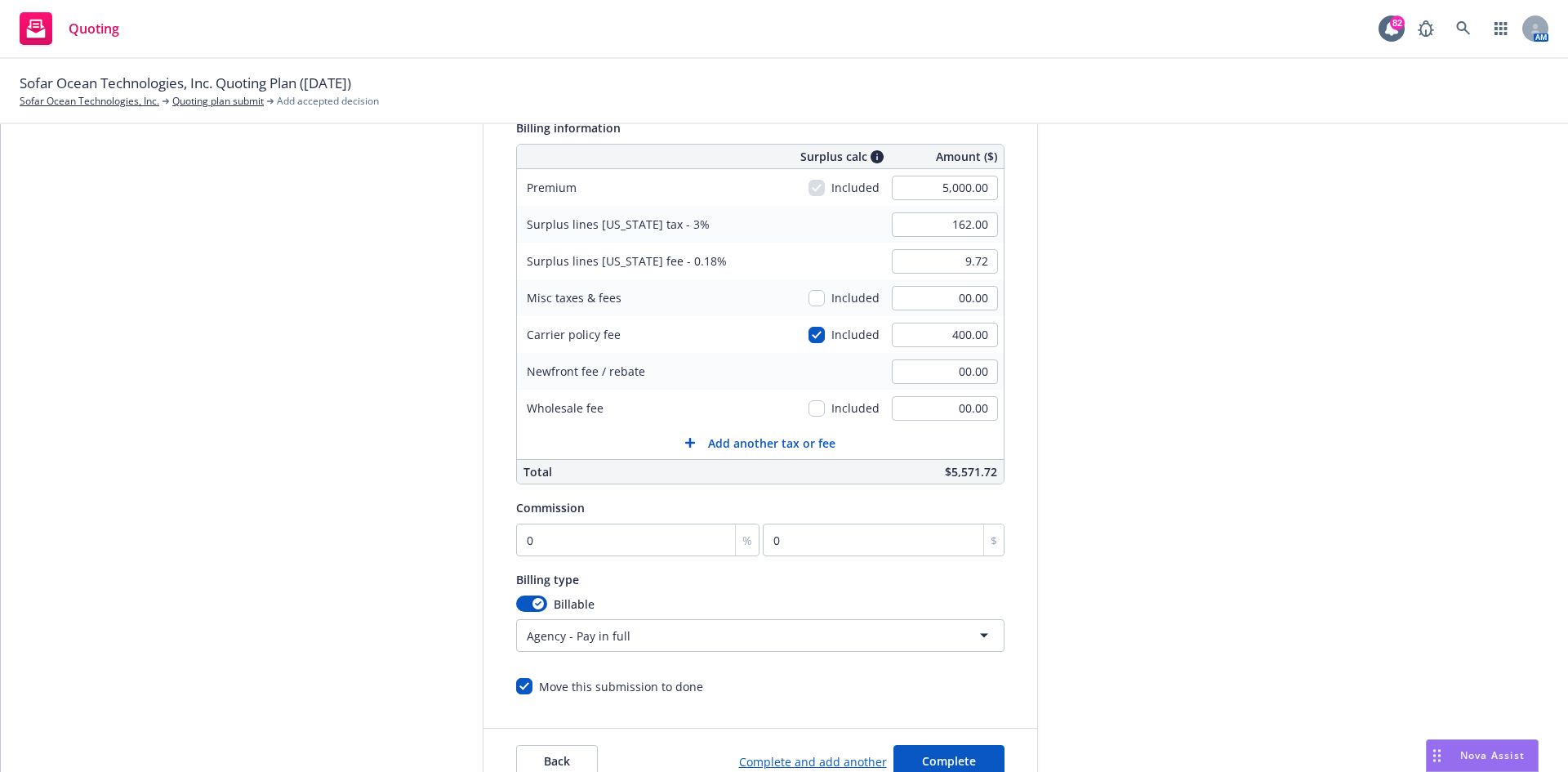
scroll to position [245, 0]
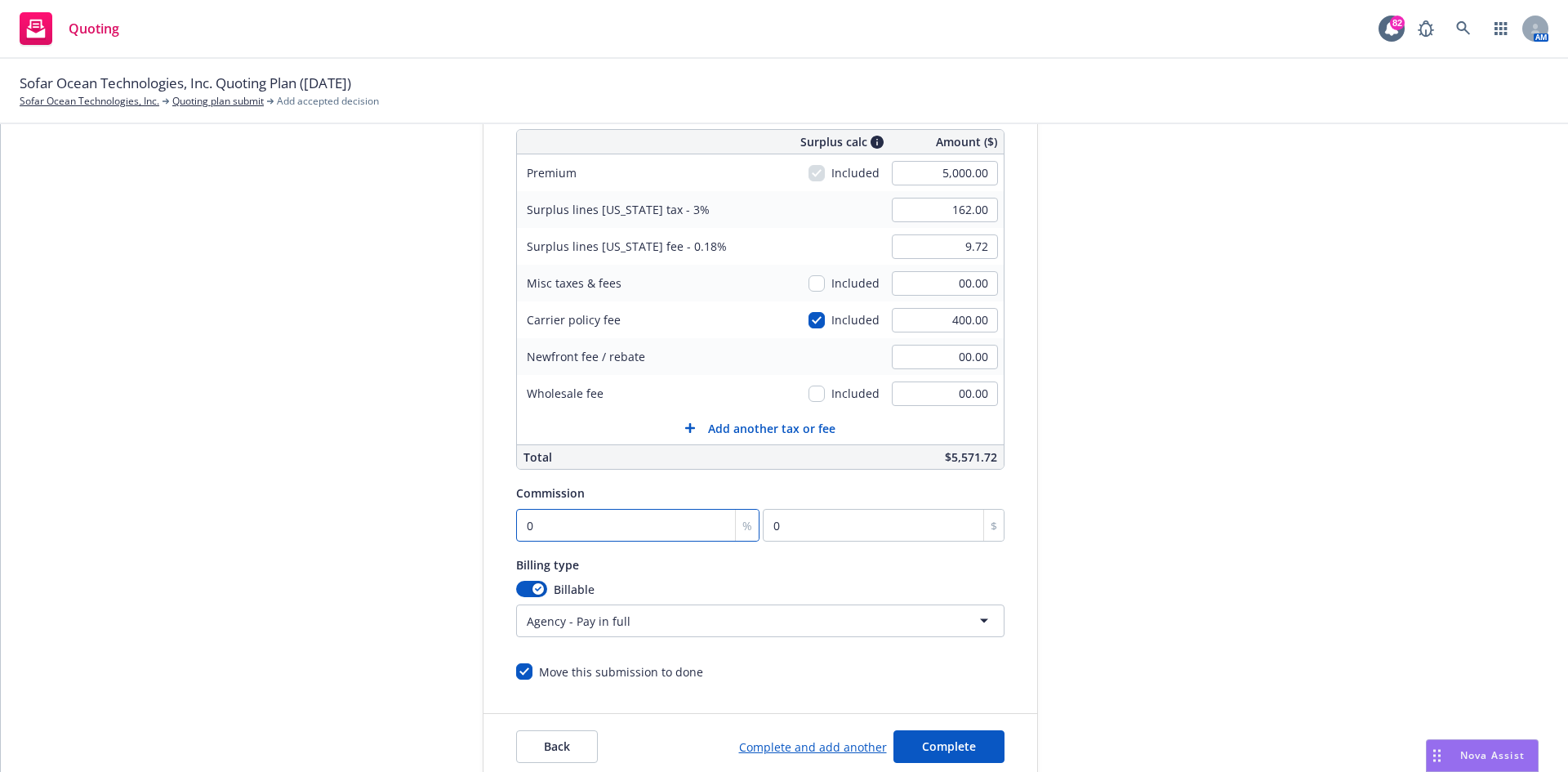
click at [619, 527] on input "0" at bounding box center [638, 525] width 244 height 33
type input "1"
type input "50"
type input "13"
type input "650"
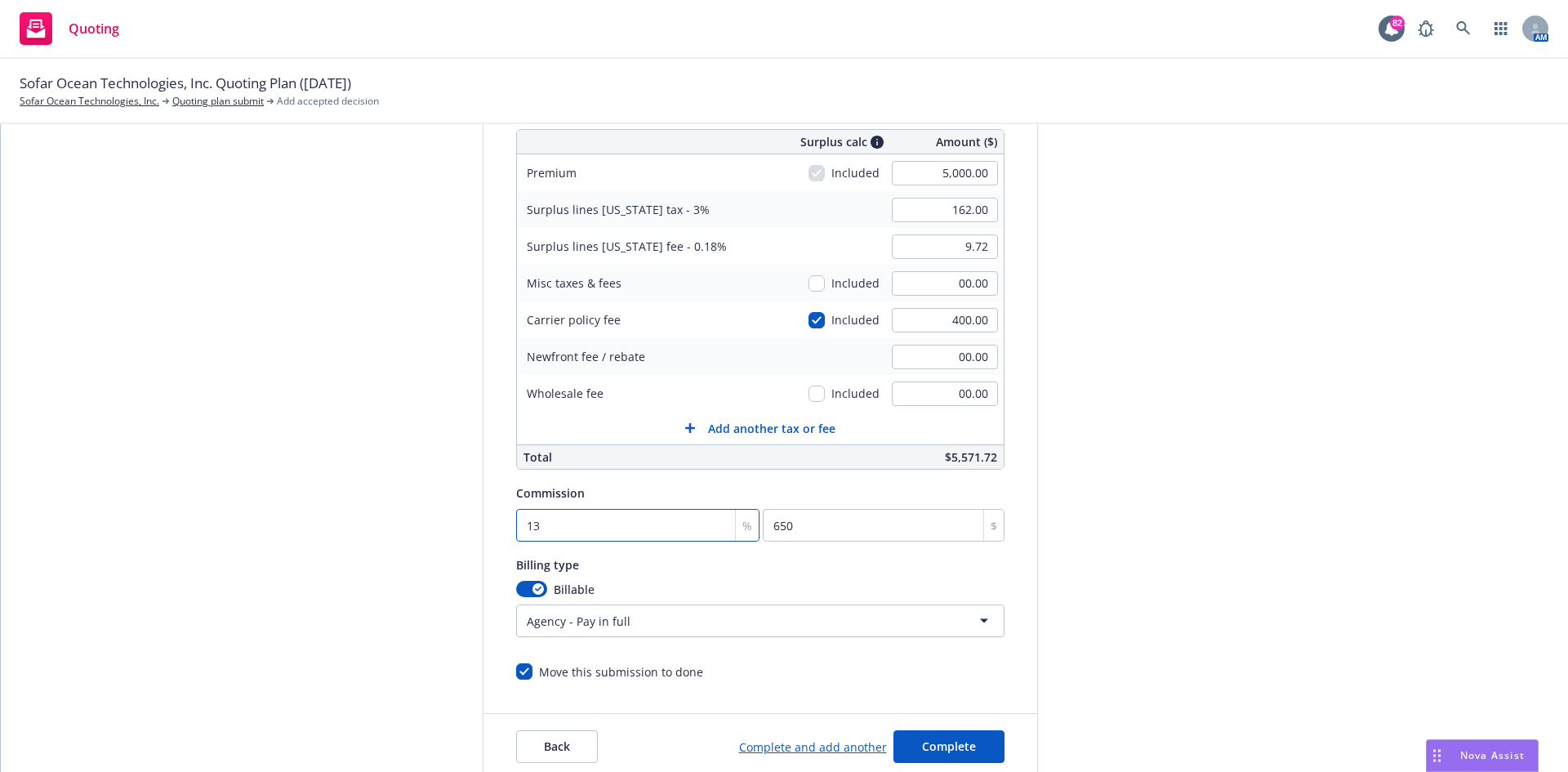
type input "13"
click at [1194, 461] on div "submission Carrier CFC Underwriting Last updated [DATE] 4:00 PM" at bounding box center [1184, 362] width 228 height 835
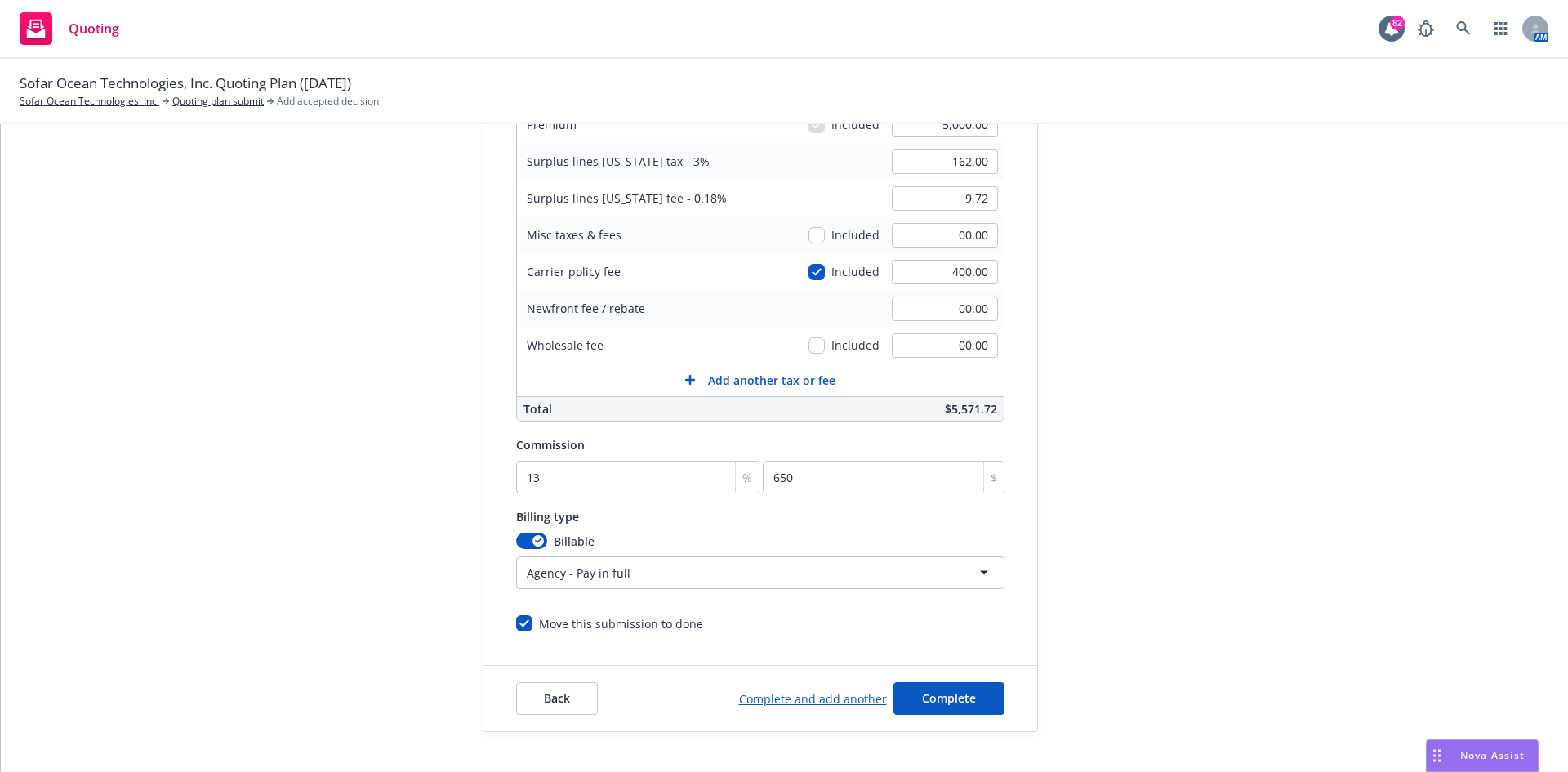
scroll to position [318, 0]
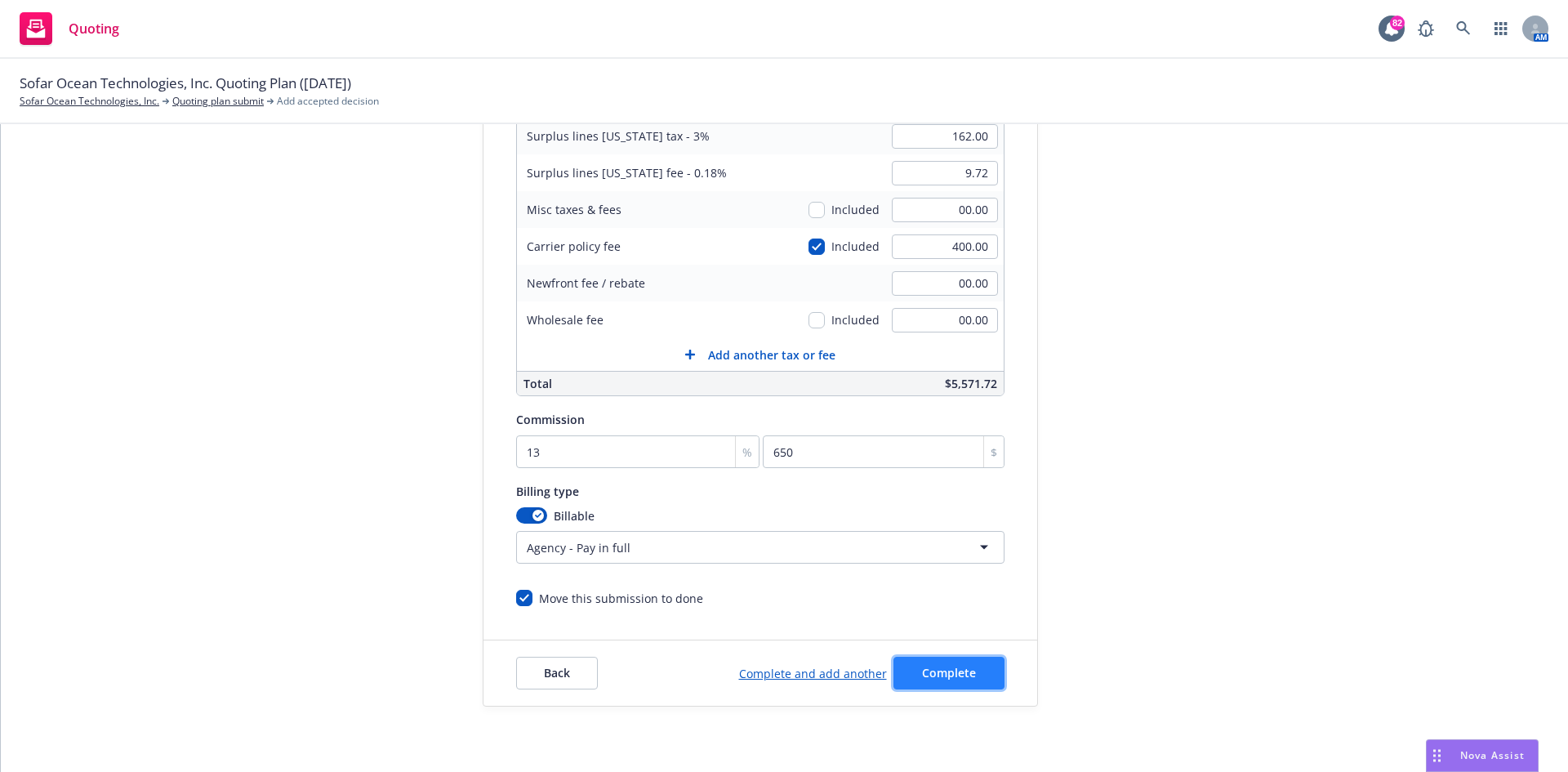
click at [942, 666] on span "Complete" at bounding box center [949, 672] width 54 height 16
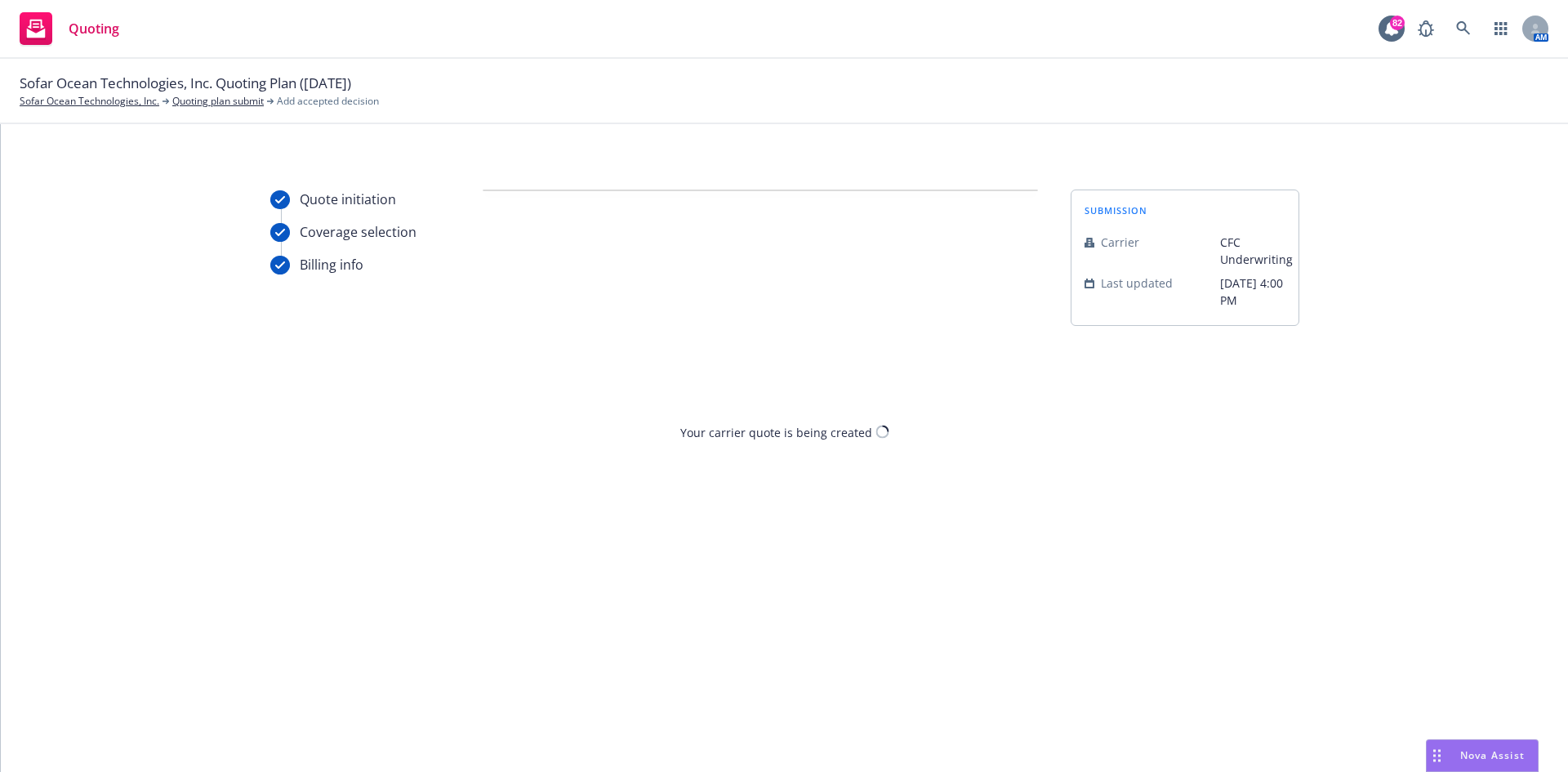
scroll to position [0, 0]
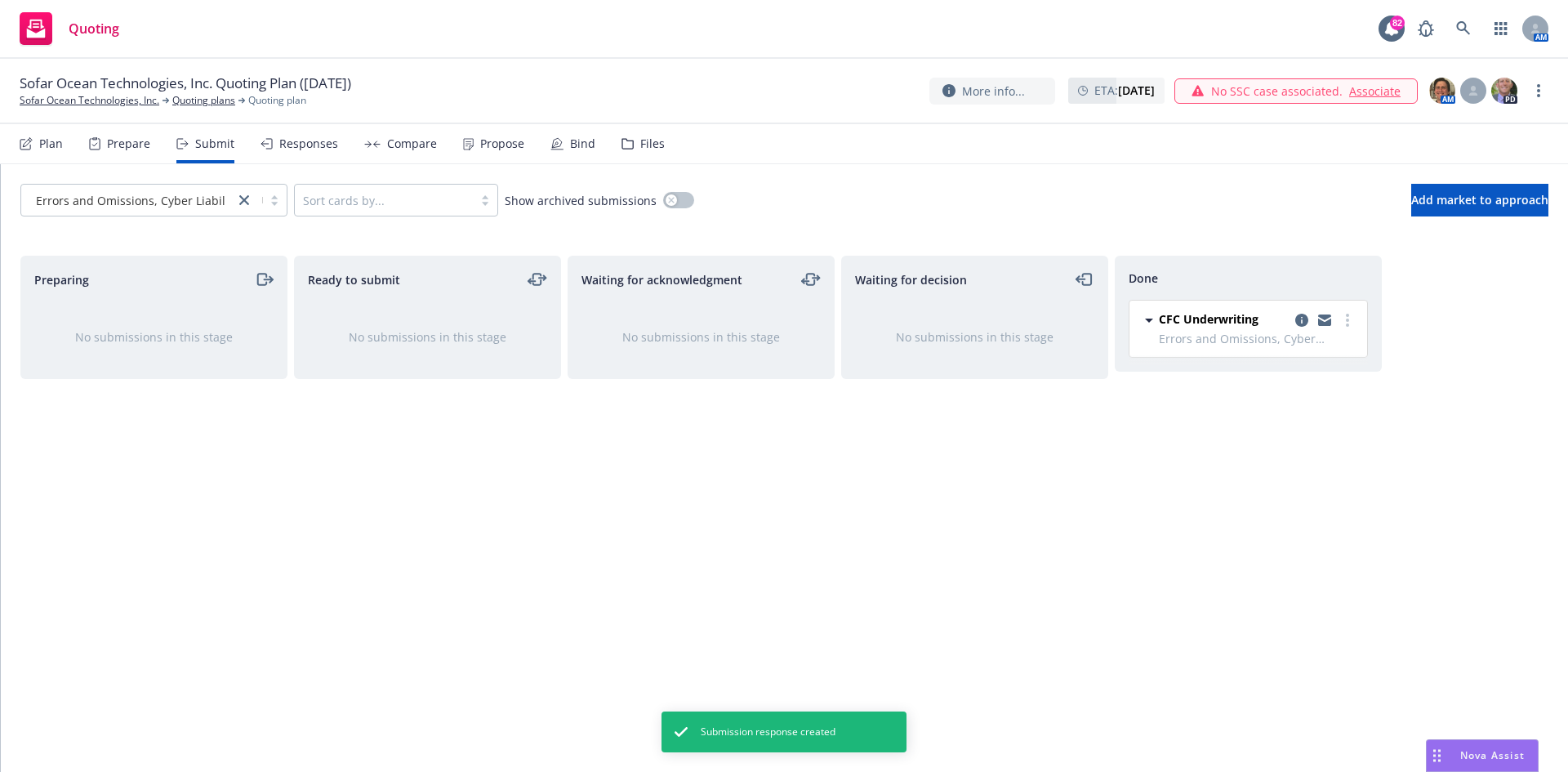
click at [498, 139] on div "Propose" at bounding box center [502, 143] width 44 height 13
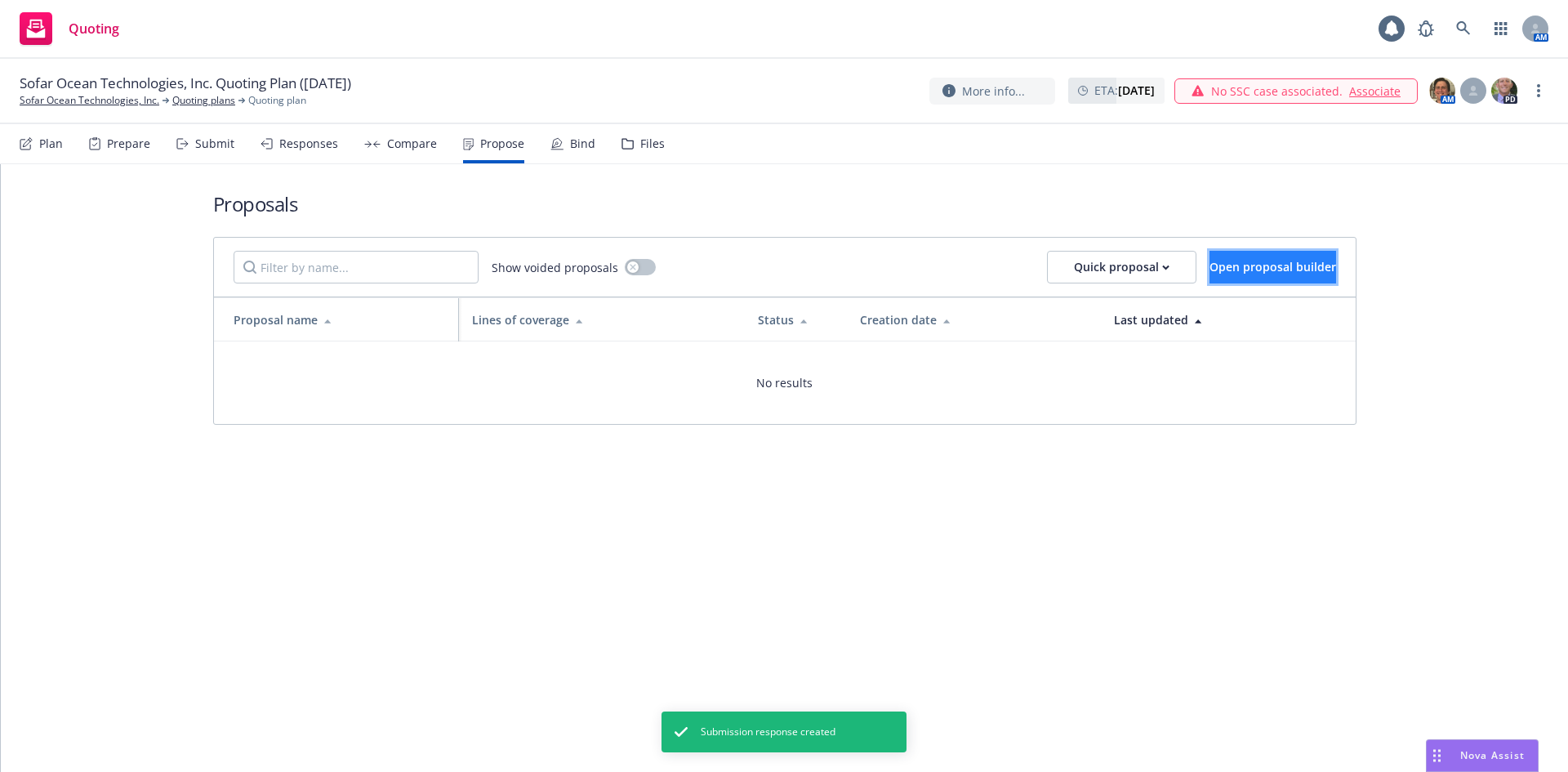
click at [1256, 268] on span "Open proposal builder" at bounding box center [1272, 267] width 127 height 16
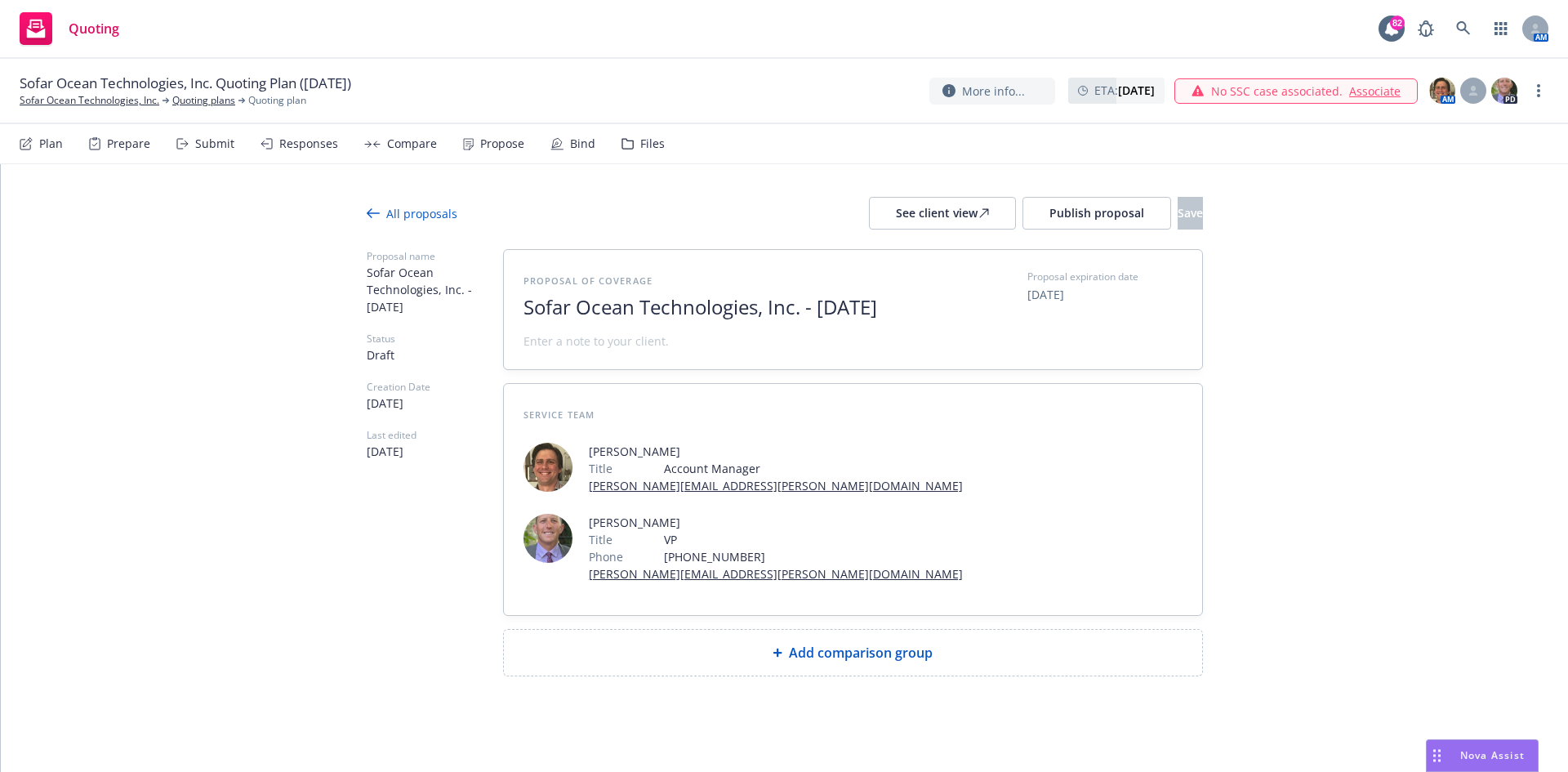
click at [585, 319] on span "Sofar Ocean Technologies, Inc. - [DATE]" at bounding box center [723, 307] width 400 height 24
click at [962, 362] on div "Proposal of coverage Sofar Ocean Technologies, Inc. Proposal expiration date [D…" at bounding box center [853, 309] width 698 height 120
click at [574, 340] on span at bounding box center [595, 340] width 145 height 17
click at [850, 643] on span "Add comparison group" at bounding box center [860, 652] width 143 height 20
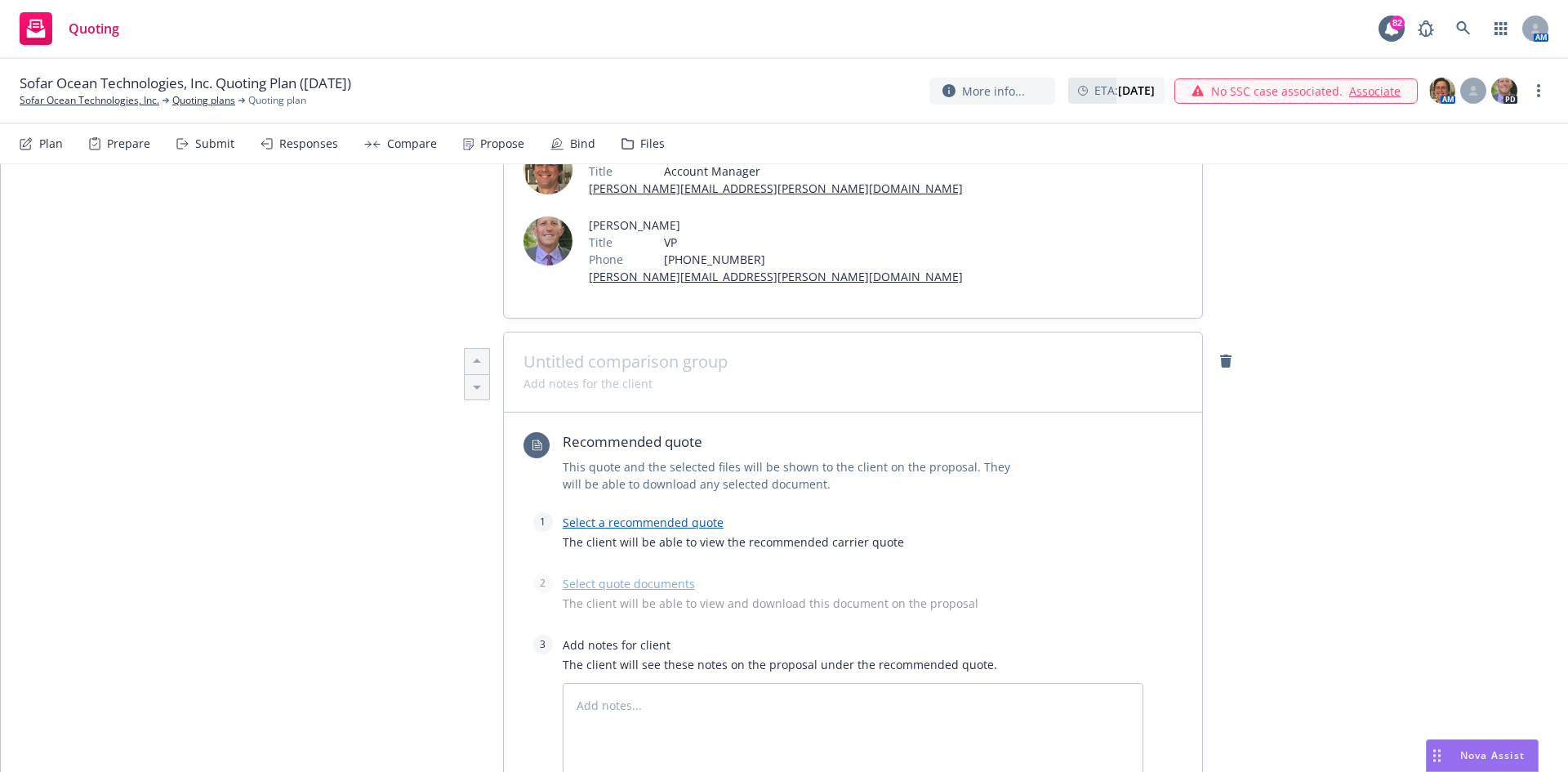
scroll to position [326, 0]
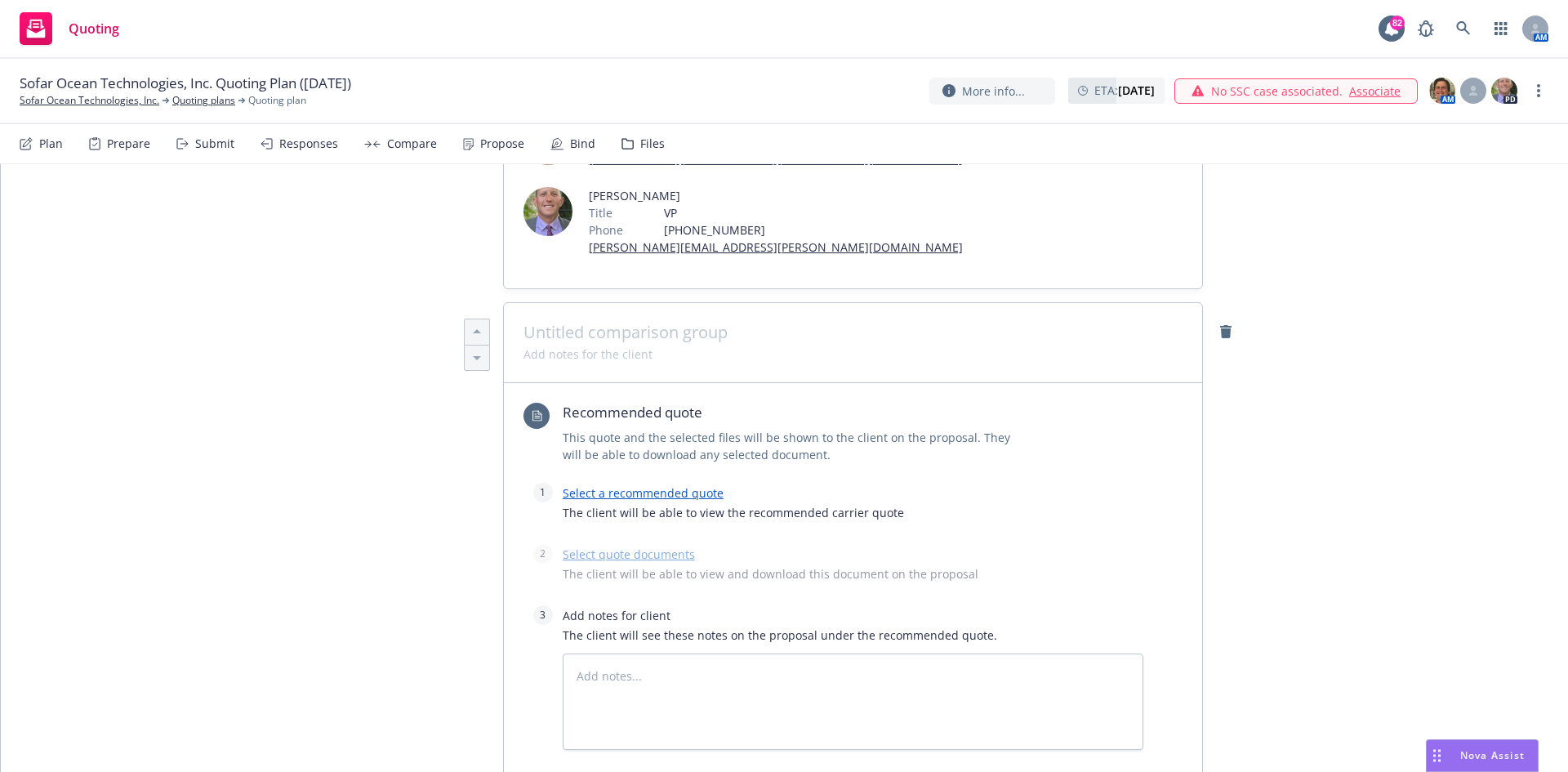
click at [672, 485] on link "Select a recommended quote" at bounding box center [643, 493] width 161 height 16
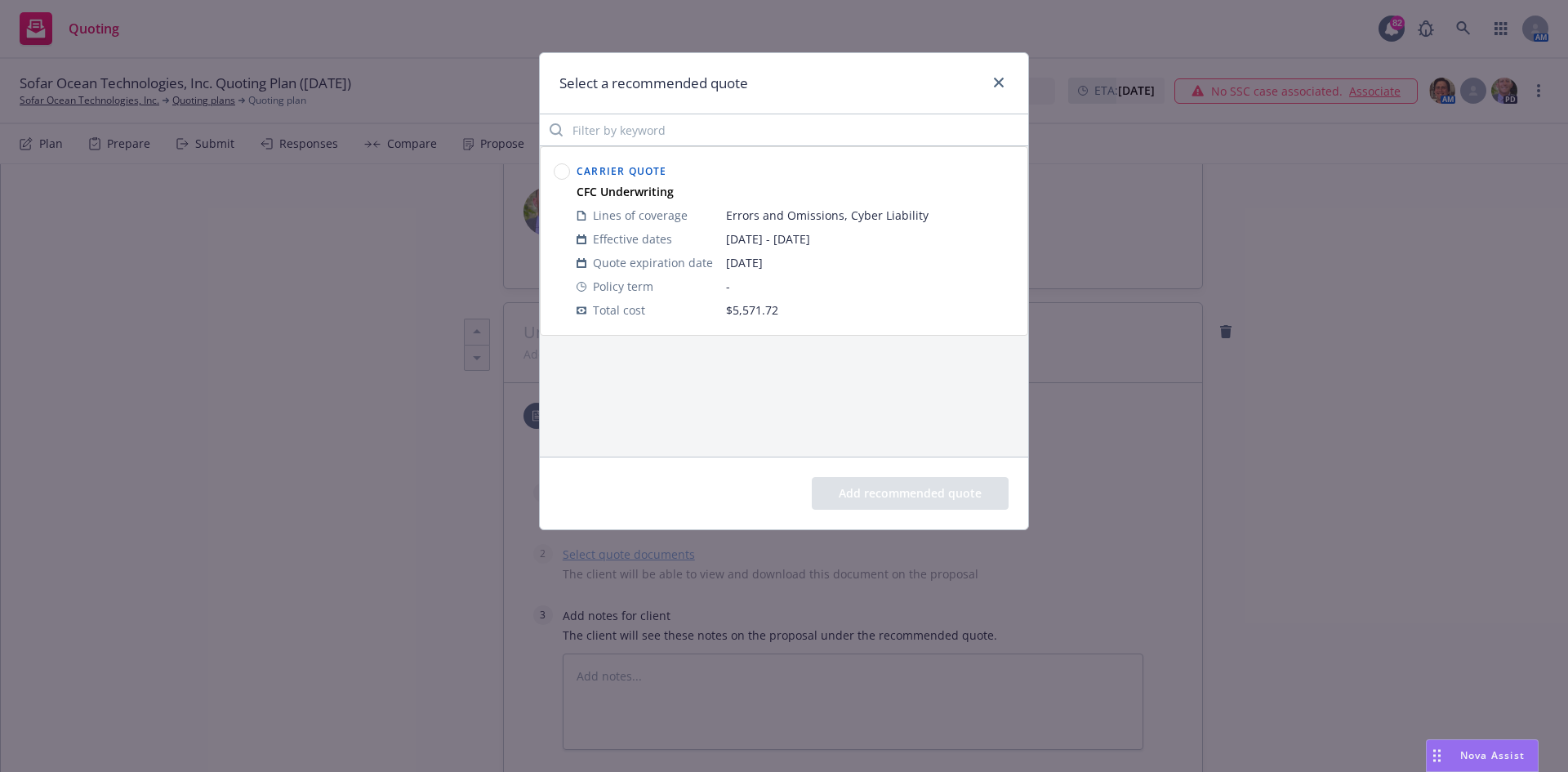
click at [570, 168] on div at bounding box center [562, 241] width 23 height 168
click at [561, 169] on circle at bounding box center [563, 172] width 16 height 16
click at [876, 500] on button "Add recommended quote" at bounding box center [910, 492] width 197 height 33
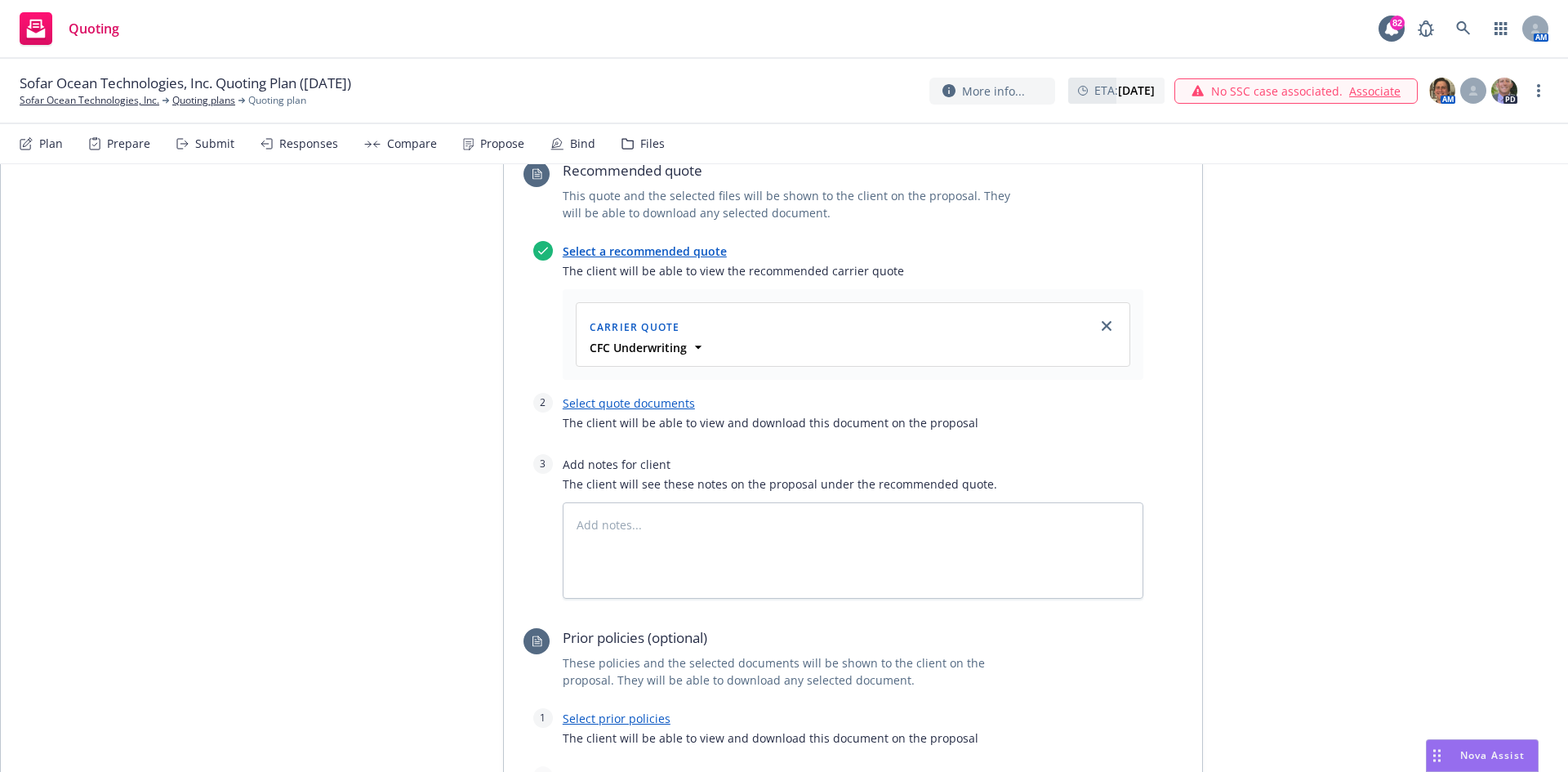
scroll to position [653, 0]
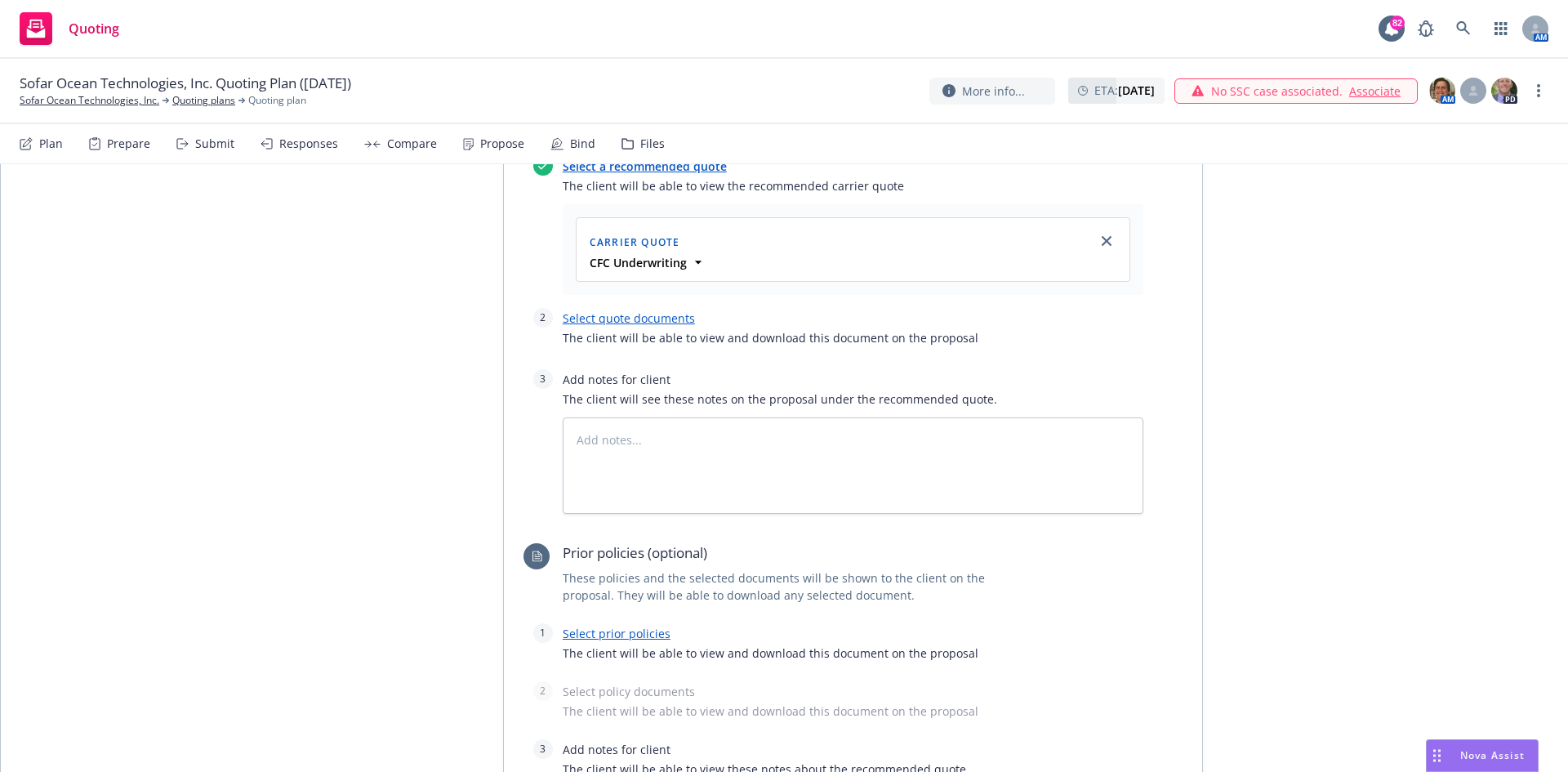
click at [633, 310] on link "Select quote documents" at bounding box center [629, 318] width 132 height 16
type textarea "x"
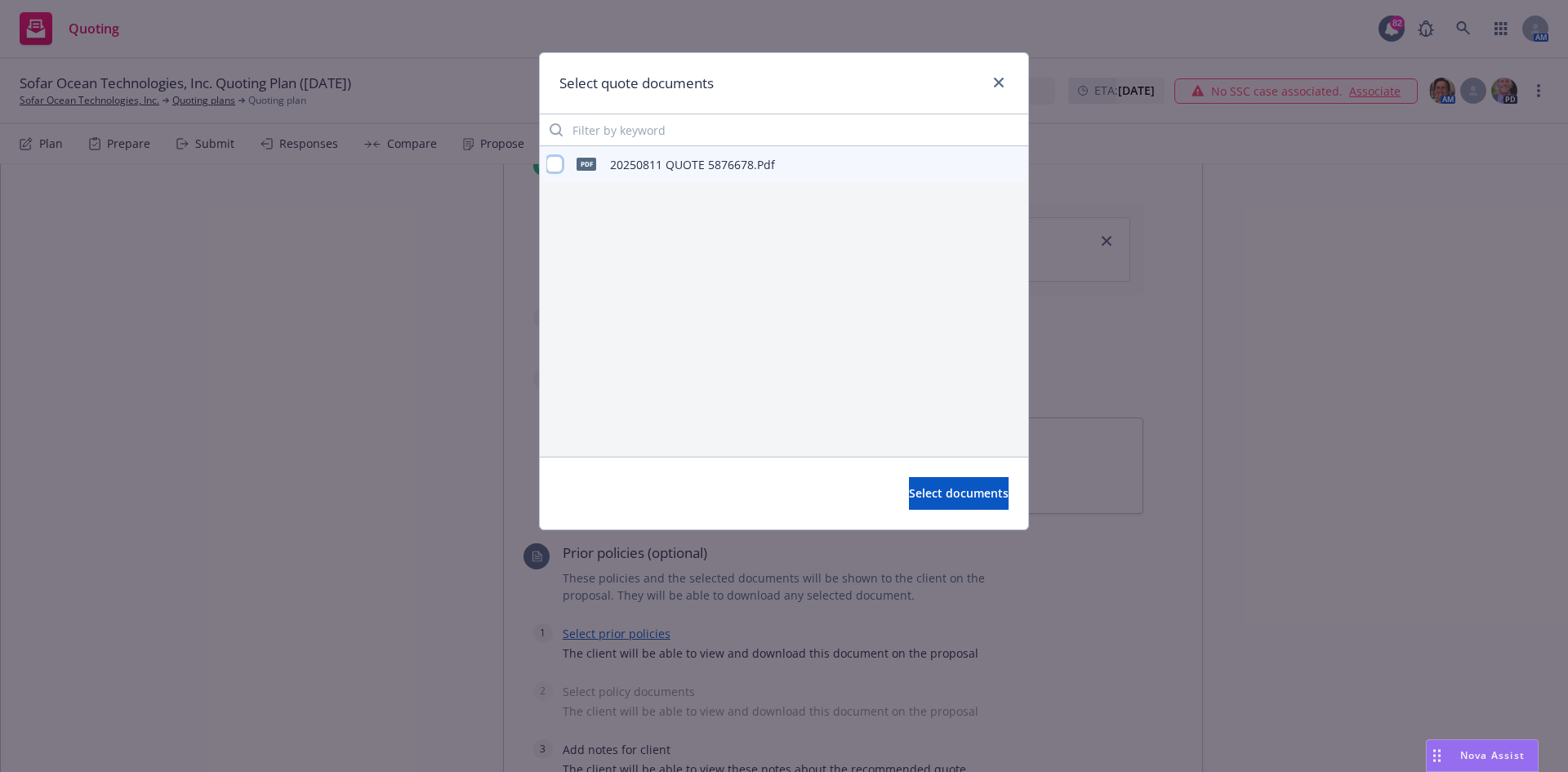
click at [561, 161] on input "checkbox" at bounding box center [555, 164] width 17 height 17
checkbox input "true"
click at [946, 495] on span "Select documents" at bounding box center [958, 493] width 100 height 16
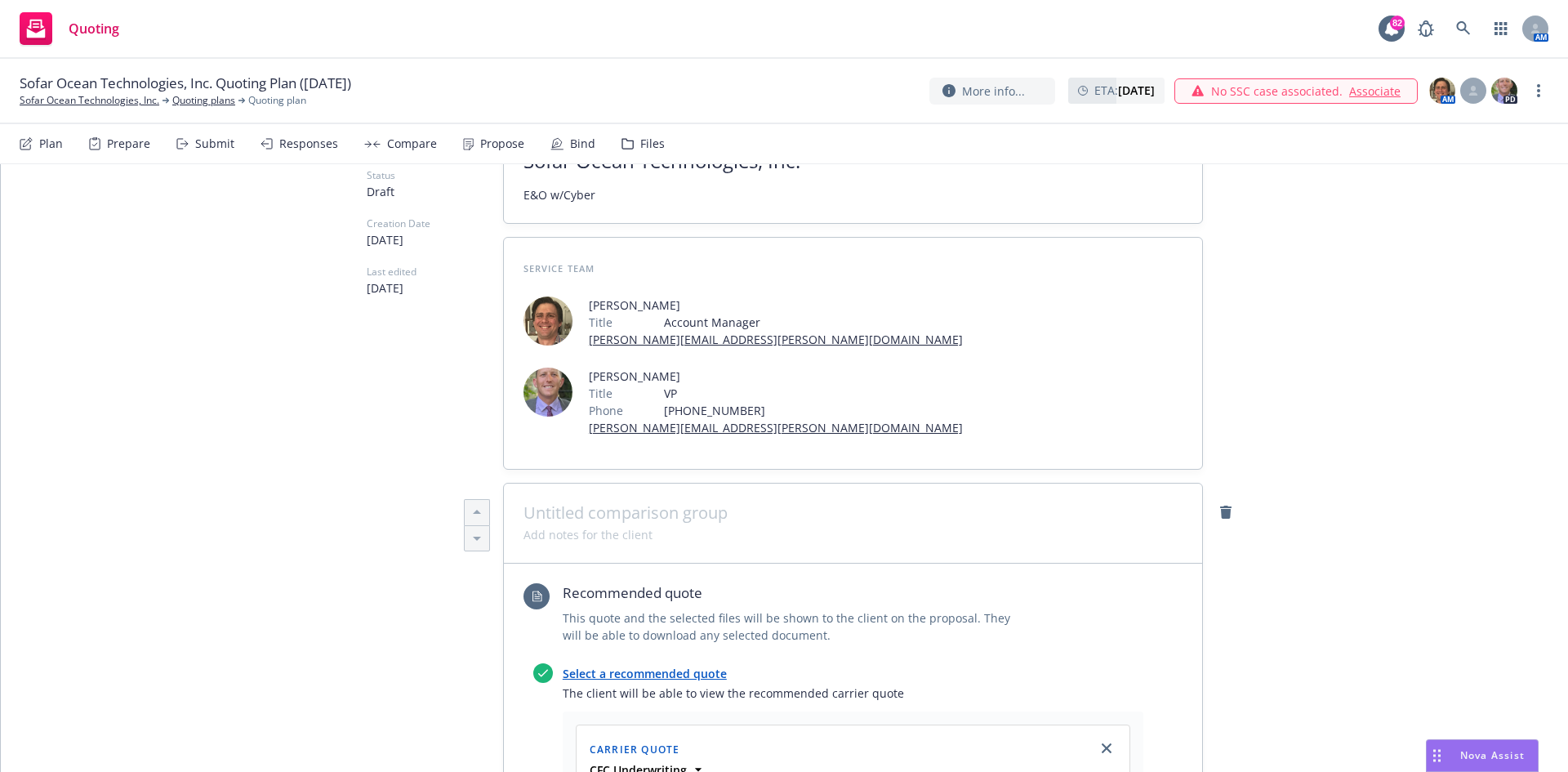
scroll to position [0, 0]
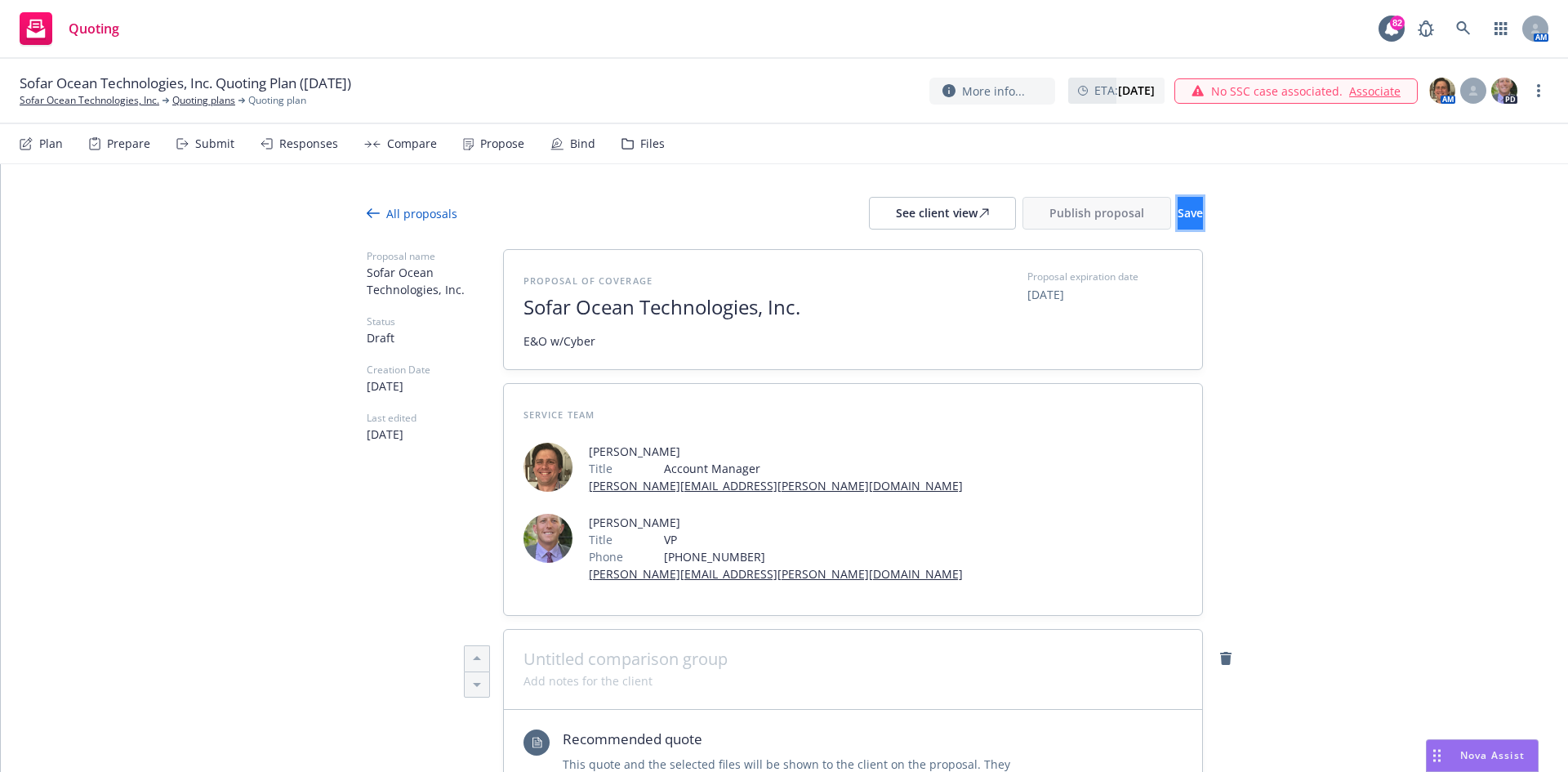
click at [1177, 212] on span "Save" at bounding box center [1190, 213] width 26 height 16
click at [896, 214] on div "See client view" at bounding box center [942, 213] width 93 height 31
click at [1049, 208] on span "Publish proposal" at bounding box center [1096, 213] width 95 height 16
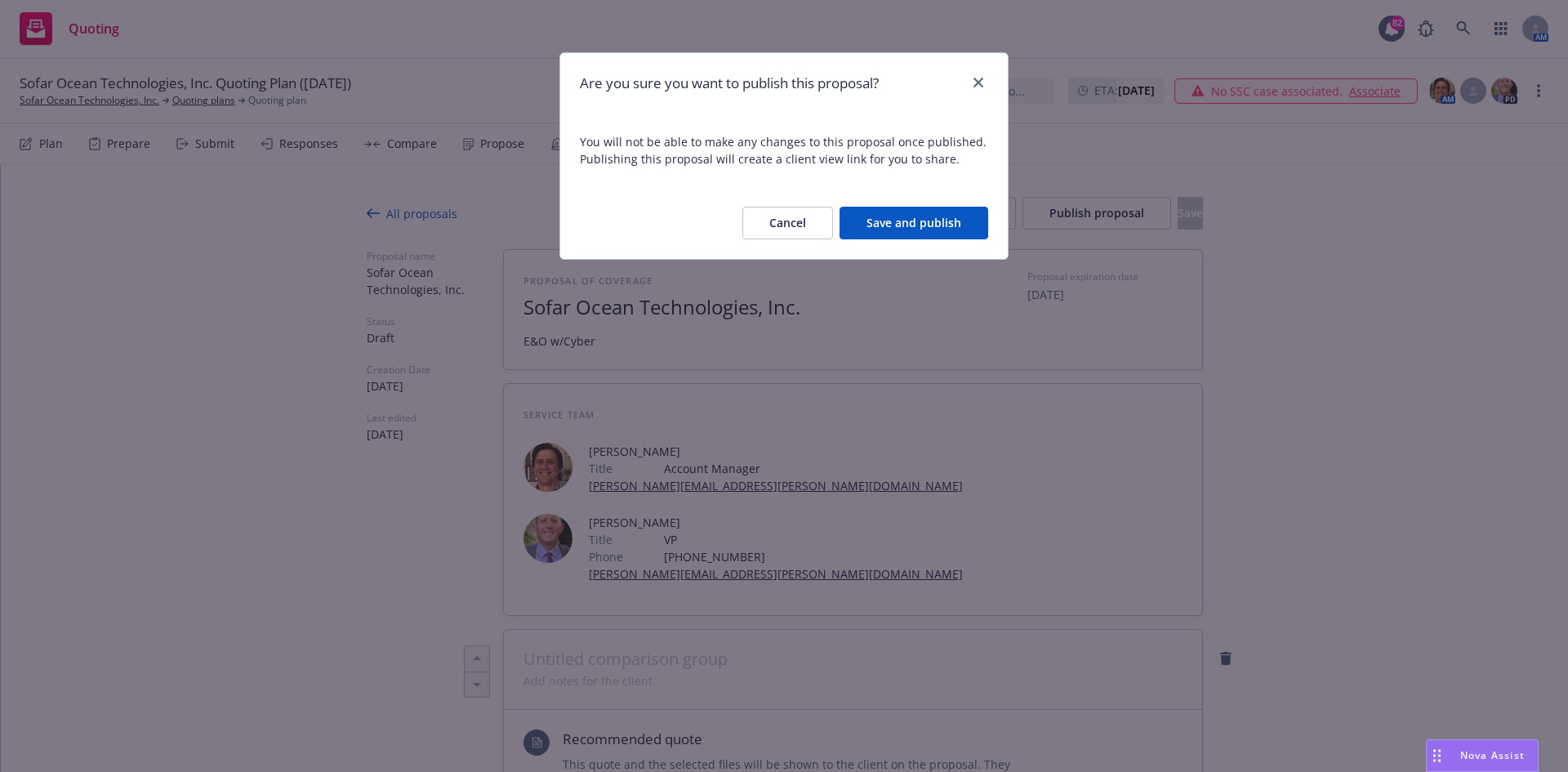
click at [930, 223] on button "Save and publish" at bounding box center [914, 222] width 148 height 33
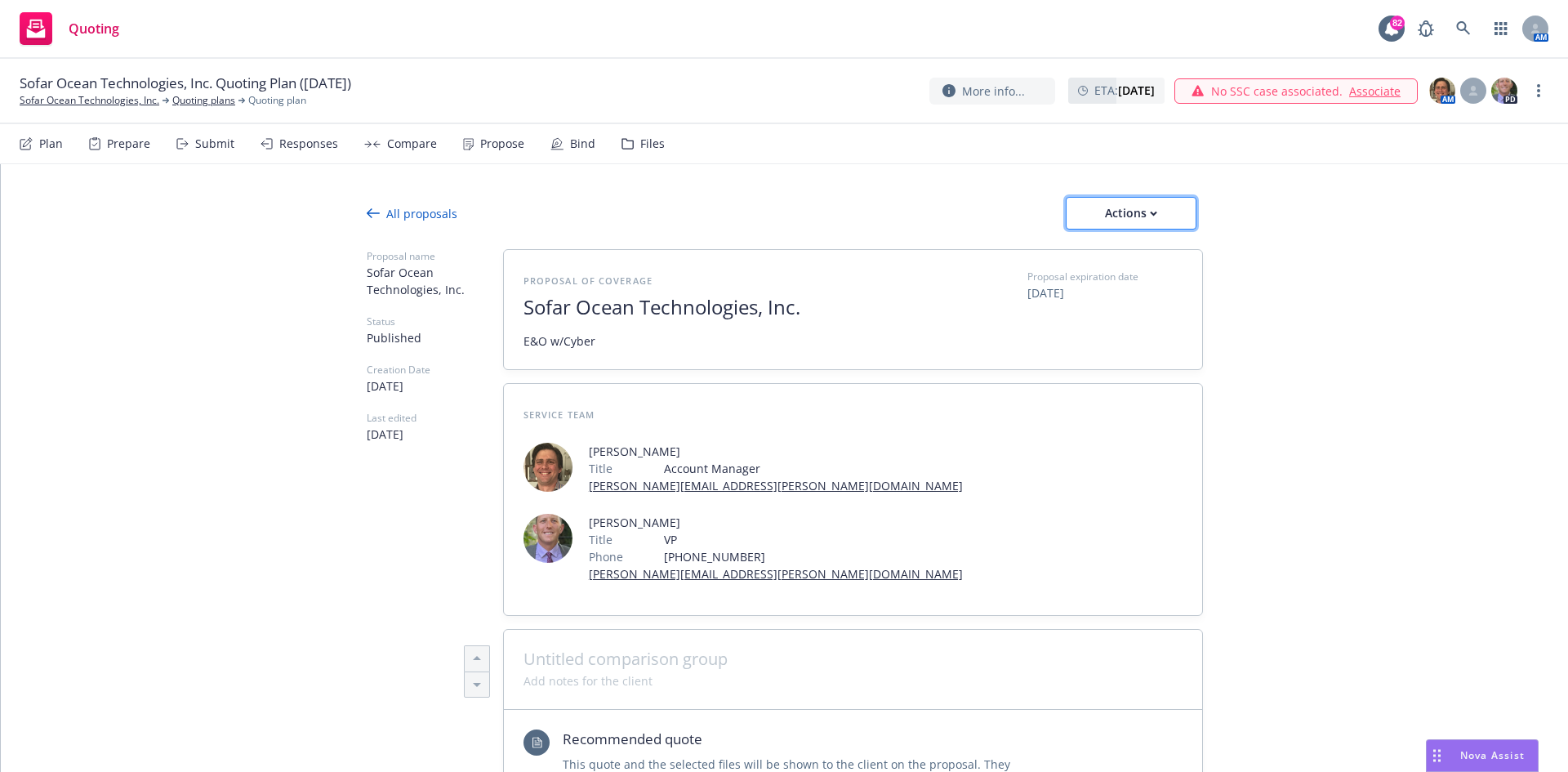
click at [1152, 214] on div "Actions" at bounding box center [1131, 213] width 77 height 31
click at [1139, 256] on span "Copy proposal link" at bounding box center [1130, 255] width 140 height 16
type textarea "x"
click at [104, 97] on link "Sofar Ocean Technologies, Inc." at bounding box center [89, 100] width 139 height 15
